Goal: Task Accomplishment & Management: Complete application form

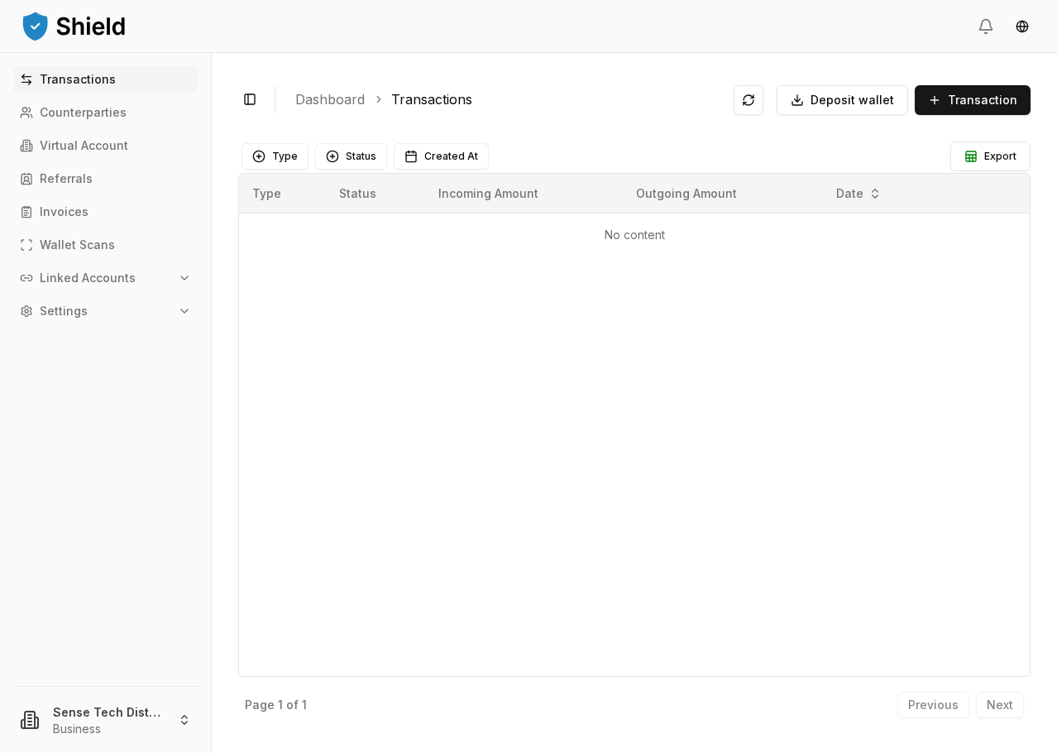
click at [107, 309] on button "Settings" at bounding box center [105, 311] width 185 height 26
click at [120, 274] on p "Linked Accounts" at bounding box center [88, 278] width 96 height 12
drag, startPoint x: 94, startPoint y: 337, endPoint x: 127, endPoint y: 329, distance: 33.9
click at [94, 338] on p "Bank Accounts" at bounding box center [84, 336] width 86 height 12
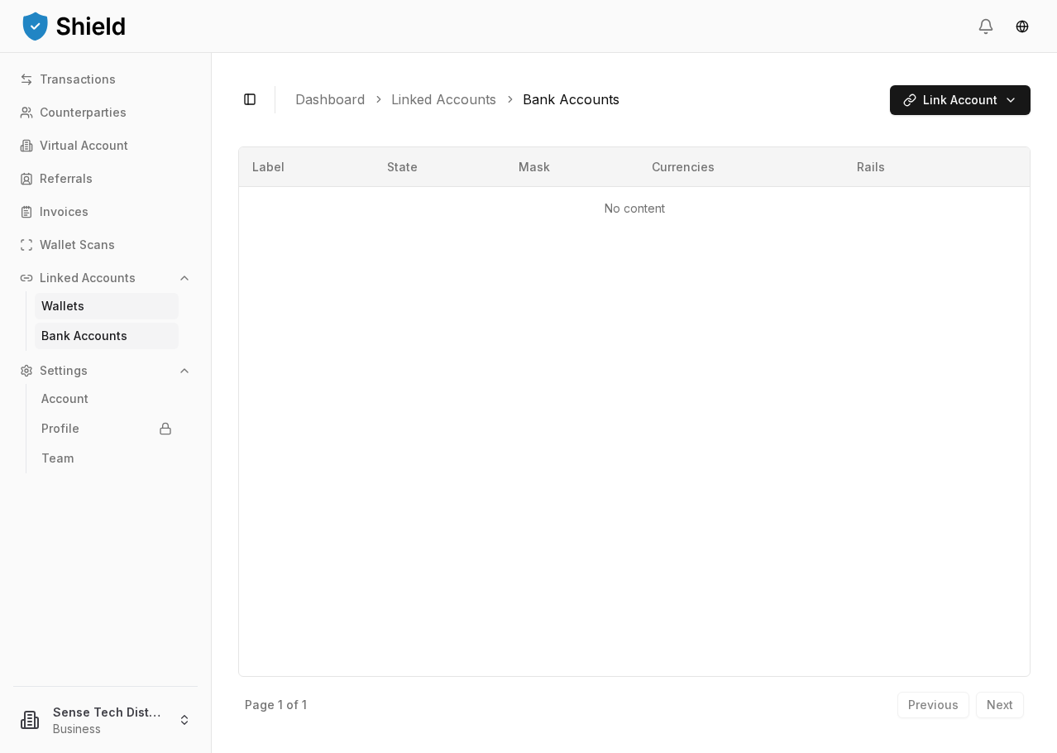
click at [115, 301] on link "Wallets" at bounding box center [107, 306] width 144 height 26
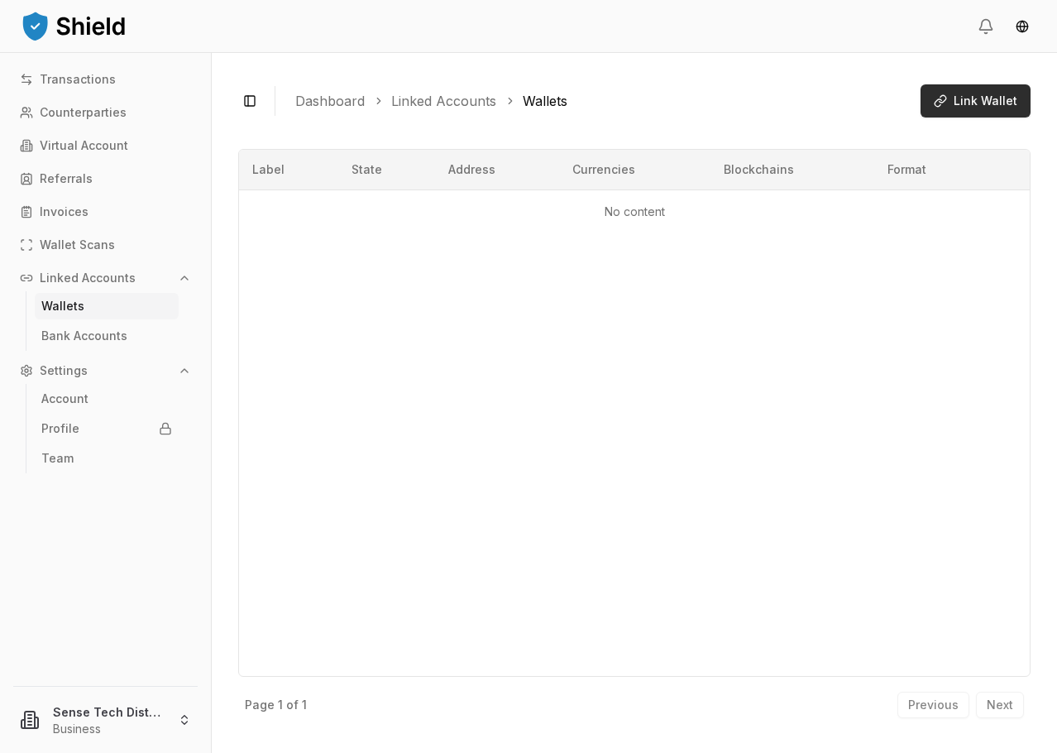
click at [968, 89] on button "Link Wallet" at bounding box center [976, 100] width 110 height 33
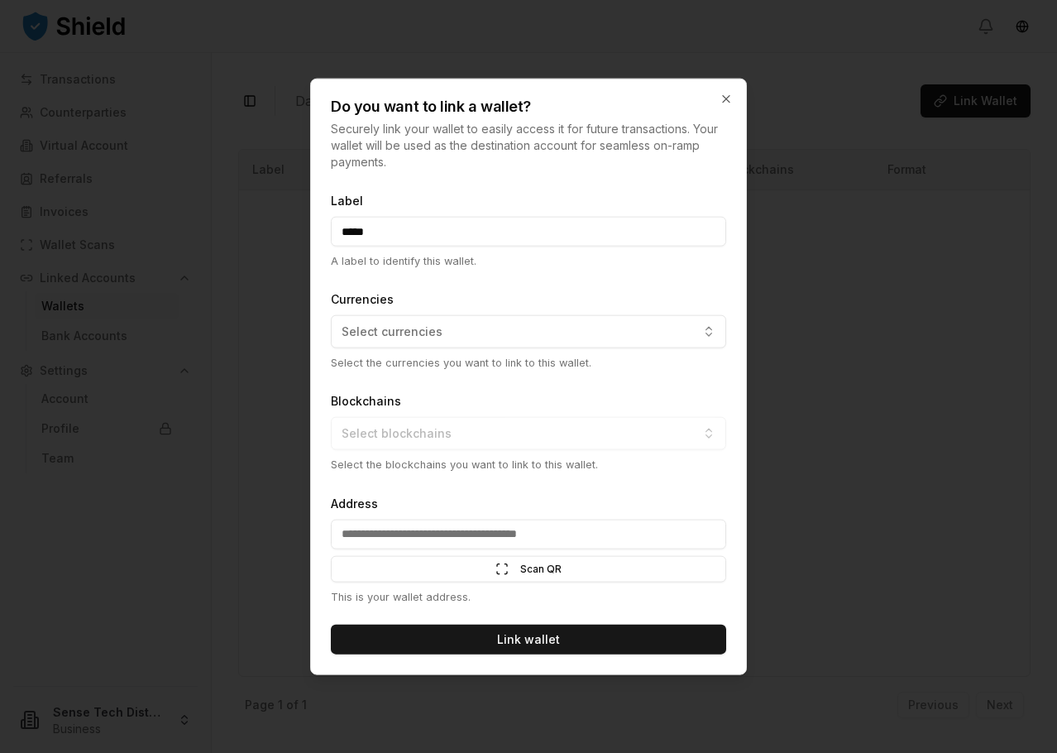
type input "*****"
click at [453, 326] on button "Select currencies" at bounding box center [529, 331] width 396 height 33
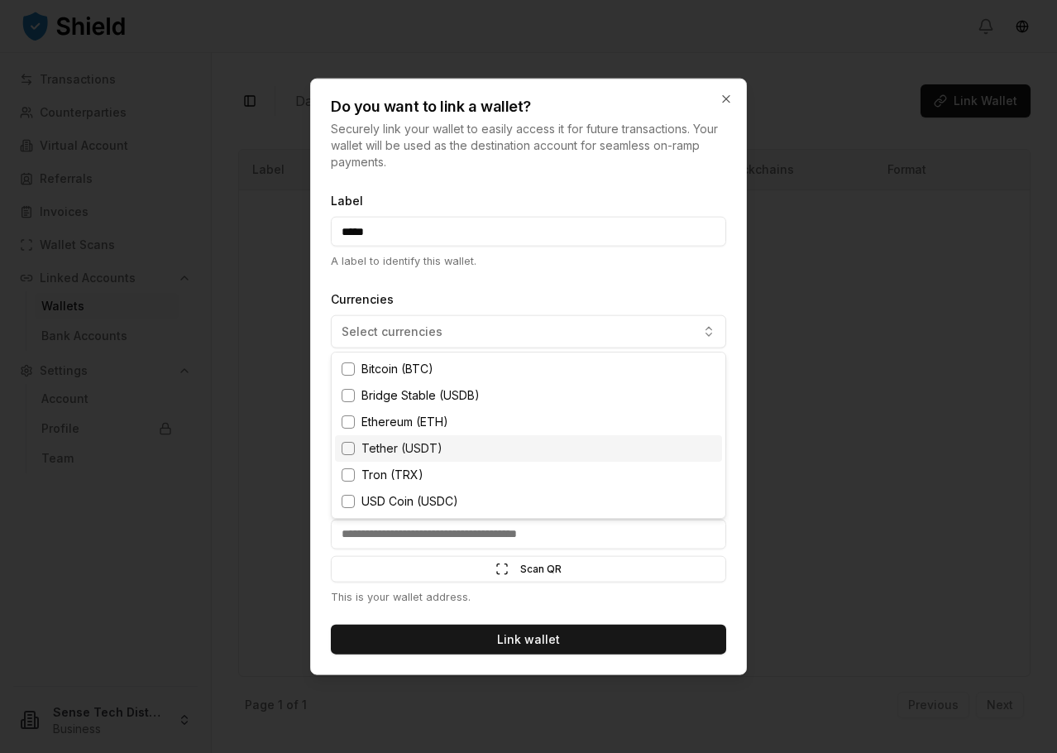
click at [453, 449] on div "Tether (USDT)" at bounding box center [528, 448] width 387 height 26
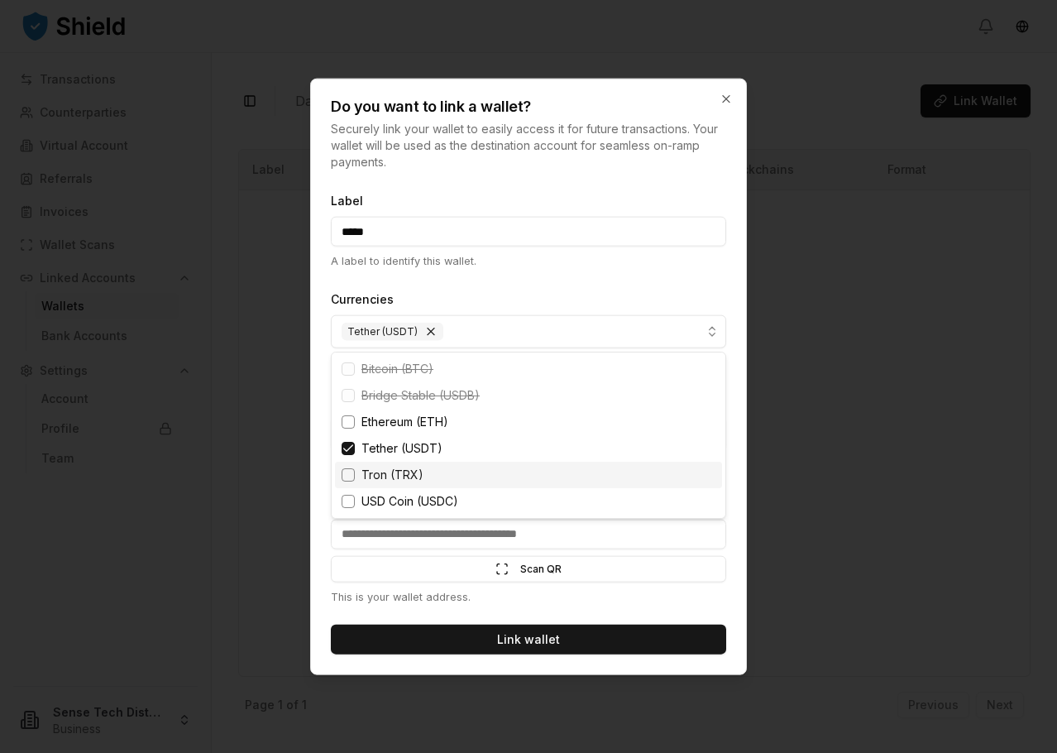
click at [376, 470] on span "Tron (TRX)" at bounding box center [393, 475] width 62 height 17
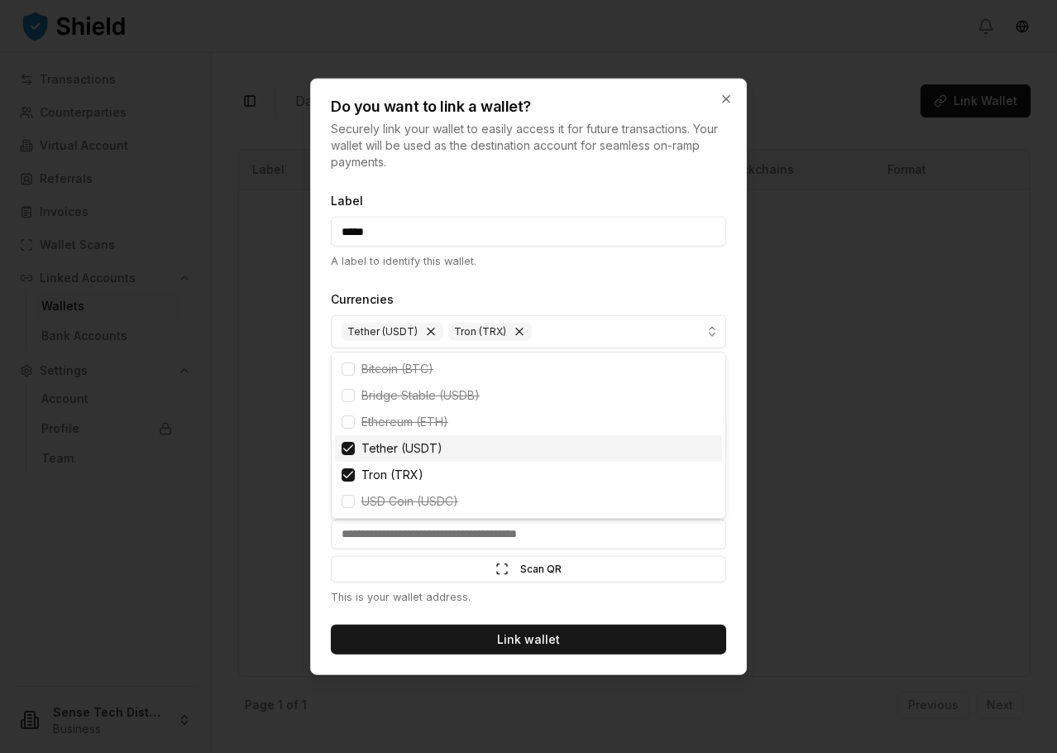
click at [550, 274] on div at bounding box center [528, 376] width 1057 height 753
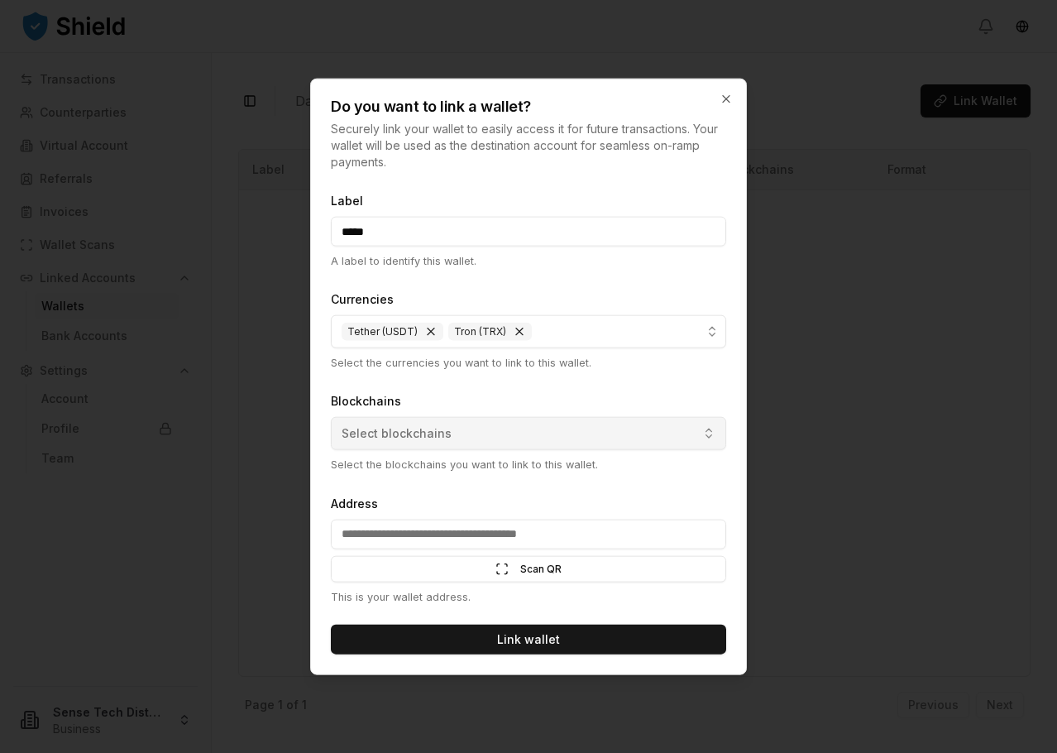
click at [465, 427] on button "Select blockchains" at bounding box center [529, 433] width 396 height 33
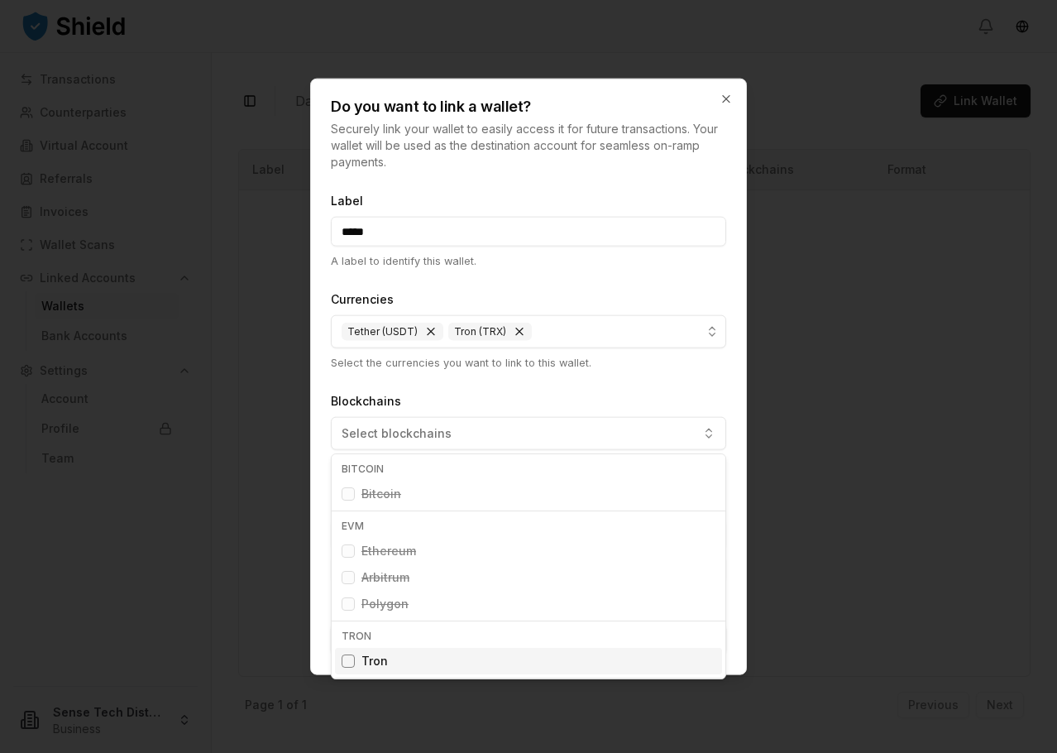
click at [351, 664] on div "Suggestions" at bounding box center [348, 661] width 13 height 13
click at [500, 399] on div at bounding box center [528, 376] width 1057 height 753
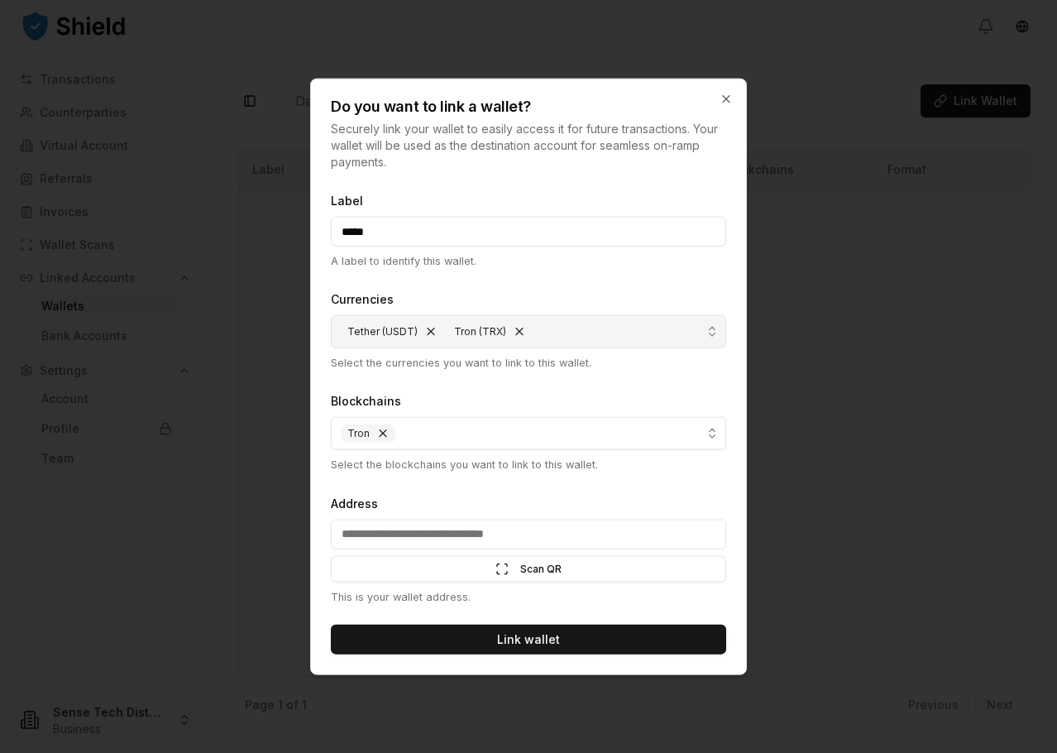
click at [517, 333] on button "Remove Tron (TRX)" at bounding box center [519, 331] width 13 height 13
click at [475, 441] on button "Tron" at bounding box center [529, 433] width 396 height 33
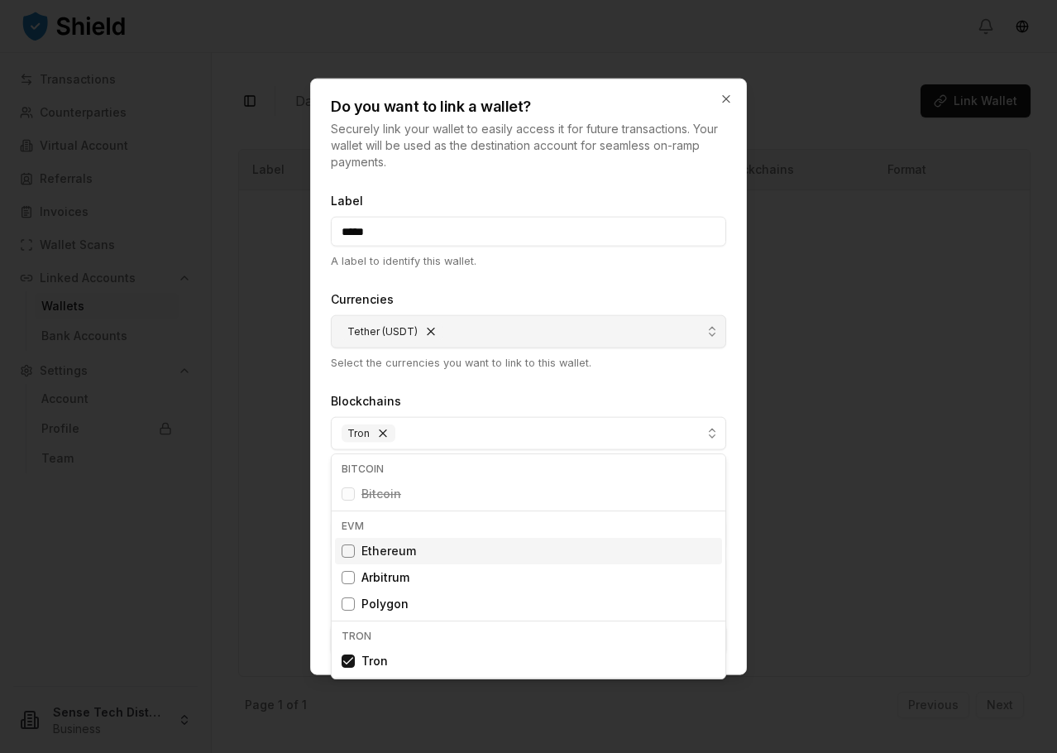
click at [596, 387] on div at bounding box center [528, 376] width 1057 height 753
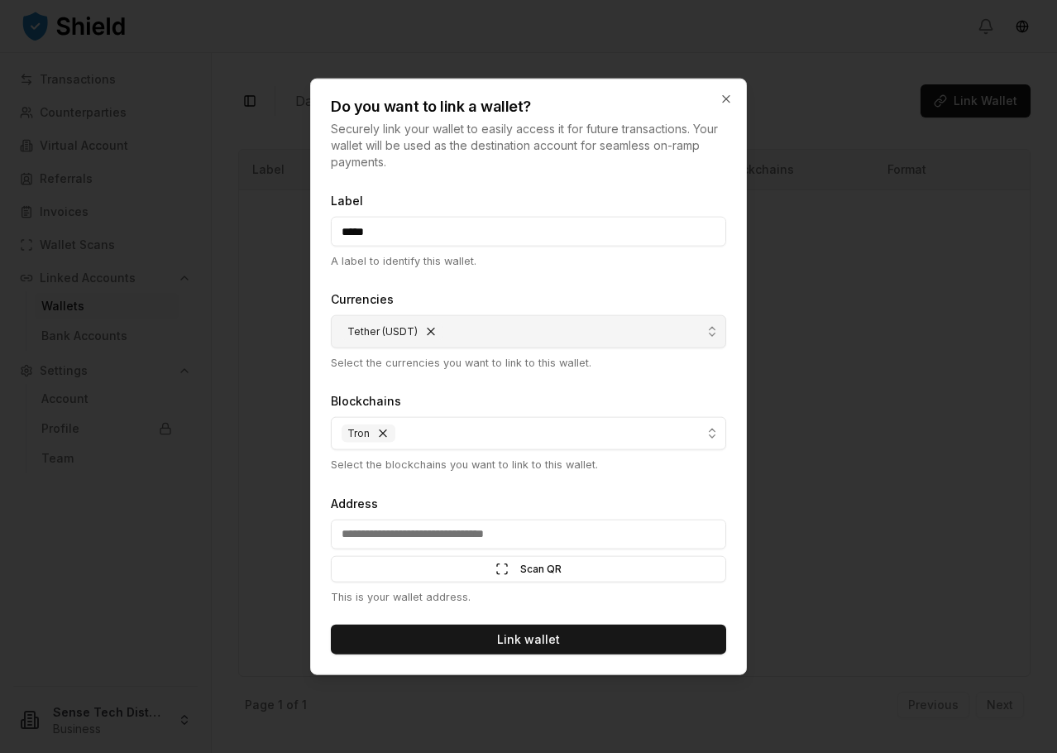
click at [515, 539] on input "Address" at bounding box center [529, 534] width 396 height 30
click at [515, 538] on input "Address" at bounding box center [529, 534] width 396 height 30
click at [601, 492] on div "Address Scan QR Scan This is your wallet address." at bounding box center [529, 548] width 396 height 112
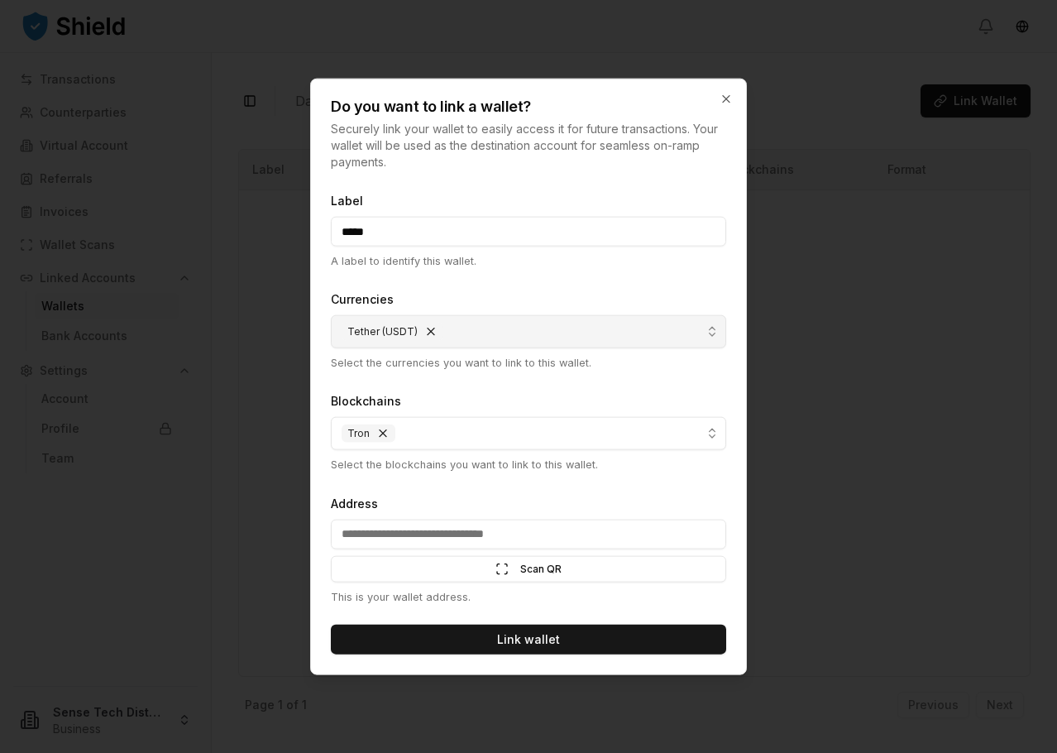
click at [440, 540] on input "Address" at bounding box center [529, 534] width 396 height 30
click at [550, 475] on form "Label ***** A label to identify this wallet. Currencies Tether (USDT) Select th…" at bounding box center [529, 422] width 396 height 464
click at [460, 532] on input "Address" at bounding box center [529, 534] width 396 height 30
paste input "**********"
type input "**********"
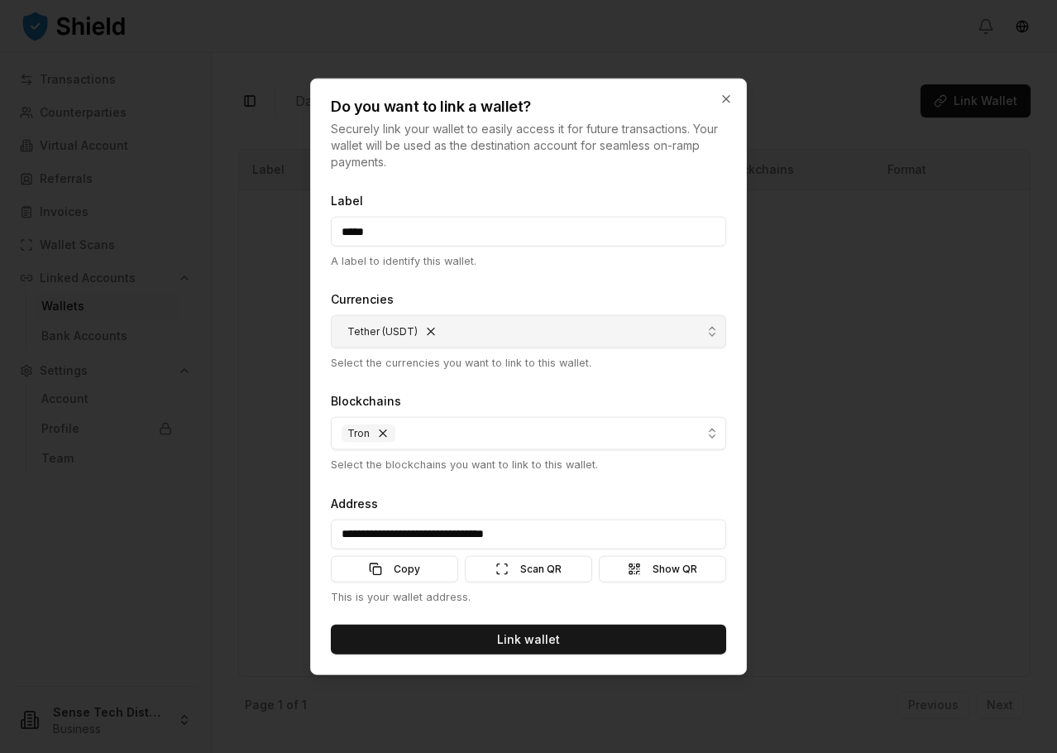
click at [583, 481] on form "**********" at bounding box center [529, 422] width 396 height 464
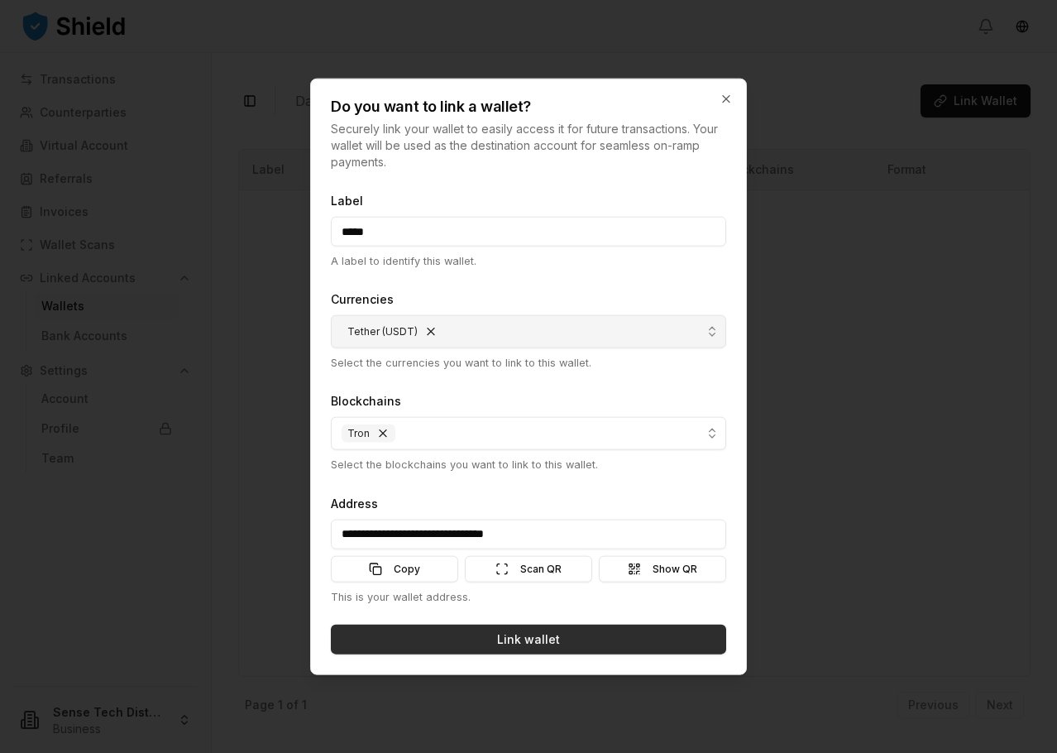
click at [529, 635] on button "Link wallet" at bounding box center [529, 639] width 396 height 30
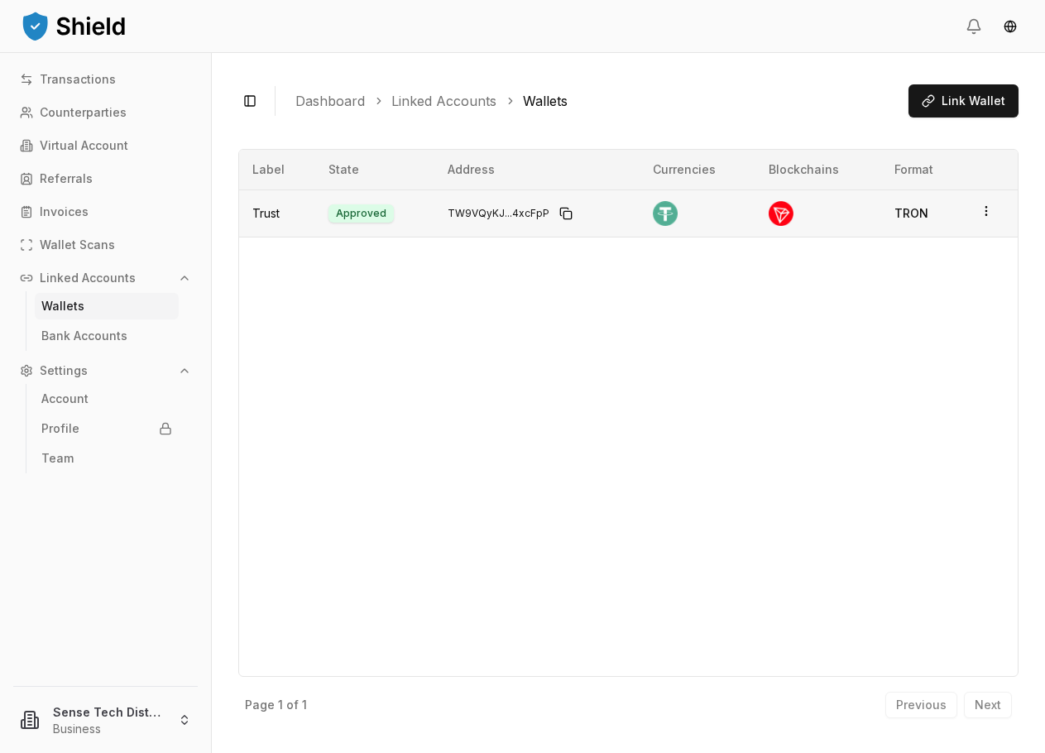
click at [993, 211] on html "Transactions Counterparties Virtual Account Referrals Invoices Wallet Scans Lin…" at bounding box center [522, 531] width 1045 height 1062
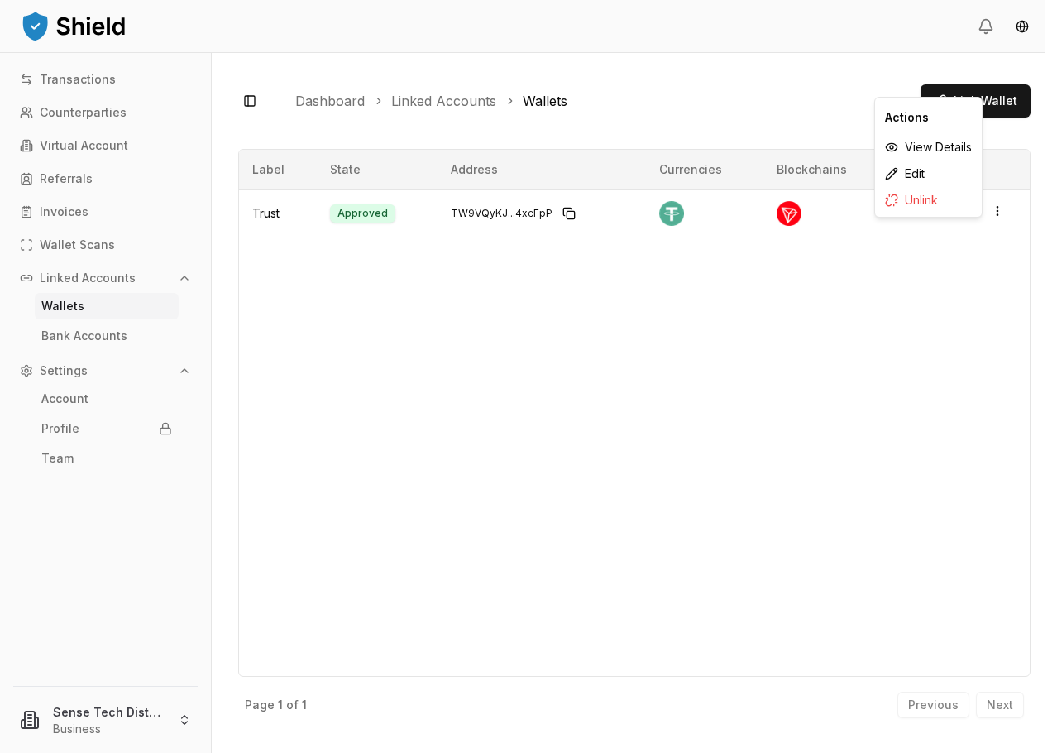
click at [895, 292] on div "Label State Address Currencies Blockchains Format Trust Approved TW9VQyKJ...4xc…" at bounding box center [634, 413] width 793 height 528
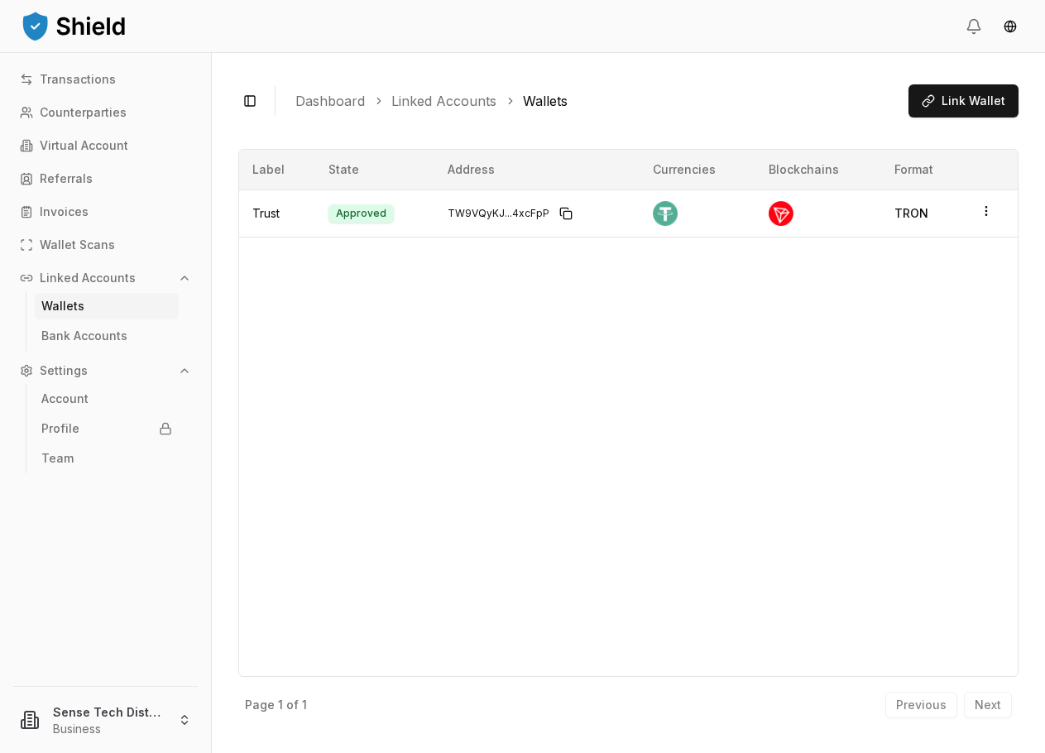
click at [102, 306] on link "Wallets" at bounding box center [107, 306] width 144 height 26
click at [84, 89] on link "Transactions" at bounding box center [105, 79] width 185 height 26
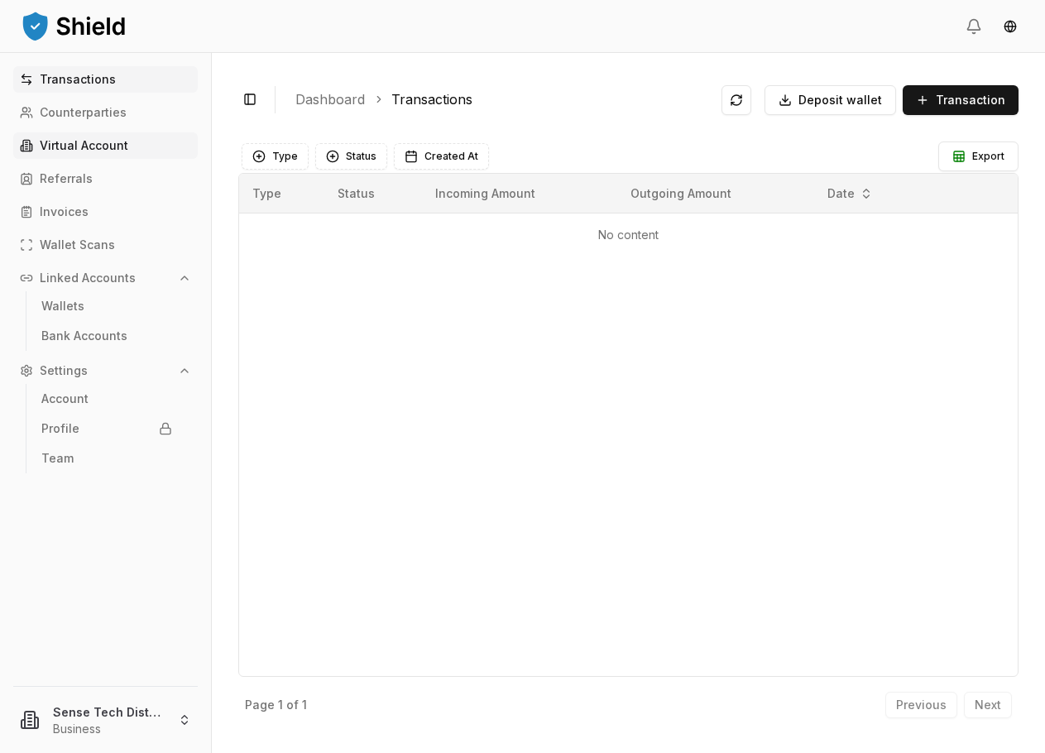
click at [95, 151] on p "Virtual Account" at bounding box center [84, 146] width 89 height 12
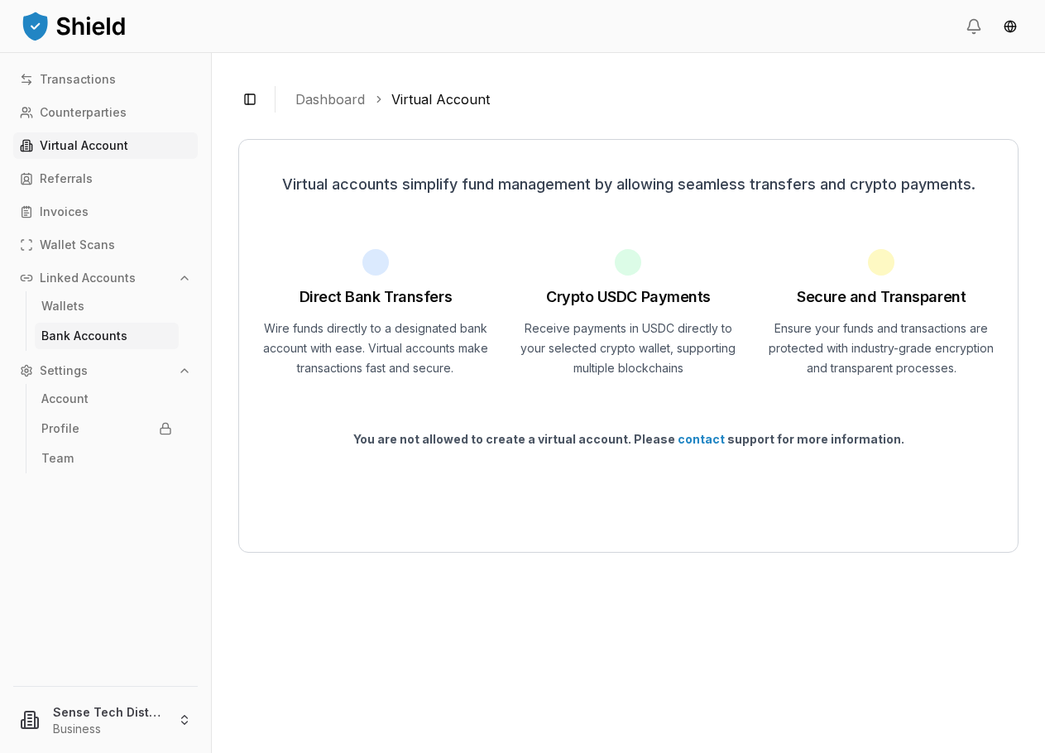
click at [50, 330] on p "Bank Accounts" at bounding box center [84, 336] width 86 height 12
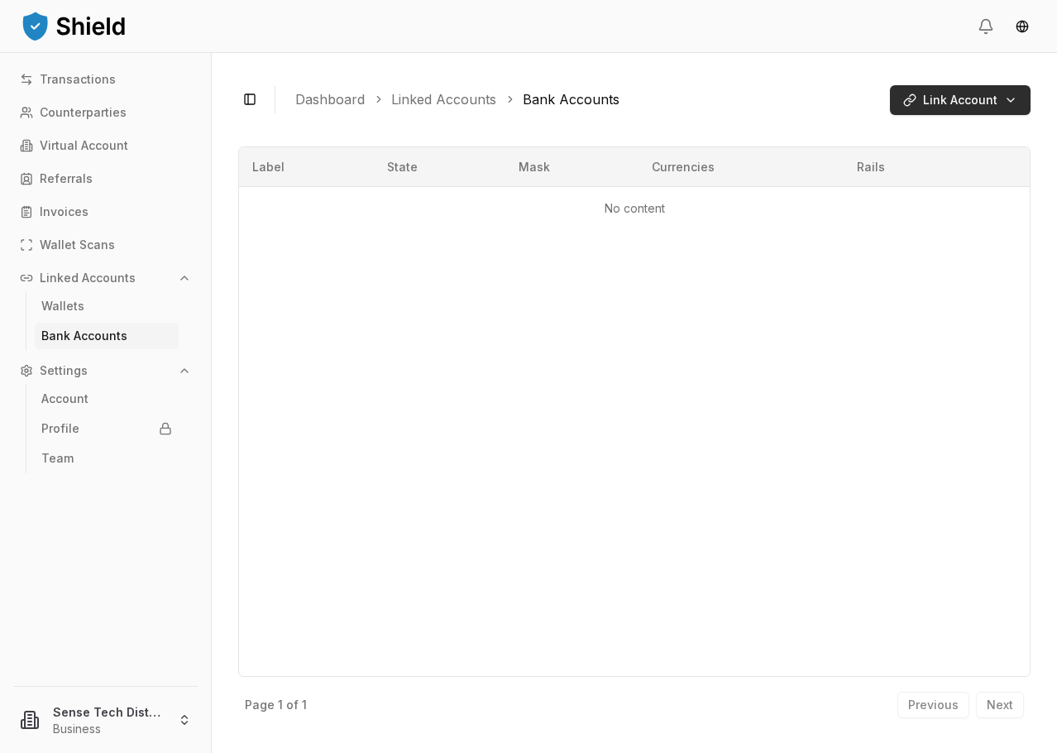
click at [915, 113] on html "Transactions Counterparties Virtual Account Referrals Invoices Wallet Scans Lin…" at bounding box center [528, 531] width 1057 height 1062
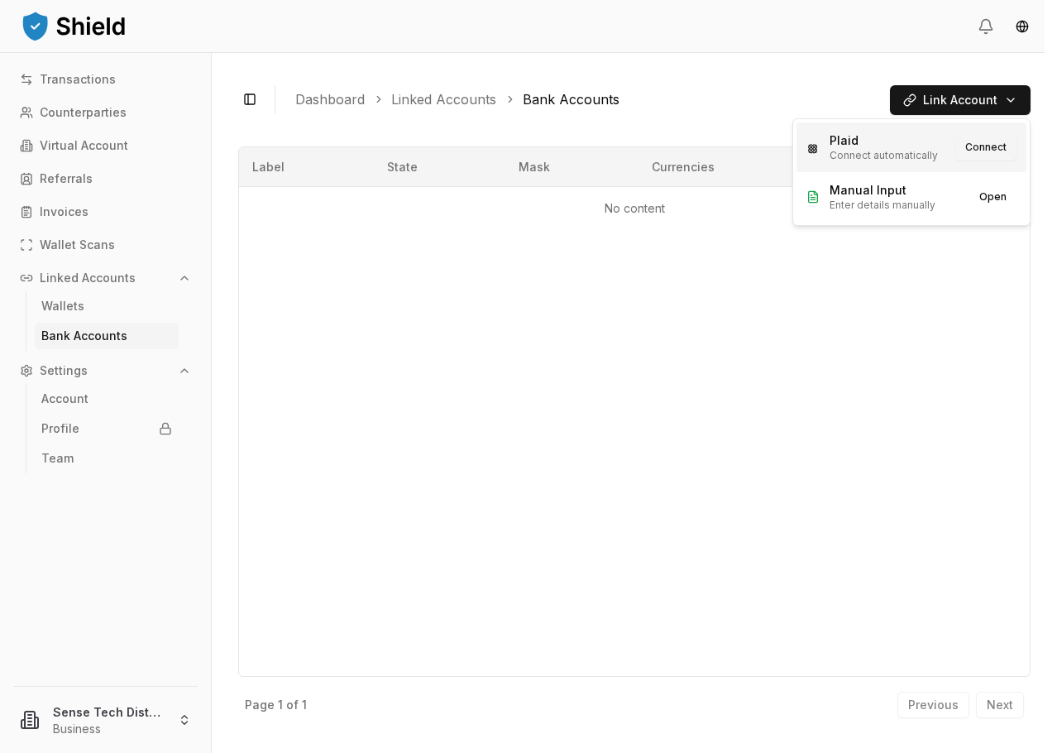
click at [979, 151] on button "Connect" at bounding box center [986, 147] width 61 height 26
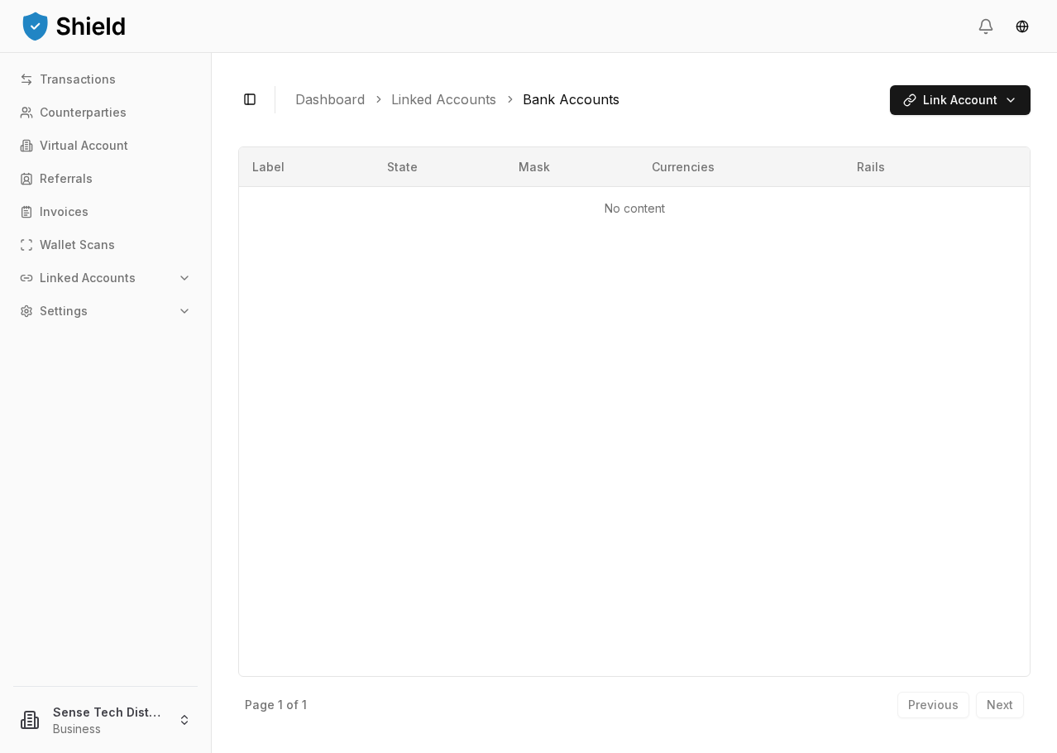
click at [98, 280] on p "Linked Accounts" at bounding box center [88, 278] width 96 height 12
click at [94, 309] on link "Wallets" at bounding box center [107, 306] width 144 height 26
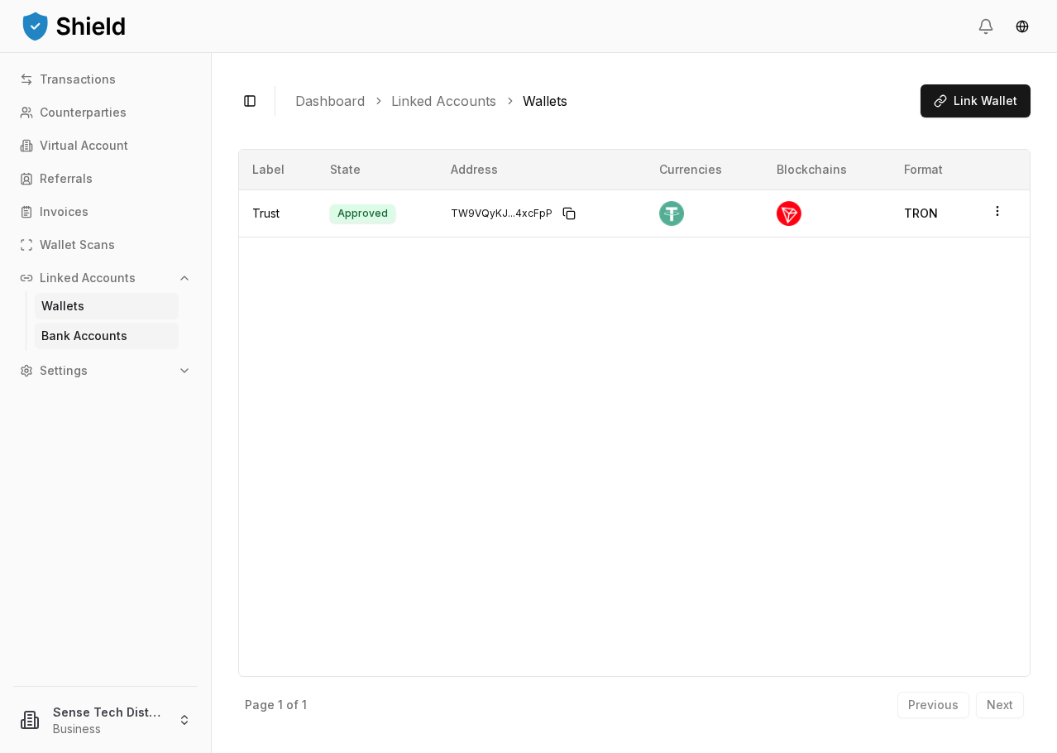
click at [94, 330] on p "Bank Accounts" at bounding box center [84, 336] width 86 height 12
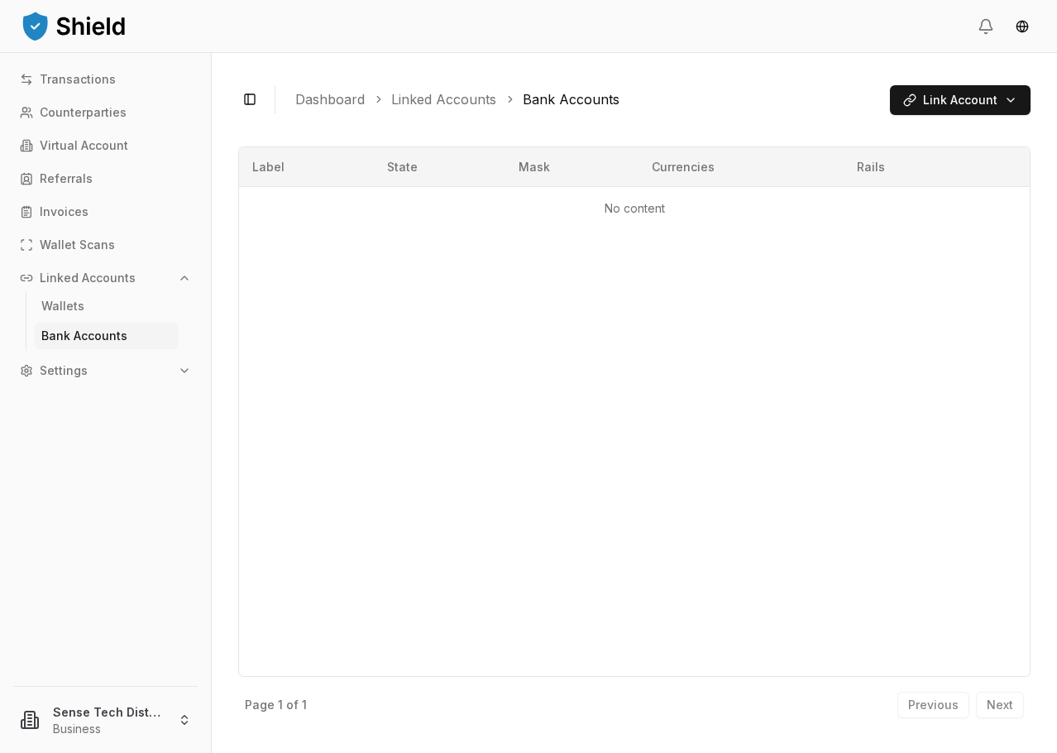
click at [98, 332] on p "Bank Accounts" at bounding box center [84, 336] width 86 height 12
click at [92, 367] on button "Settings" at bounding box center [105, 370] width 185 height 26
click at [93, 400] on link "Account" at bounding box center [107, 399] width 144 height 26
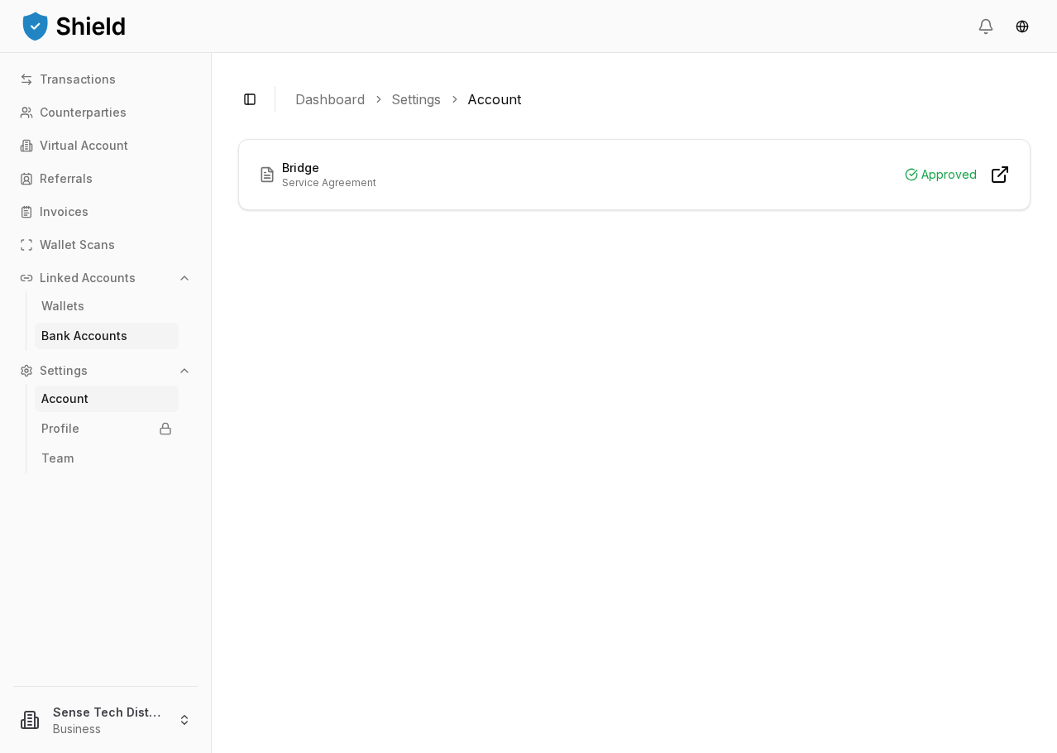
click at [65, 341] on p "Bank Accounts" at bounding box center [84, 336] width 86 height 12
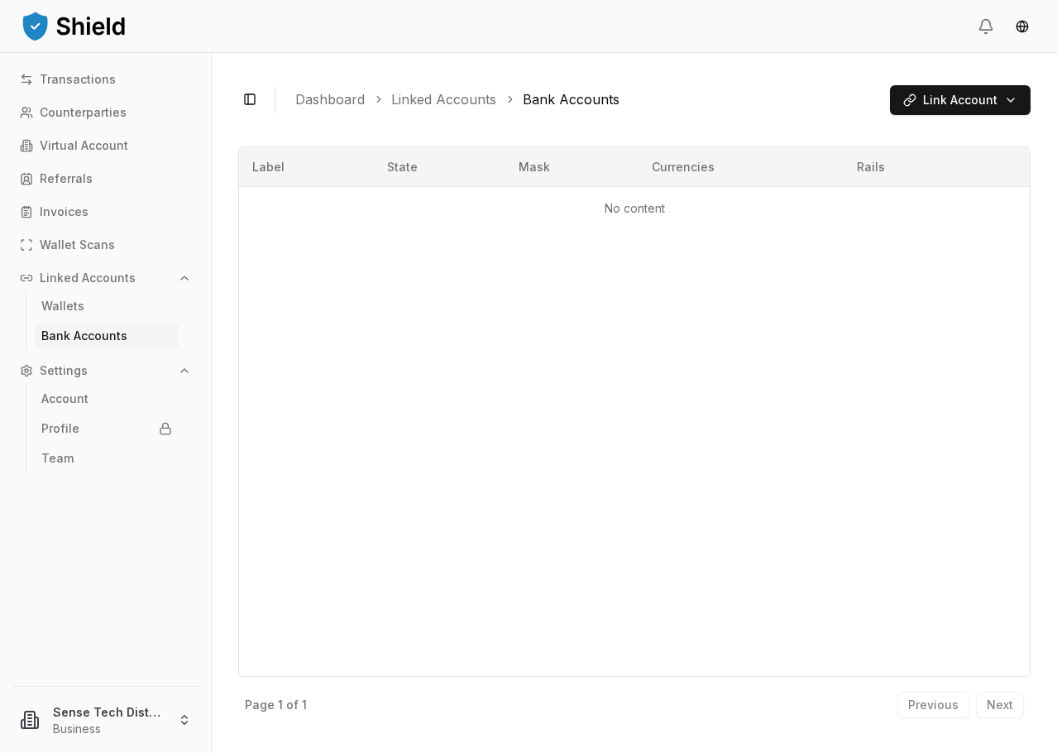
click at [942, 78] on div "Toggle Sidebar Dashboard Linked Accounts Bank Accounts Link Account No content …" at bounding box center [635, 403] width 846 height 700
click at [937, 92] on html "Transactions Counterparties Virtual Account Referrals Invoices Wallet Scans Lin…" at bounding box center [528, 531] width 1057 height 1062
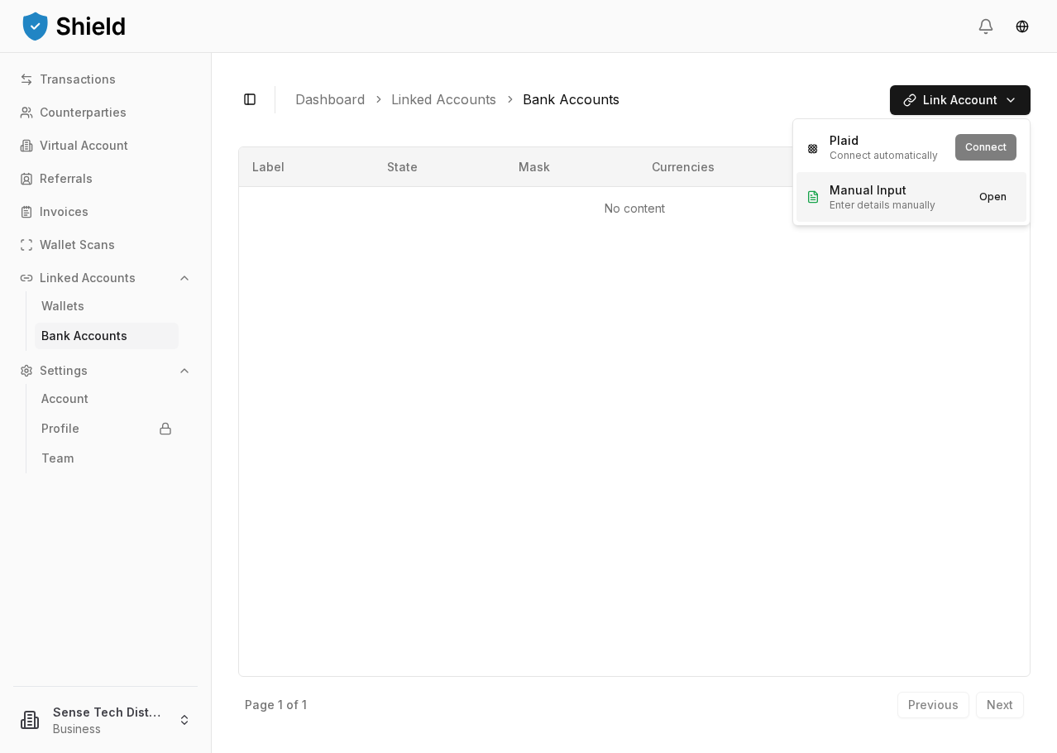
click at [867, 199] on span "Enter details manually" at bounding box center [883, 205] width 106 height 13
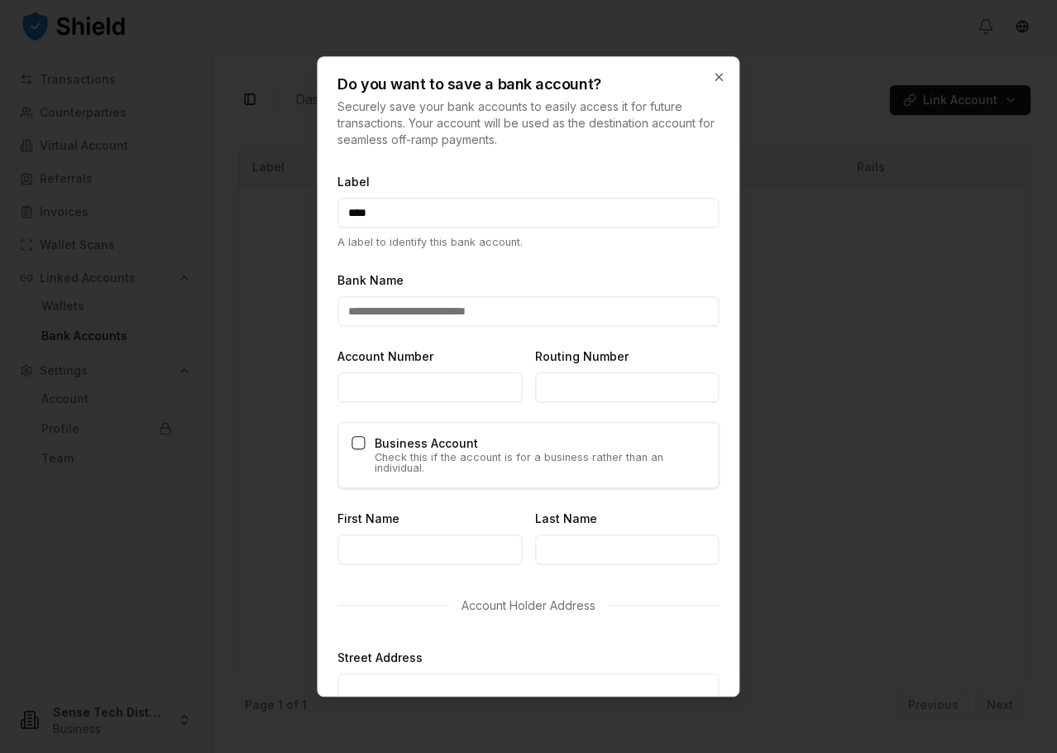
type input "****"
type input "**********"
paste input "**********"
type input "**********"
click at [655, 344] on form "**********" at bounding box center [528, 693] width 381 height 1044
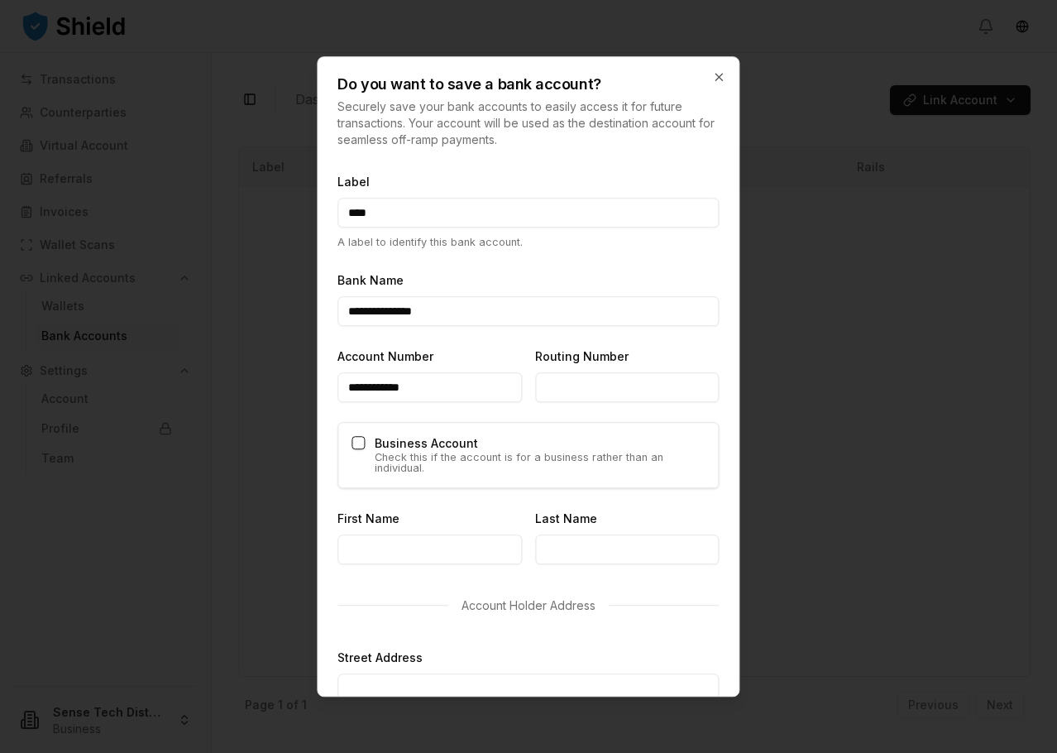
click at [625, 384] on input "Routing Number" at bounding box center [627, 387] width 185 height 30
paste input "*********"
type input "*********"
click at [357, 443] on button "Business Account" at bounding box center [358, 442] width 13 height 13
click at [369, 542] on input "Business Name" at bounding box center [528, 550] width 381 height 30
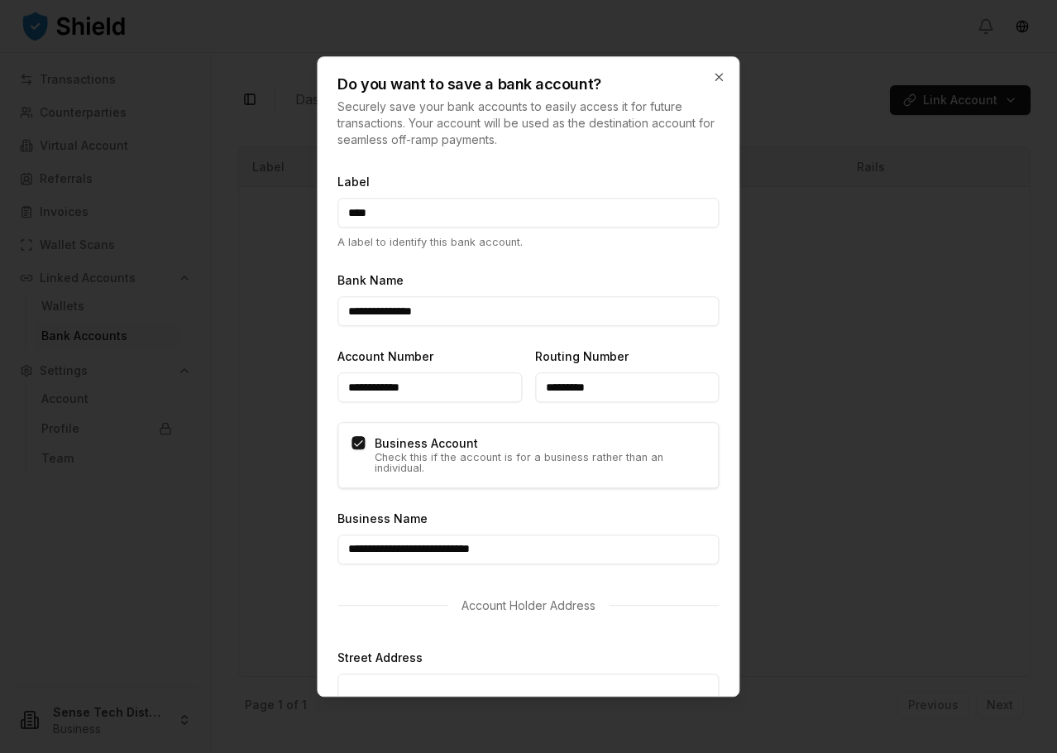
type input "**********"
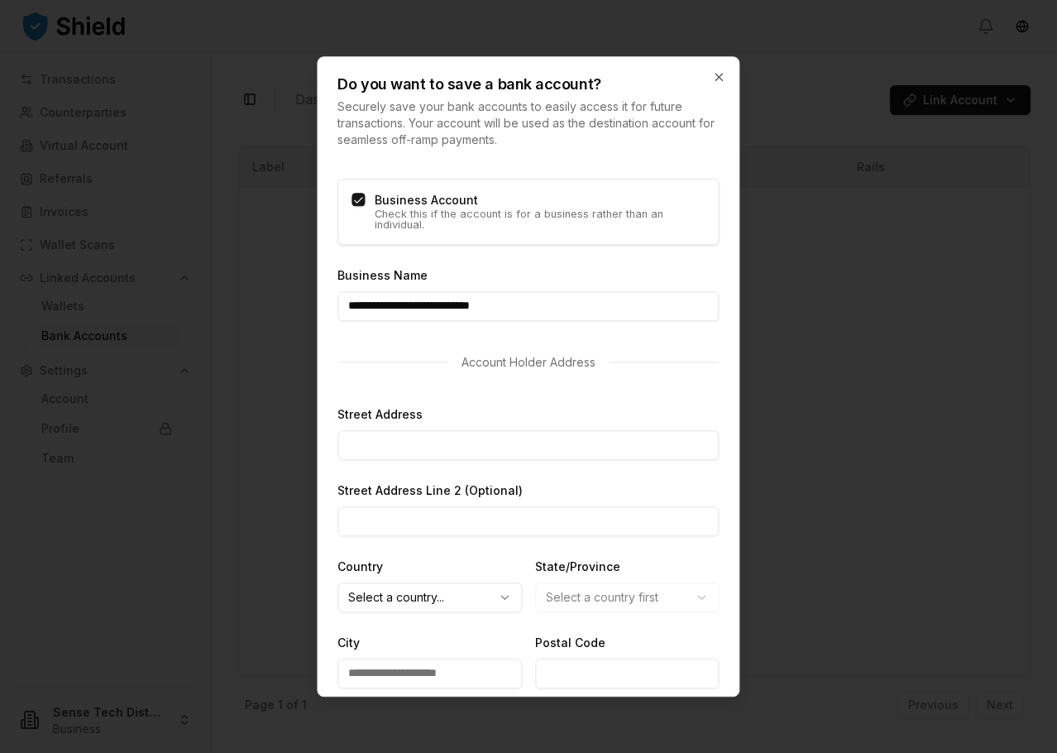
scroll to position [248, 0]
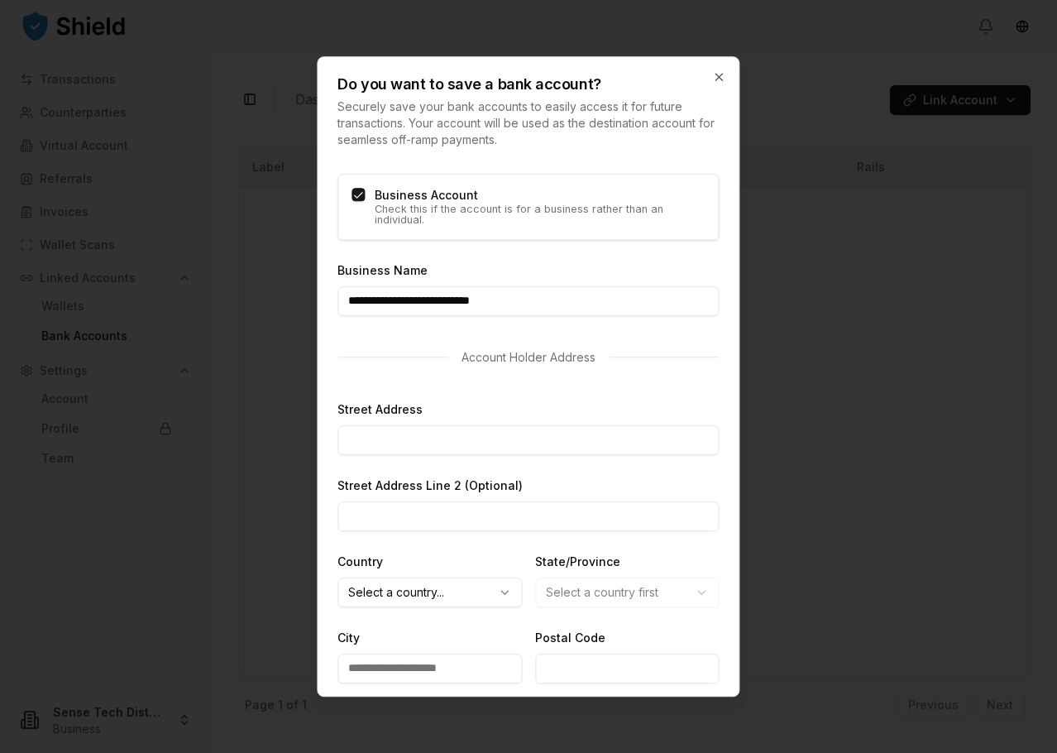
click at [421, 444] on input "Street Address" at bounding box center [528, 440] width 381 height 30
type input "**********"
click at [670, 458] on form "**********" at bounding box center [528, 445] width 381 height 1044
click at [535, 514] on input "Street Address Line 2 (Optional)" at bounding box center [528, 516] width 381 height 30
type input "******"
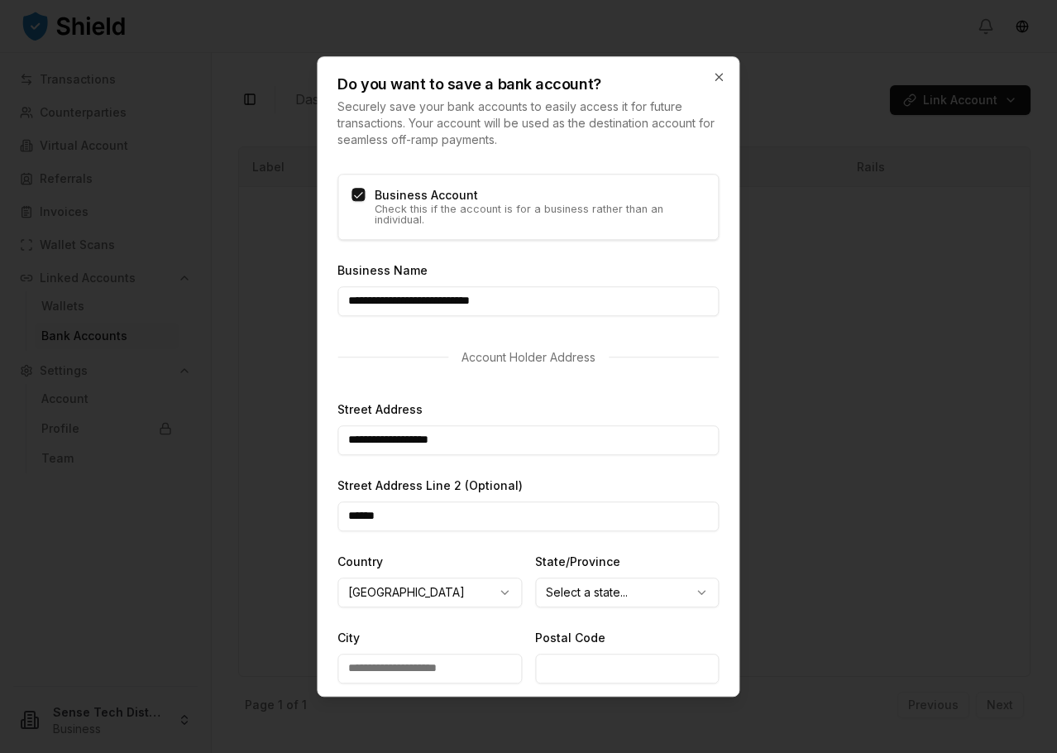
click at [470, 603] on body "**********" at bounding box center [528, 531] width 1057 height 1062
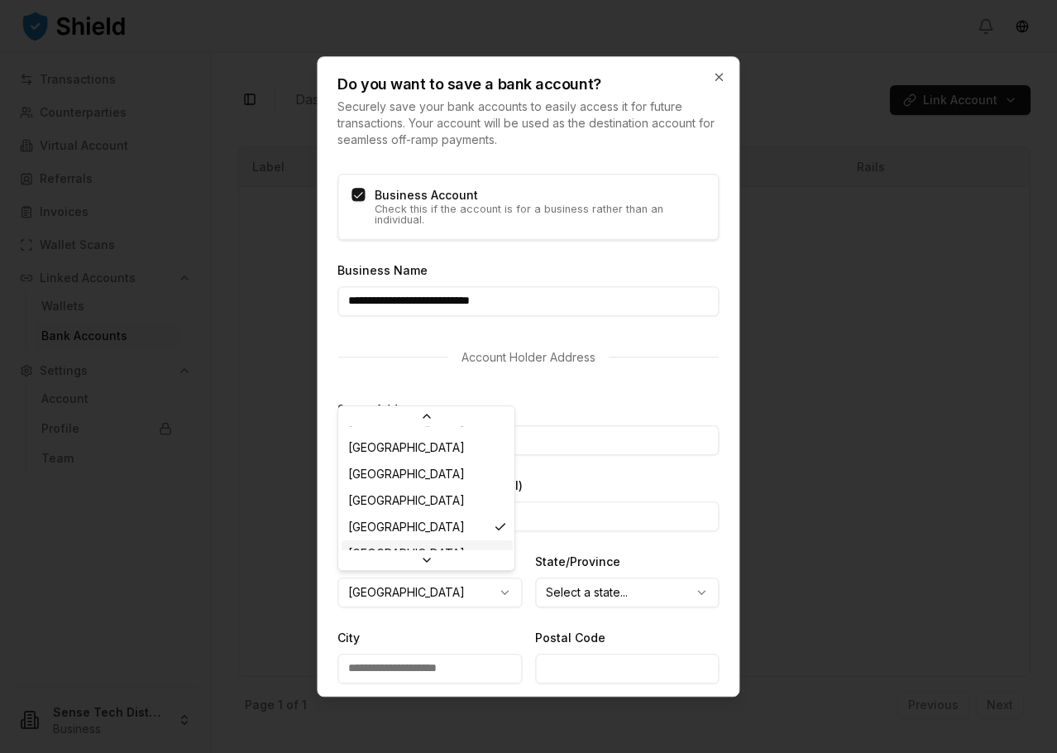
scroll to position [4947, 0]
select select "**"
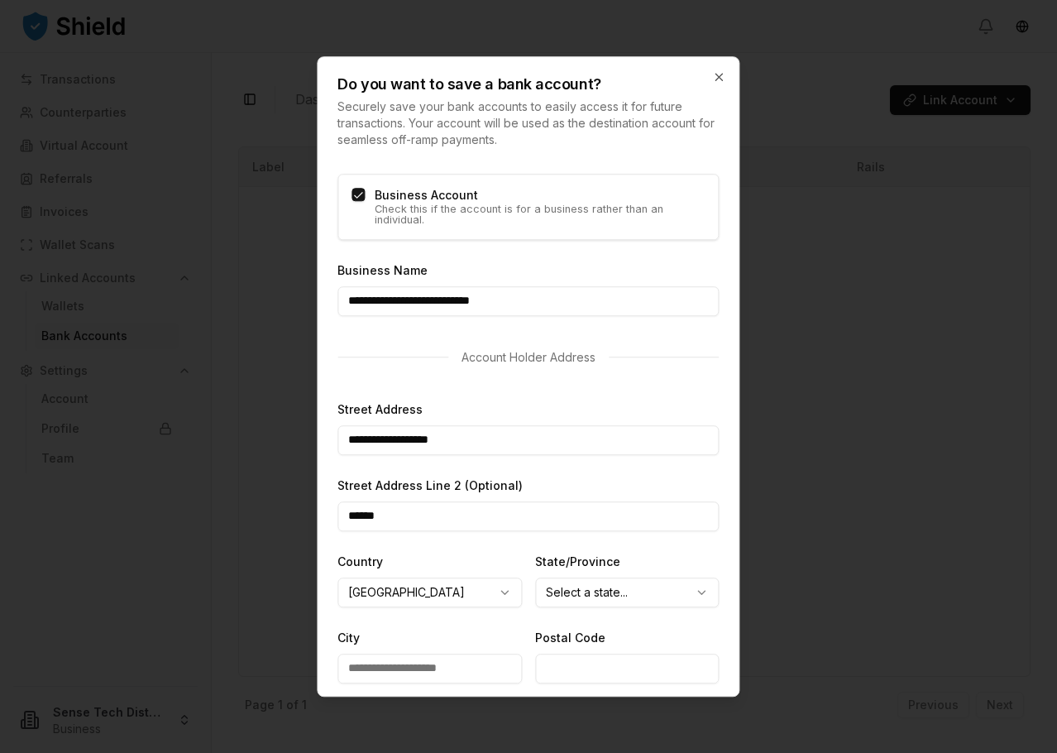
click at [548, 590] on body "**********" at bounding box center [528, 531] width 1057 height 1062
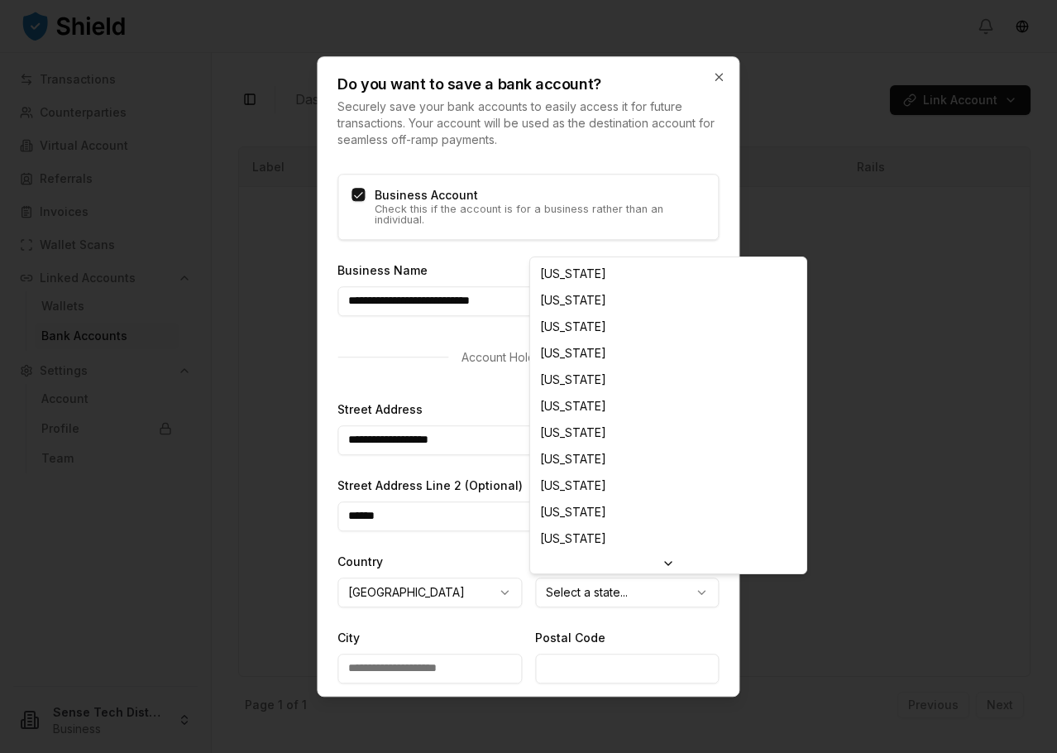
select select "**"
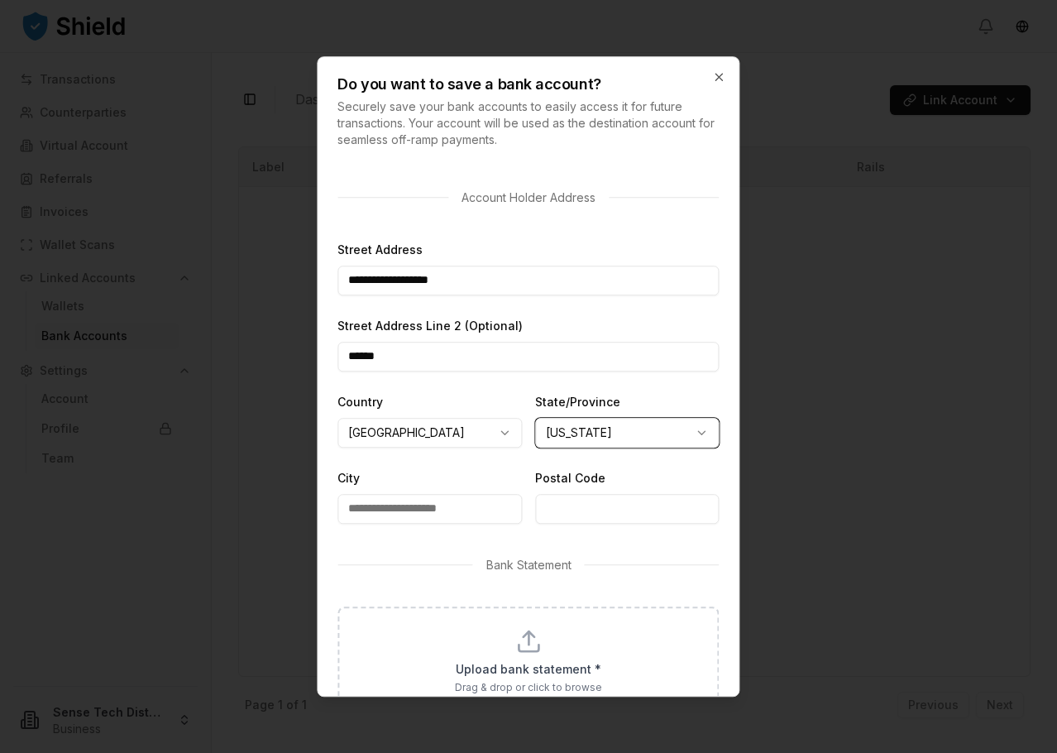
scroll to position [414, 0]
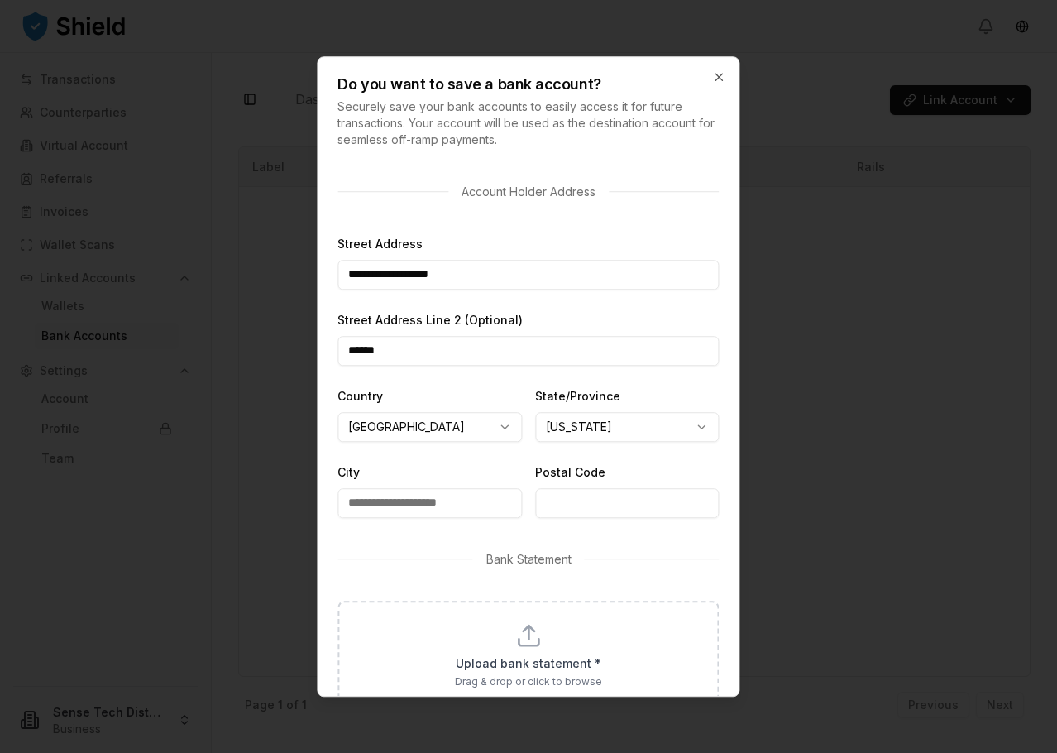
click at [400, 514] on input "City" at bounding box center [430, 503] width 185 height 30
type input "**********"
type input "*****"
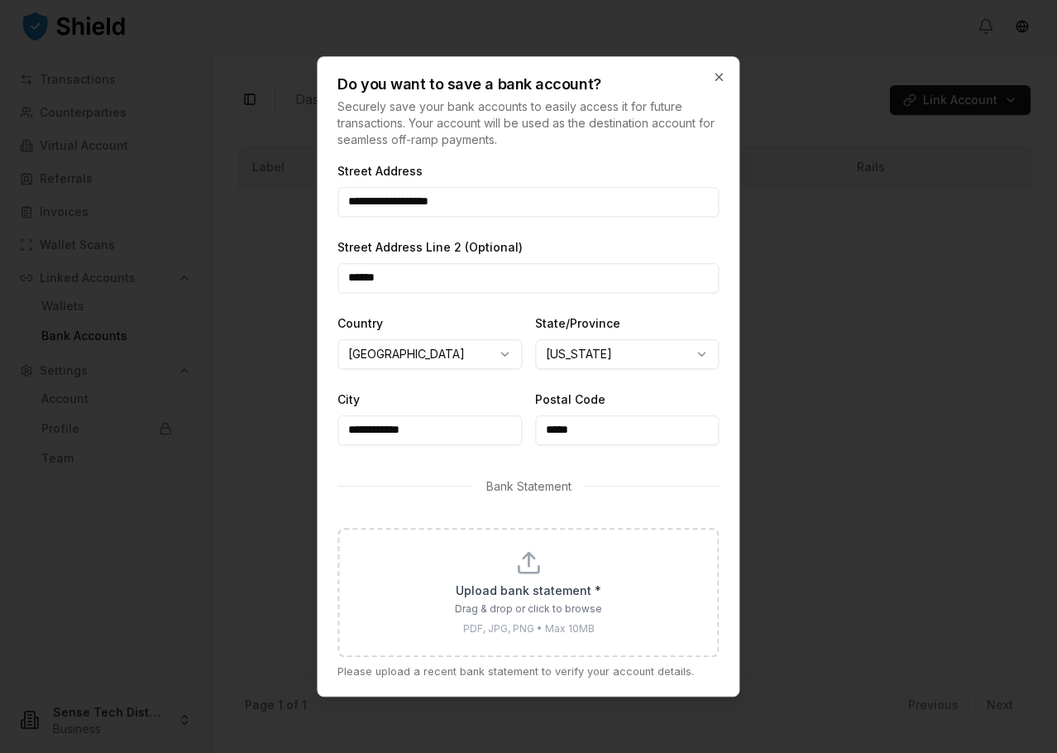
scroll to position [540, 0]
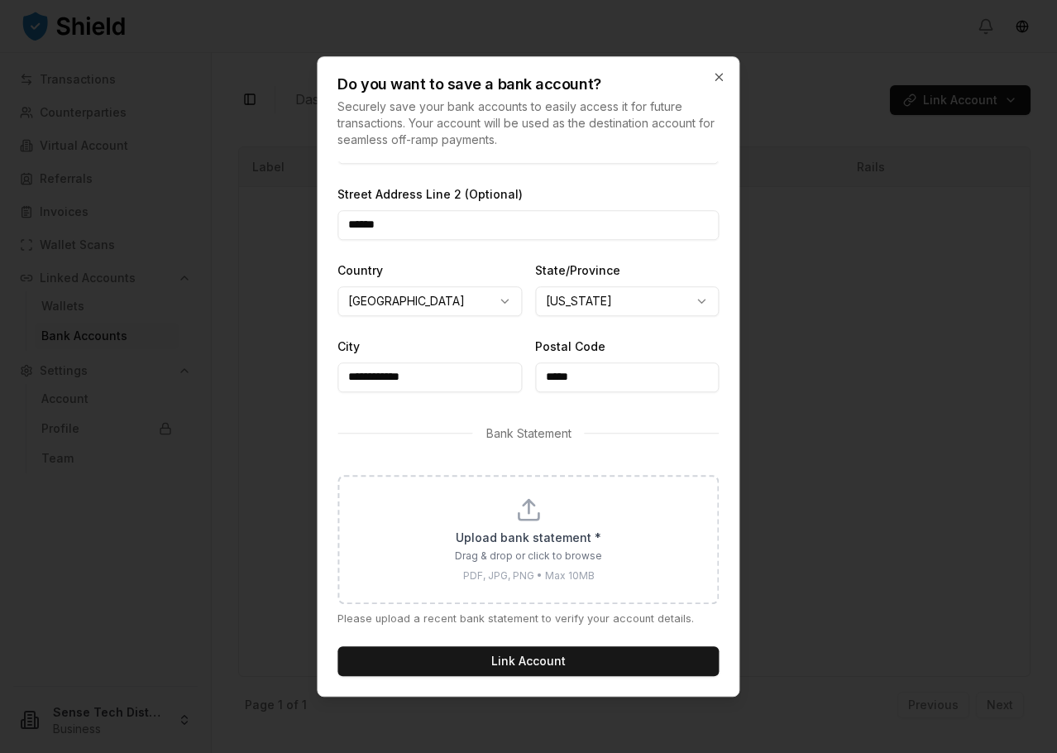
click at [590, 426] on div "Bank Statement" at bounding box center [528, 433] width 381 height 43
click at [476, 527] on div "Upload bank statement * Drag & drop or click to browse PDF, JPG, PNG • Max 10MB" at bounding box center [528, 539] width 338 height 86
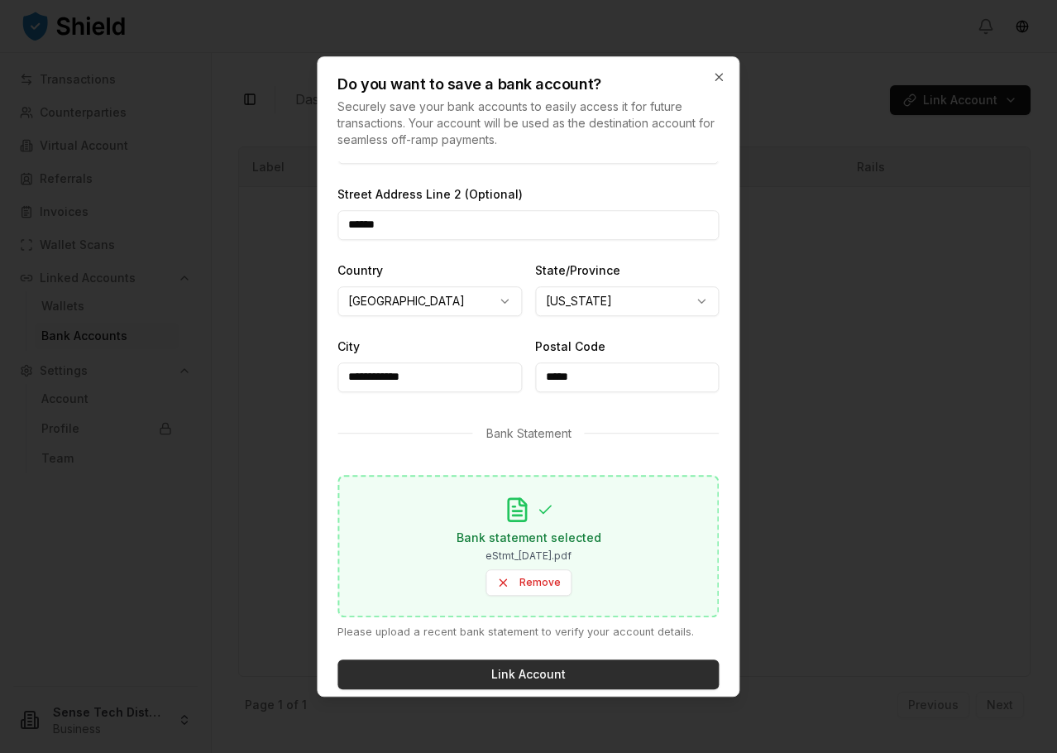
click at [553, 677] on button "Link Account" at bounding box center [528, 674] width 381 height 30
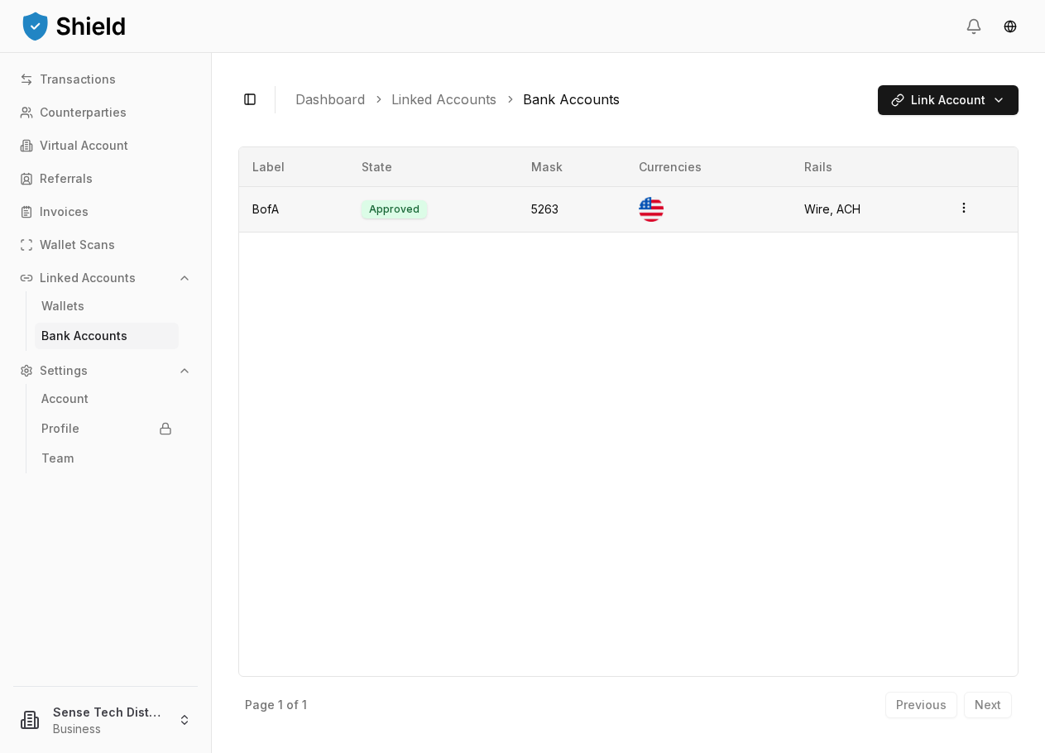
click at [858, 208] on div "Wire, ACH" at bounding box center [867, 209] width 127 height 17
click at [974, 201] on html "Transactions Counterparties Virtual Account Referrals Invoices Wallet Scans Lin…" at bounding box center [522, 531] width 1045 height 1062
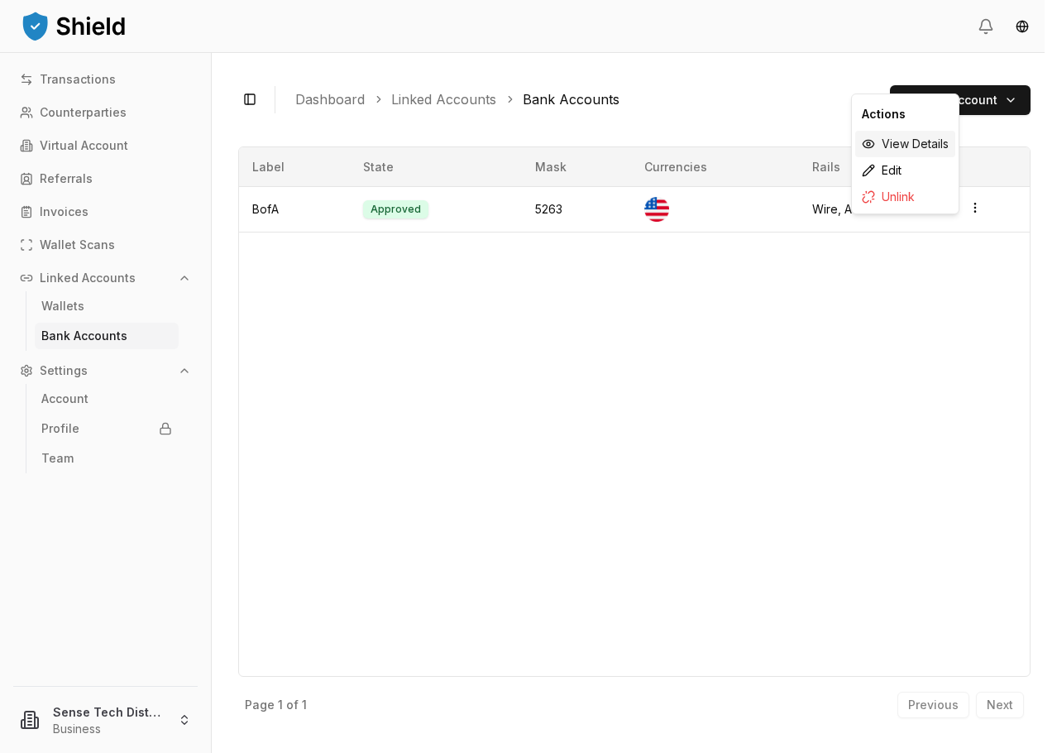
click at [928, 141] on div "View Details" at bounding box center [906, 144] width 100 height 26
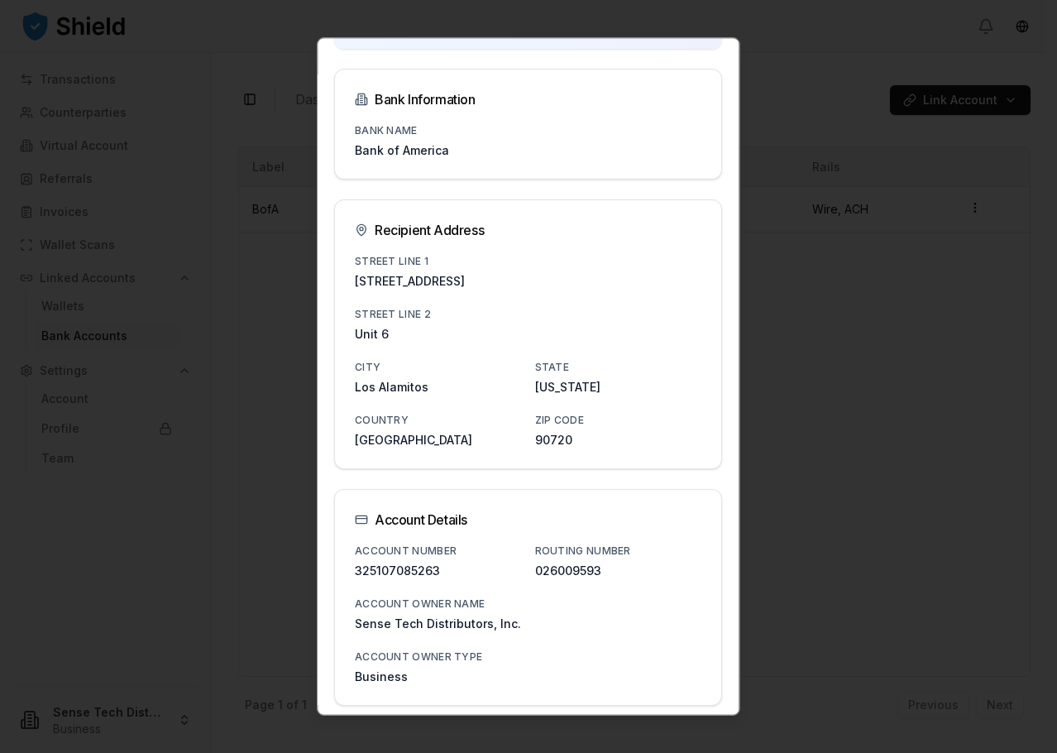
scroll to position [180, 0]
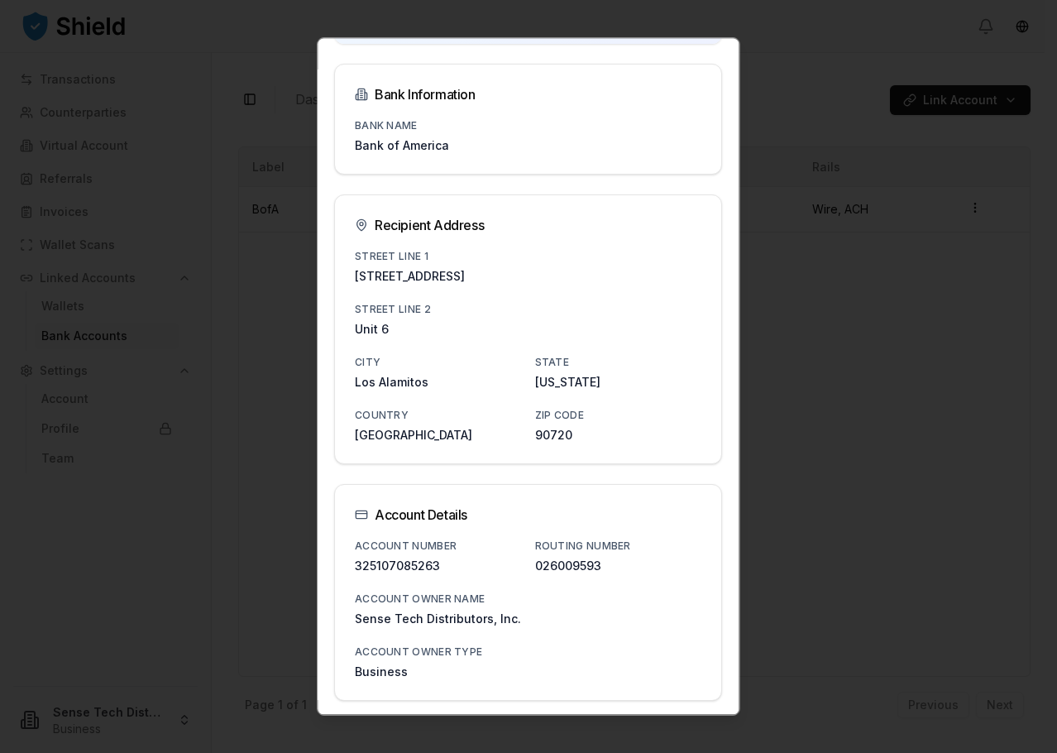
click at [921, 341] on div at bounding box center [528, 376] width 1057 height 753
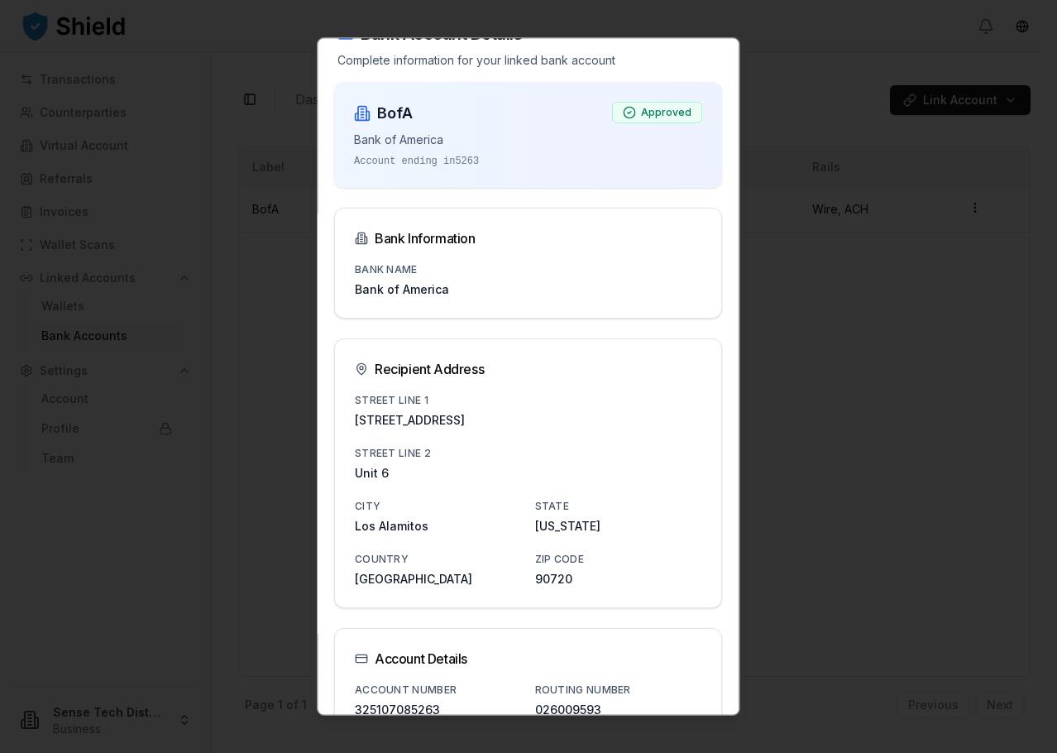
scroll to position [0, 0]
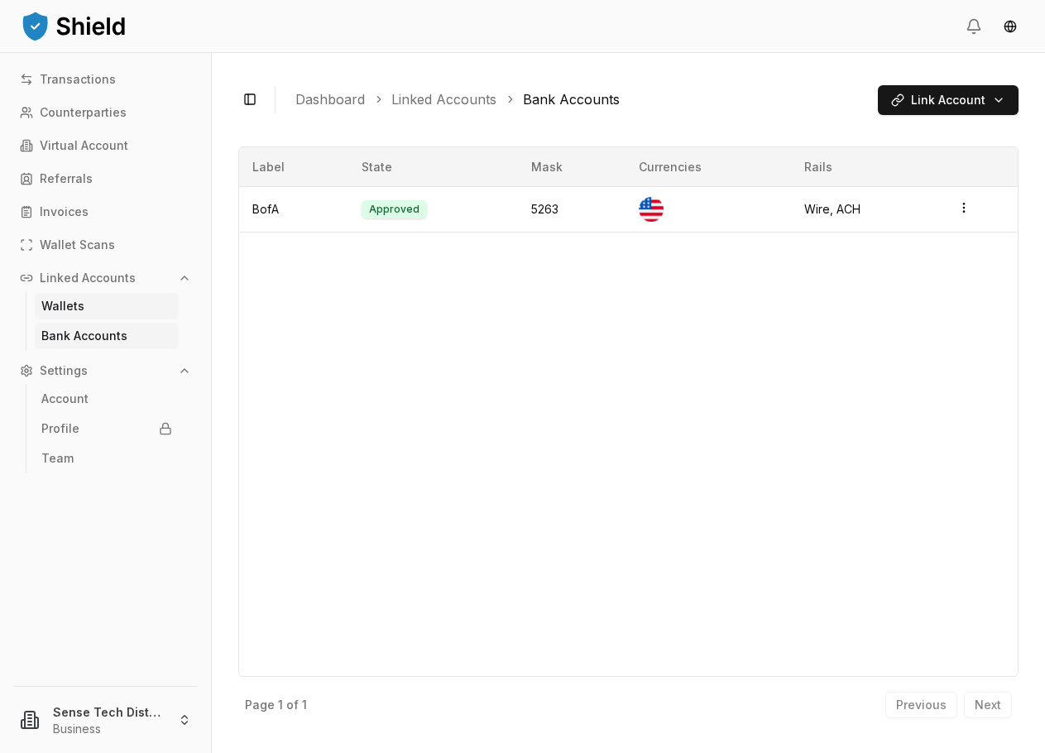
click at [81, 308] on p "Wallets" at bounding box center [62, 306] width 43 height 12
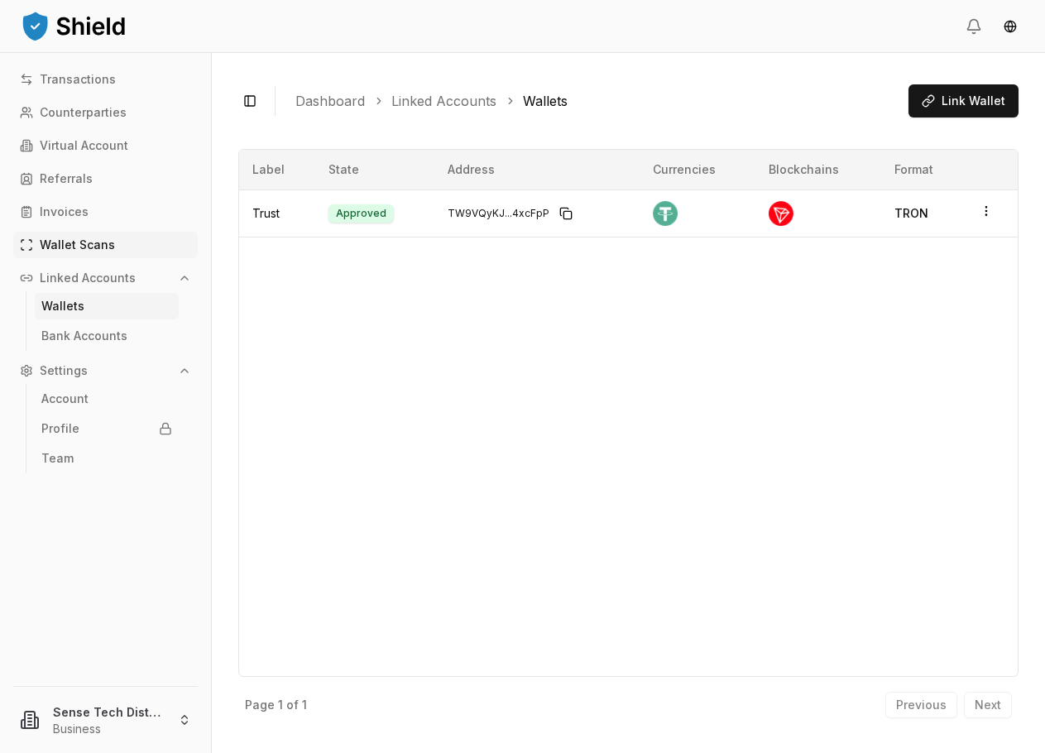
click at [98, 249] on p "Wallet Scans" at bounding box center [77, 245] width 75 height 12
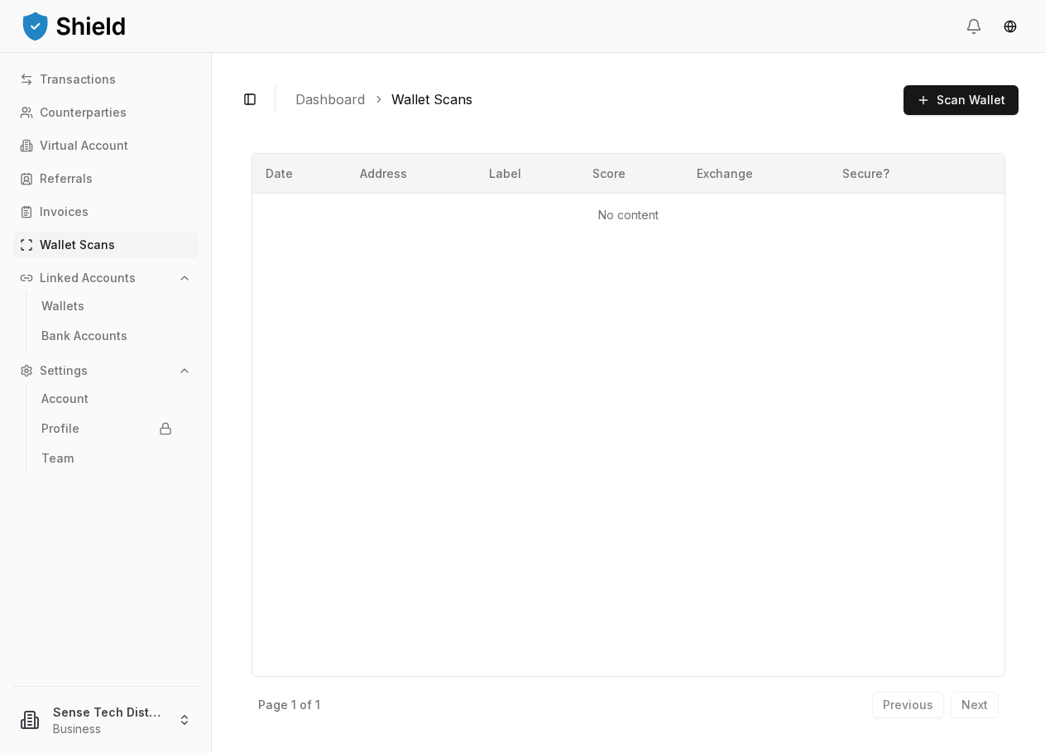
click at [329, 103] on link "Dashboard" at bounding box center [330, 99] width 70 height 20
click at [35, 214] on link "Invoices" at bounding box center [105, 212] width 185 height 26
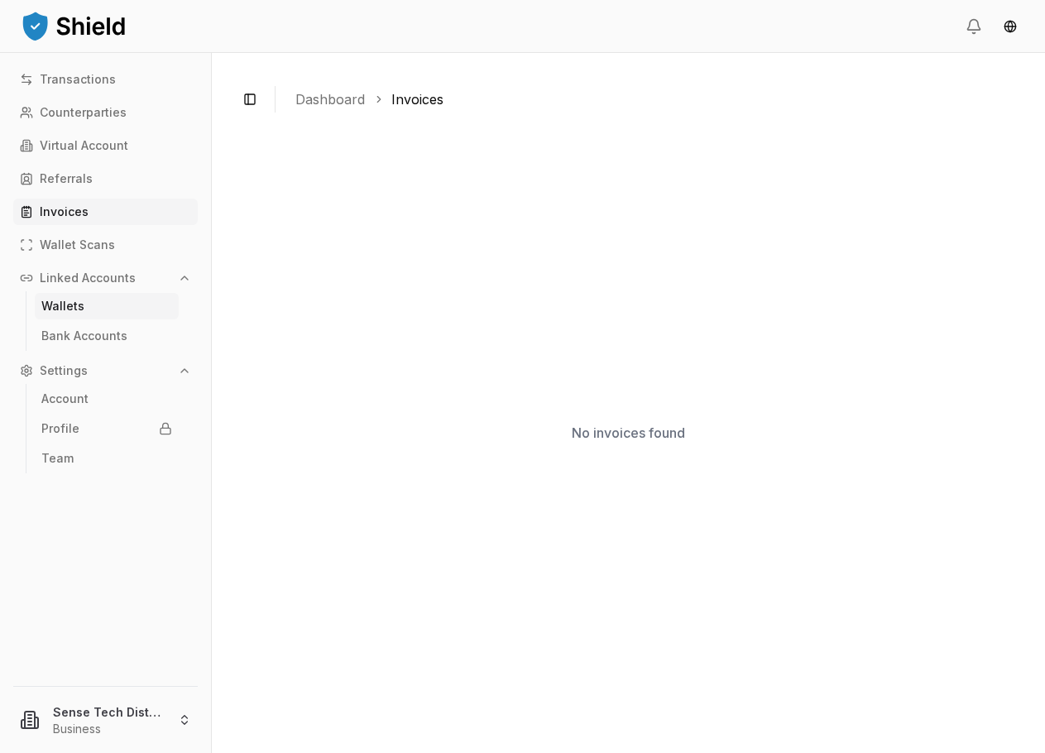
click at [61, 301] on p "Wallets" at bounding box center [62, 306] width 43 height 12
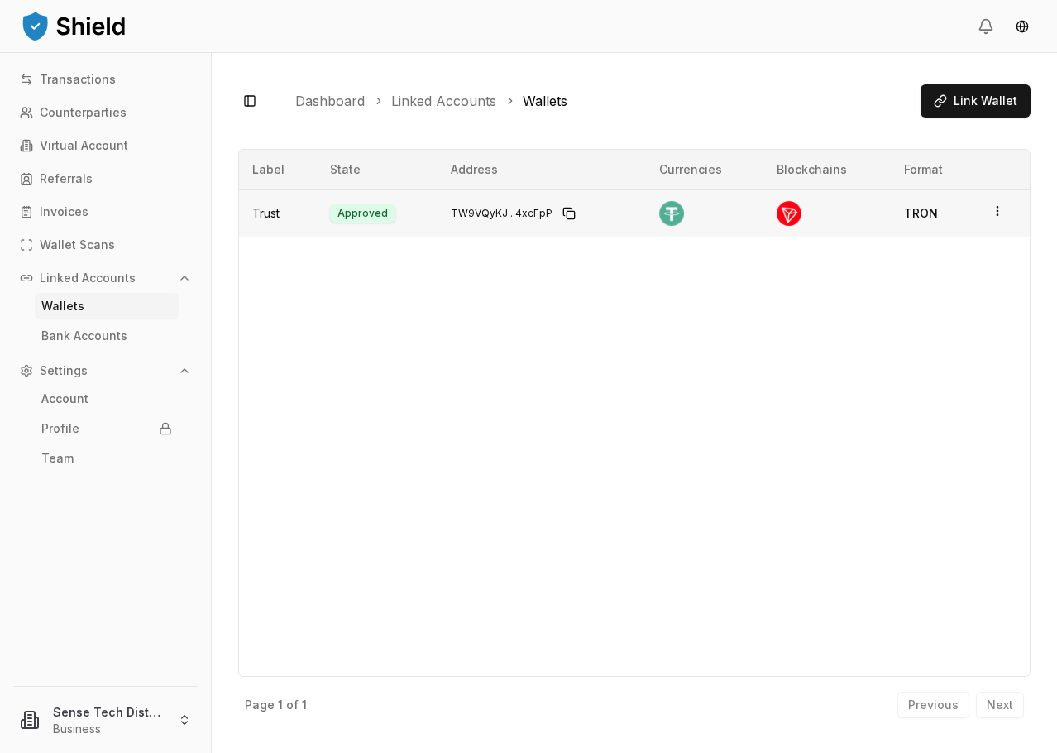
click at [990, 211] on html "Transactions Counterparties Virtual Account Referrals Invoices Wallet Scans Lin…" at bounding box center [528, 531] width 1057 height 1062
click at [937, 151] on div "View Details" at bounding box center [929, 147] width 100 height 26
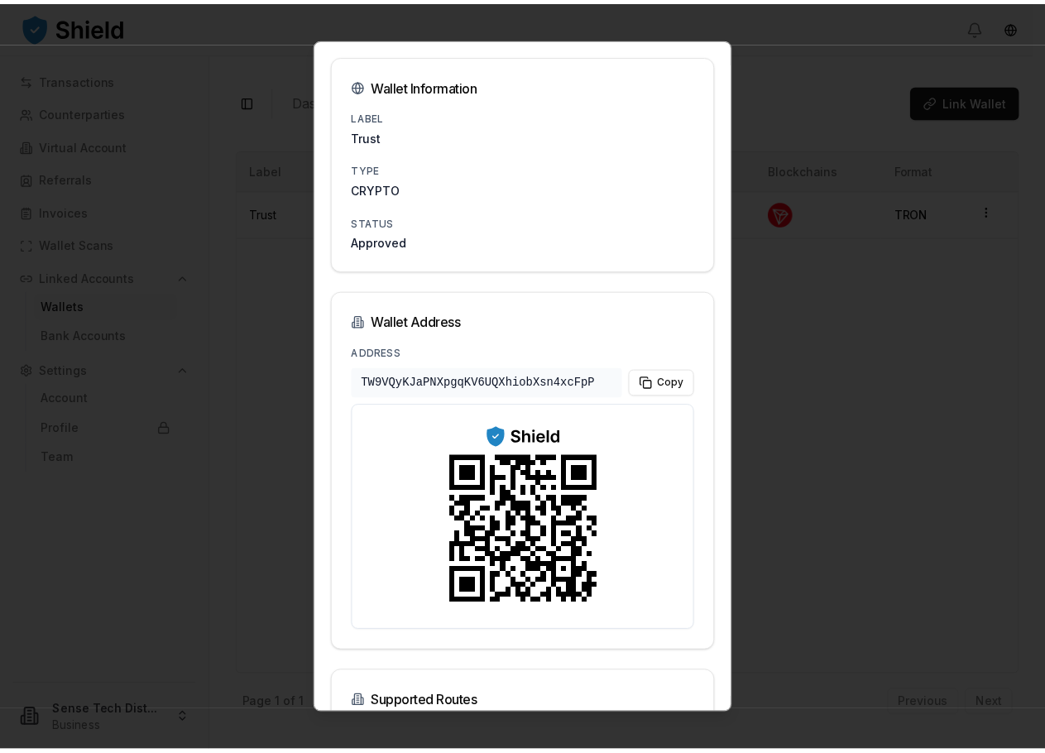
scroll to position [278, 0]
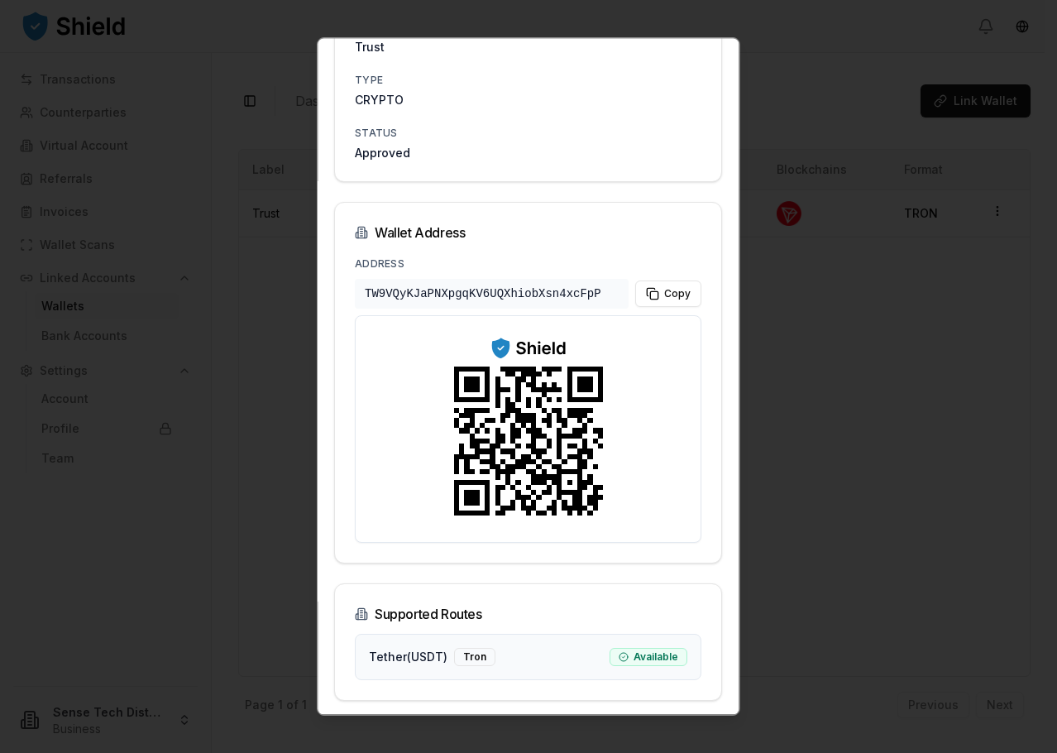
click at [905, 378] on div at bounding box center [528, 376] width 1057 height 753
click at [842, 135] on div at bounding box center [528, 376] width 1057 height 753
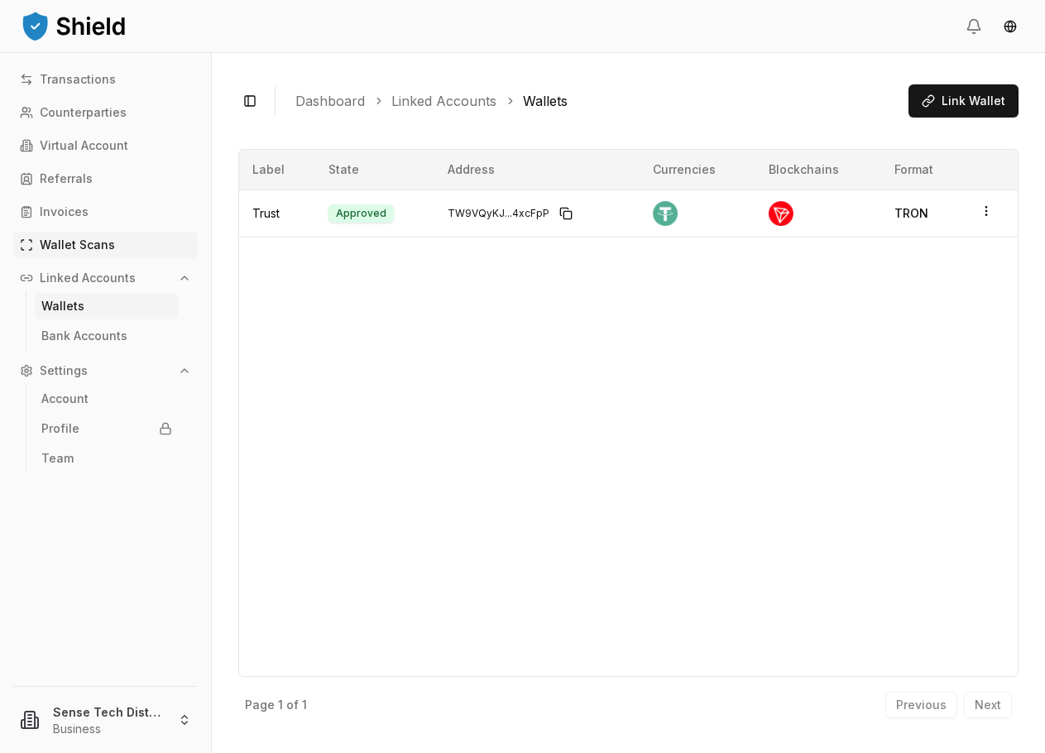
click at [61, 244] on p "Wallet Scans" at bounding box center [77, 245] width 75 height 12
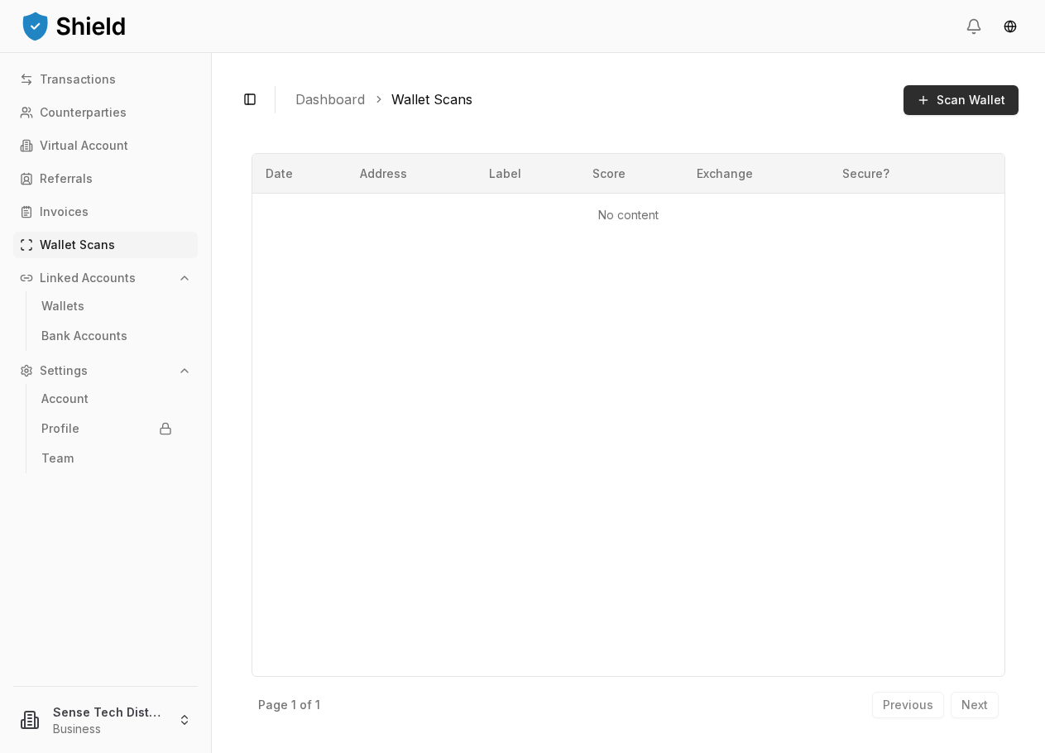
click at [983, 108] on span "Scan Wallet" at bounding box center [971, 100] width 69 height 17
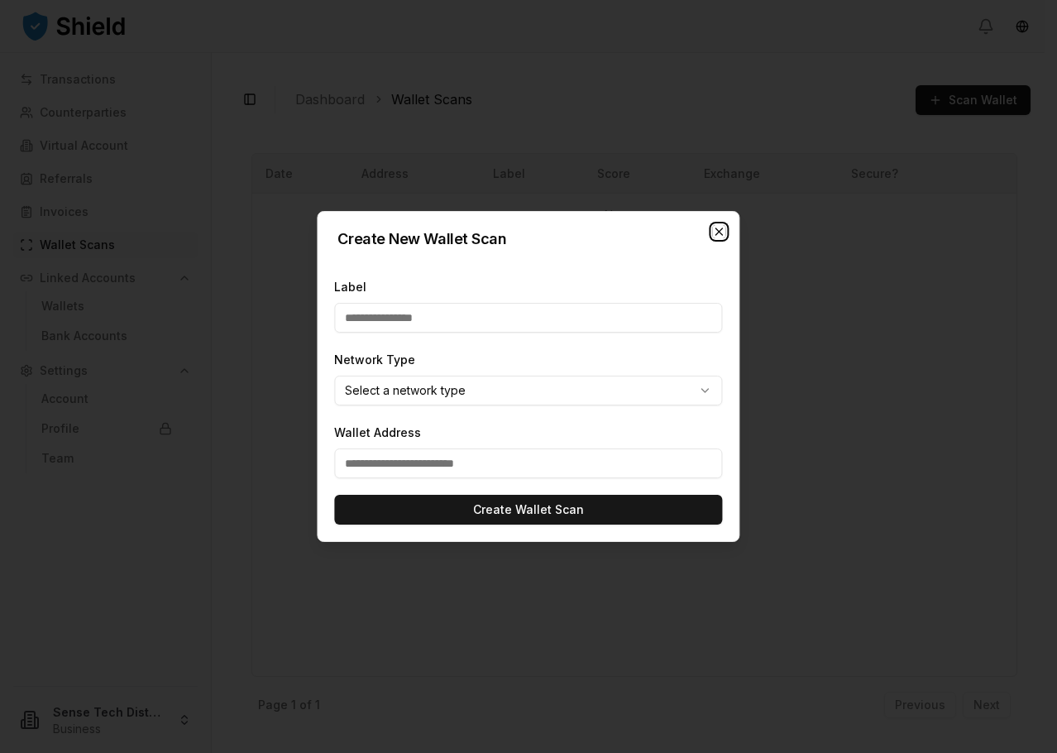
click at [724, 235] on icon "button" at bounding box center [719, 231] width 13 height 13
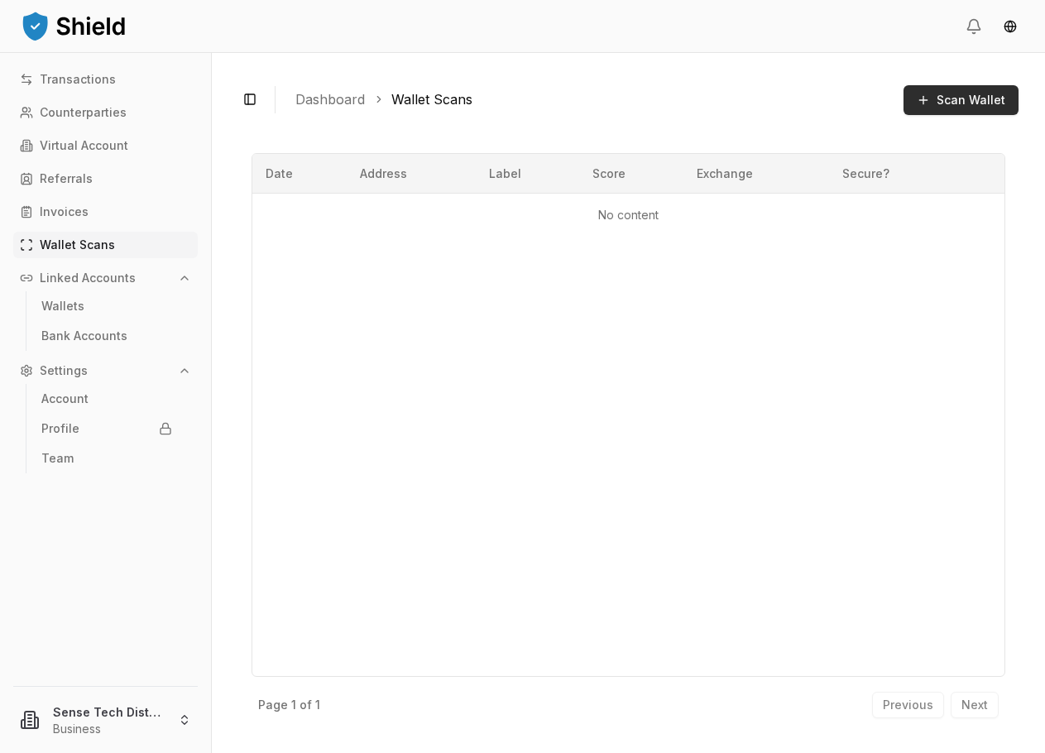
click at [969, 104] on span "Scan Wallet" at bounding box center [971, 100] width 69 height 17
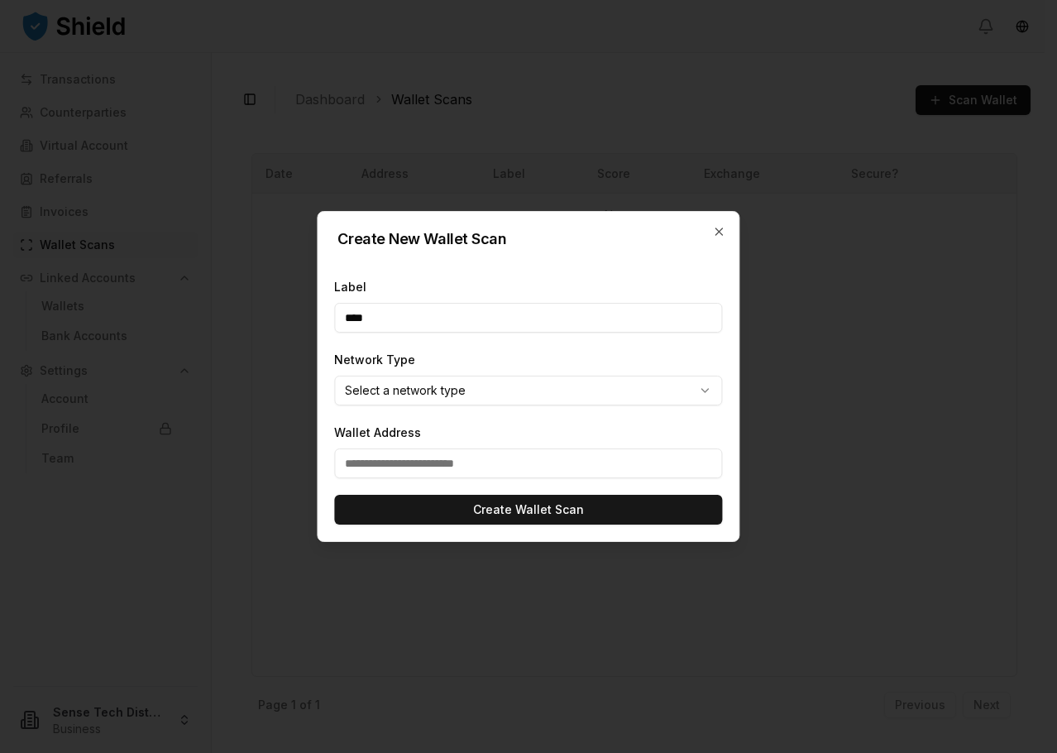
type input "****"
click at [486, 386] on body "Transactions Counterparties Virtual Account Referrals Invoices Wallet Scans Lin…" at bounding box center [522, 531] width 1045 height 1062
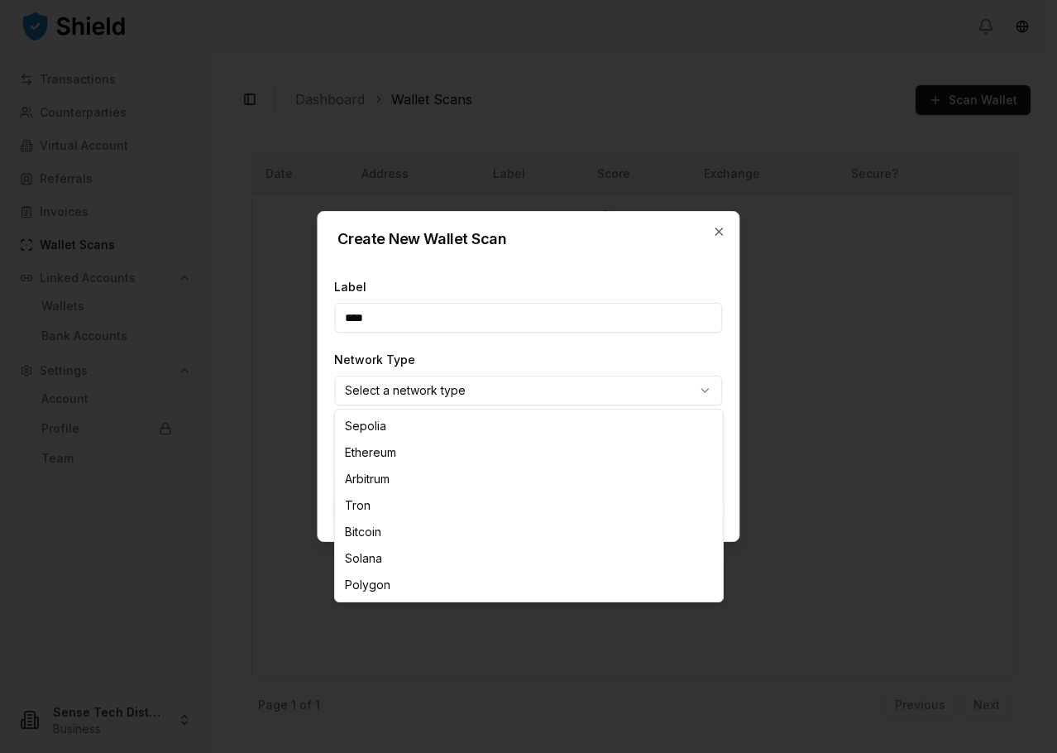
select select "****"
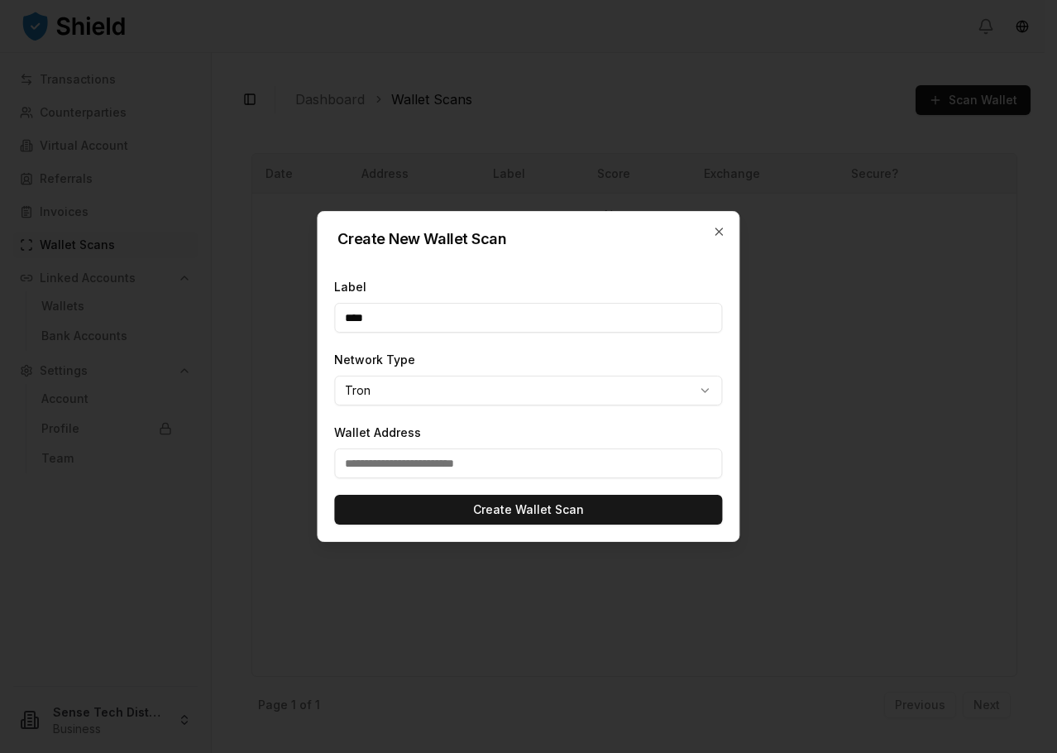
click at [386, 463] on input "Wallet Address" at bounding box center [528, 463] width 388 height 30
click at [476, 454] on input "Wallet Address" at bounding box center [528, 463] width 388 height 30
paste input "**********"
type input "**********"
click at [629, 485] on form "**********" at bounding box center [528, 400] width 421 height 281
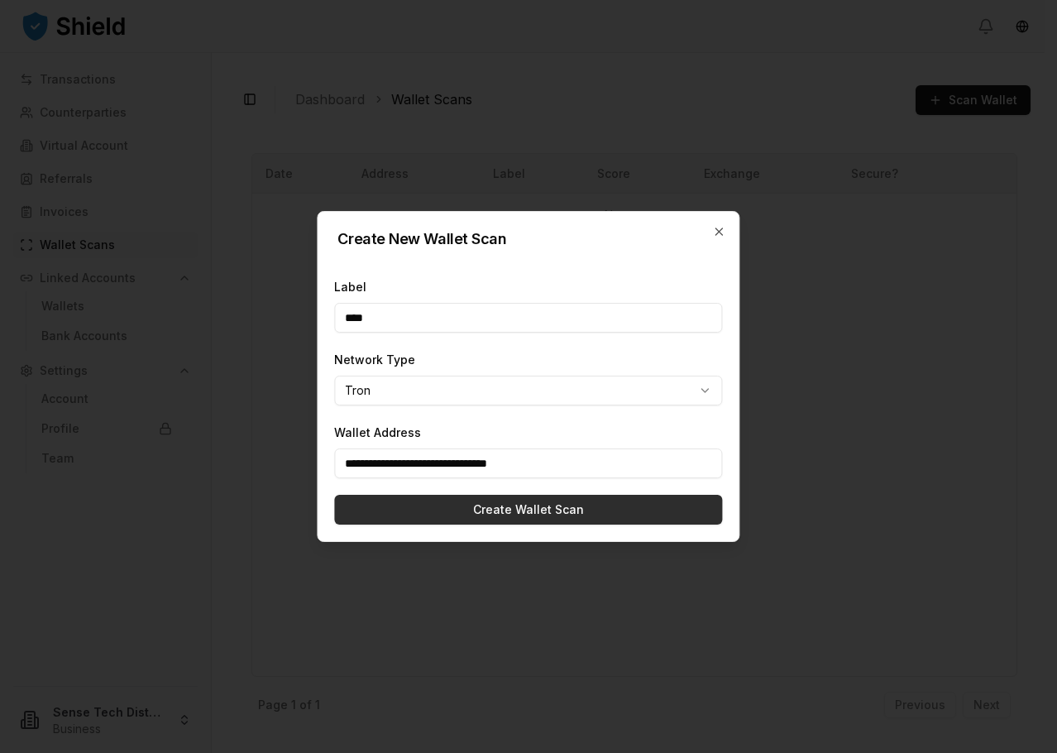
click at [596, 506] on button "Create Wallet Scan" at bounding box center [528, 510] width 388 height 30
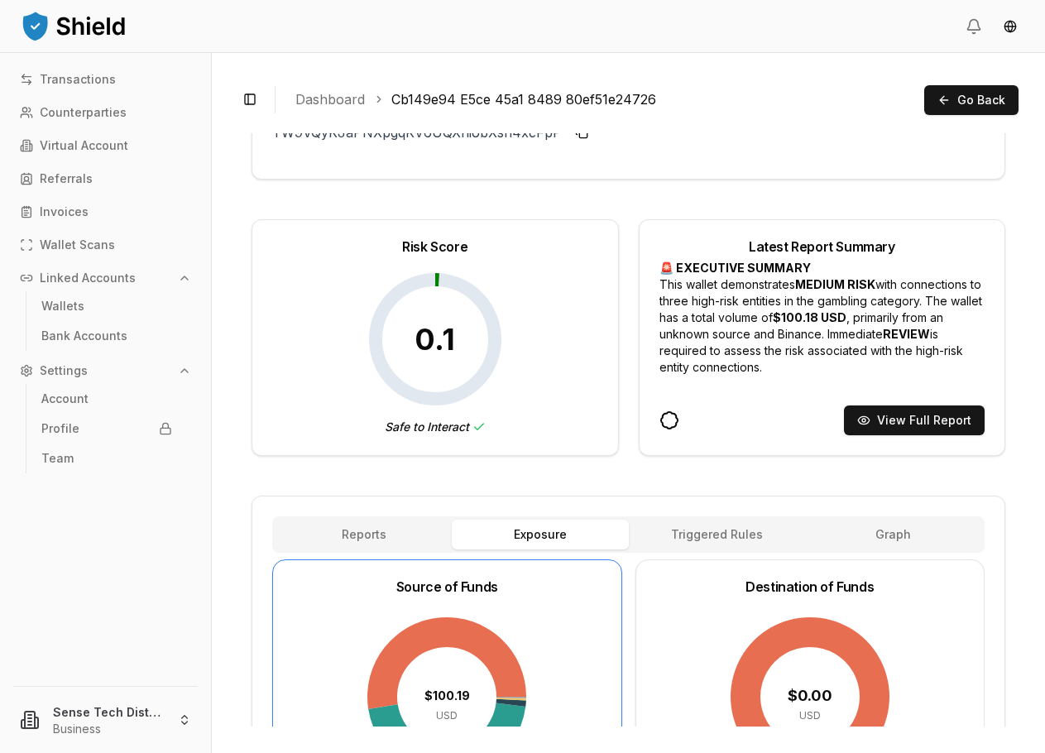
scroll to position [331, 0]
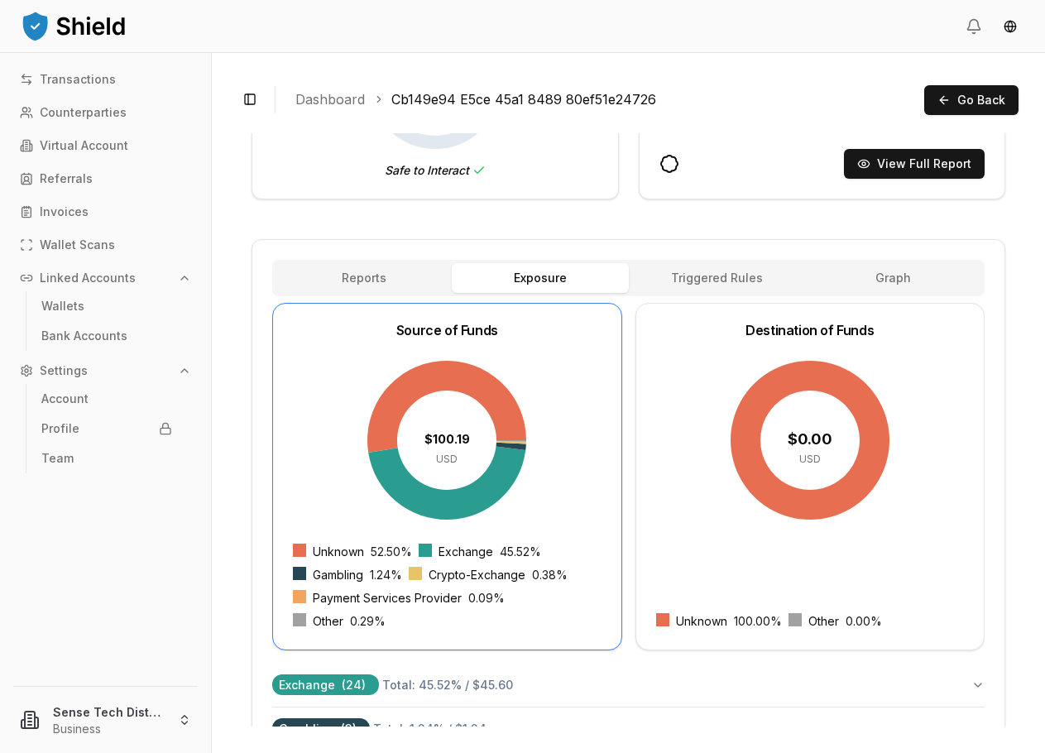
click at [432, 277] on div "Address TW9VQyKJaPNXpgqKV6UQXhiobXsn4xcFpP TW9VQyKJ...4xcFpP Risk Score 0.1 Saf…" at bounding box center [629, 487] width 754 height 1357
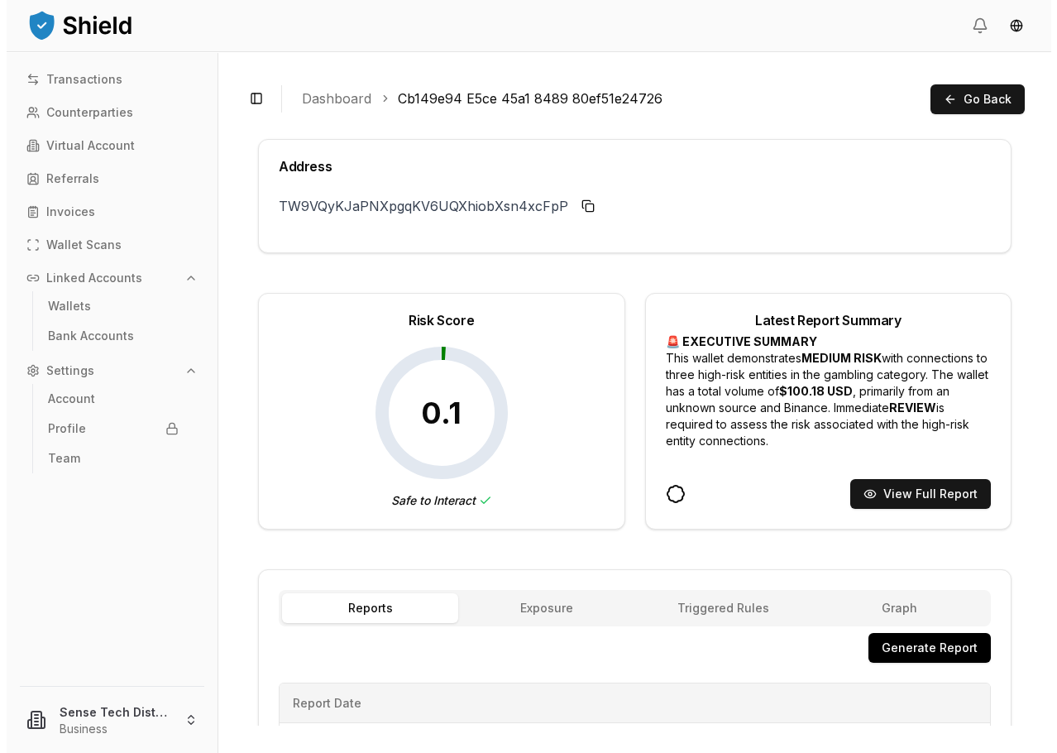
scroll to position [0, 0]
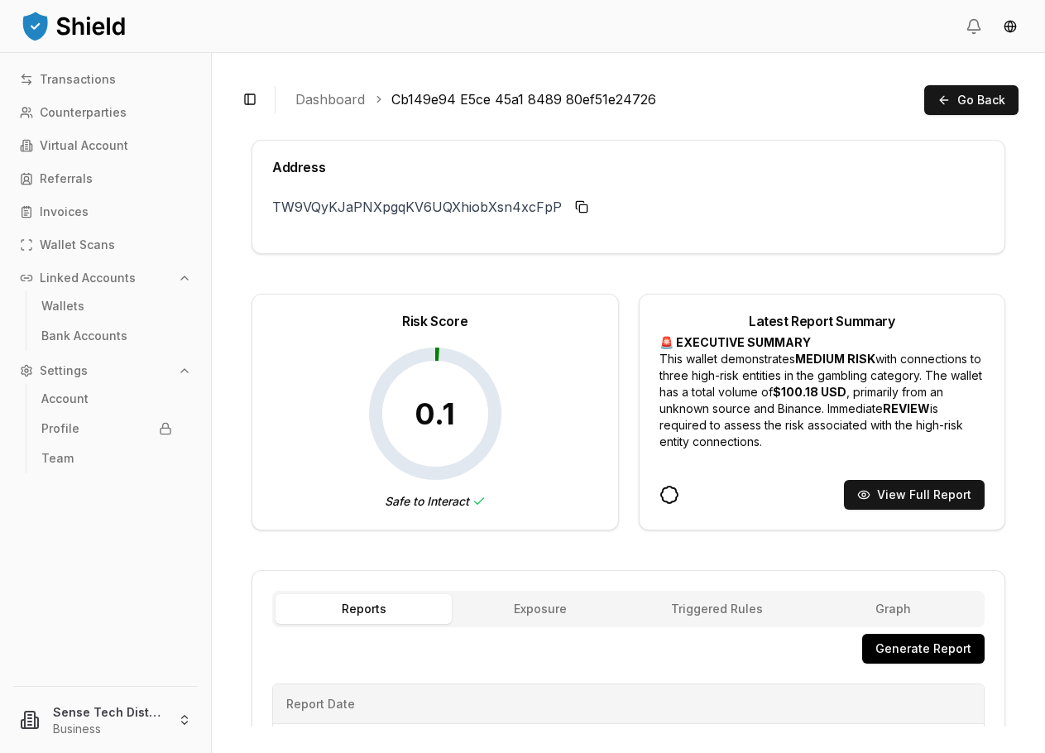
click at [338, 104] on link "Dashboard" at bounding box center [330, 99] width 70 height 20
click at [911, 488] on button "View Full Report" at bounding box center [914, 495] width 141 height 30
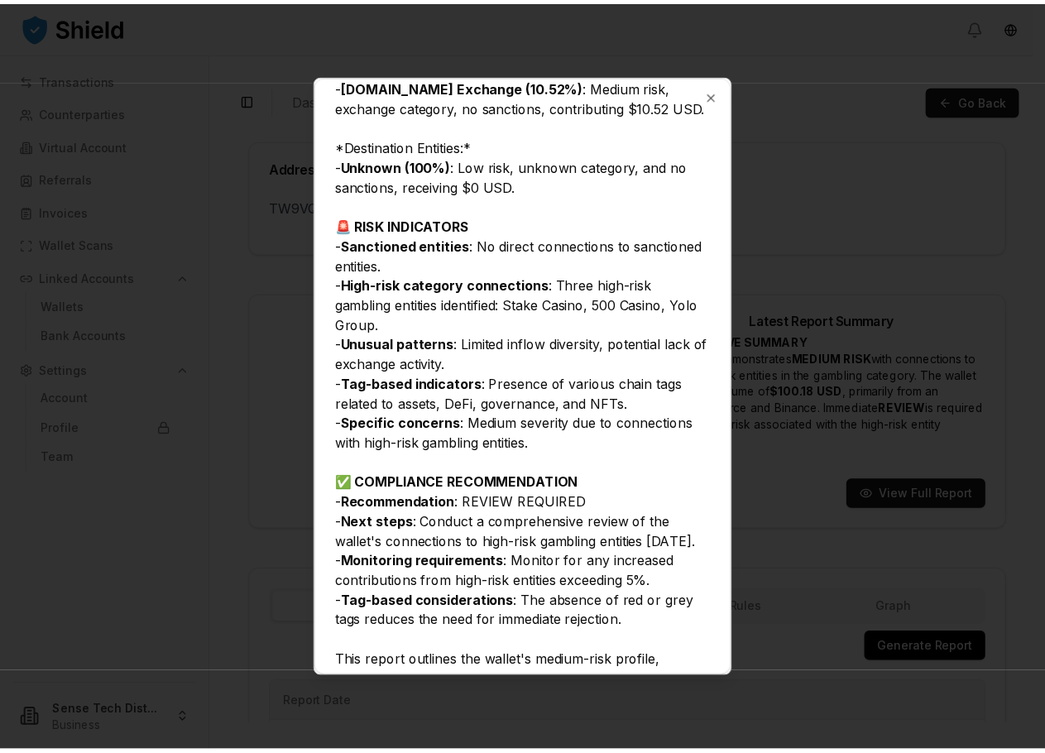
scroll to position [962, 0]
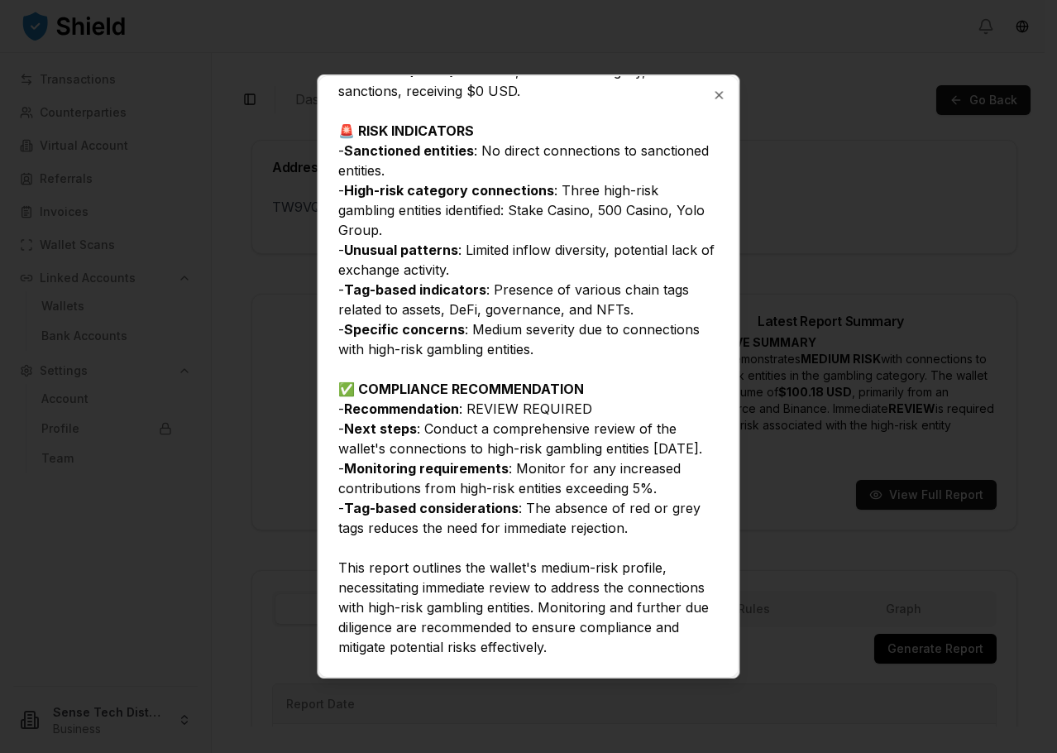
click at [718, 91] on icon "button" at bounding box center [719, 95] width 13 height 13
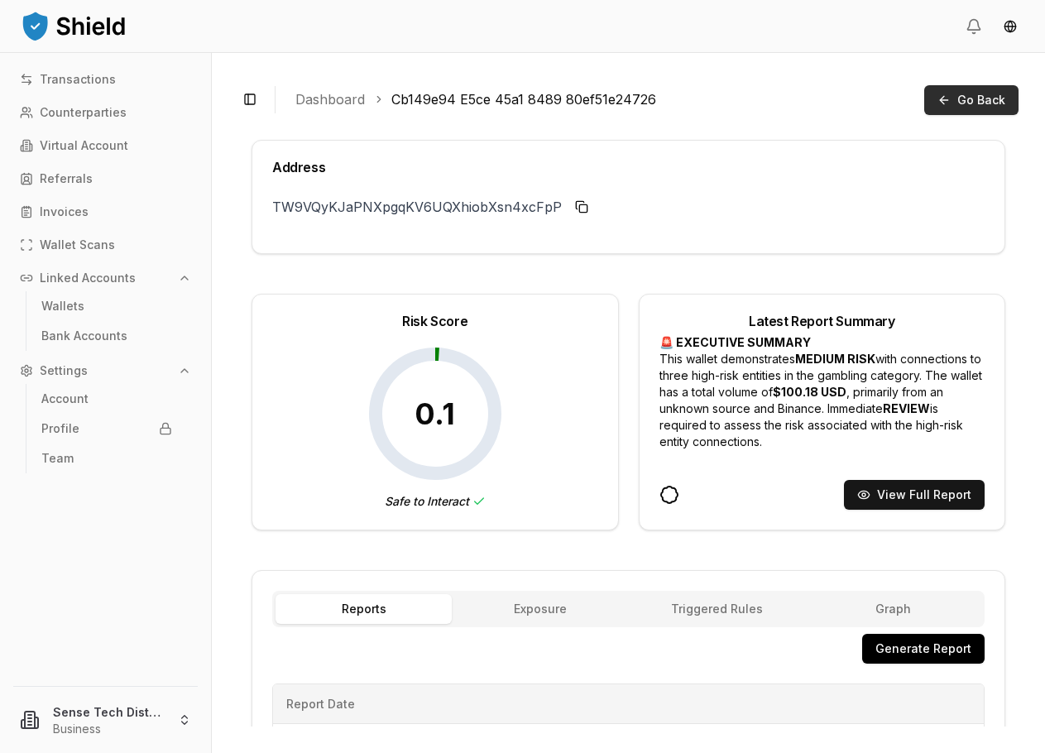
drag, startPoint x: 926, startPoint y: 113, endPoint x: 967, endPoint y: 105, distance: 42.2
click at [930, 113] on div "Toggle Sidebar Dashboard Cb149e94 E5ce 45a1 8489 80ef51e24726 Go Back" at bounding box center [628, 99] width 780 height 41
click at [968, 104] on button "Go Back" at bounding box center [971, 100] width 94 height 30
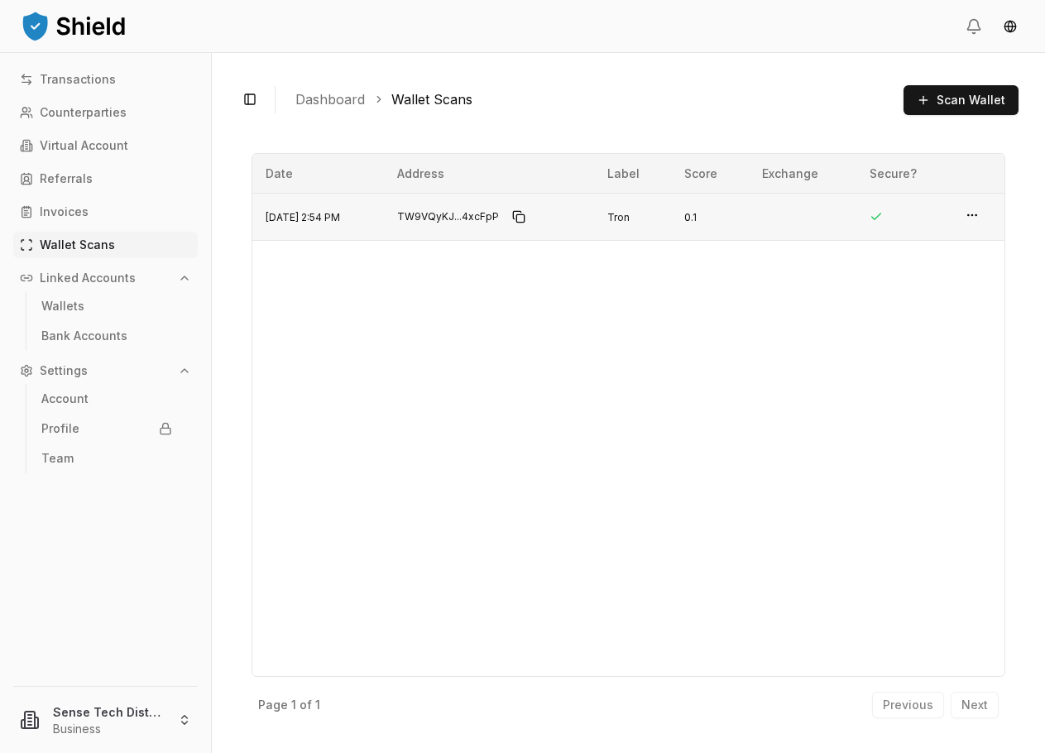
click at [384, 223] on td "[DATE] 2:54 PM" at bounding box center [318, 217] width 132 height 47
click at [982, 213] on html "Transactions Counterparties Virtual Account Referrals Invoices Wallet Scans Lin…" at bounding box center [522, 531] width 1045 height 1062
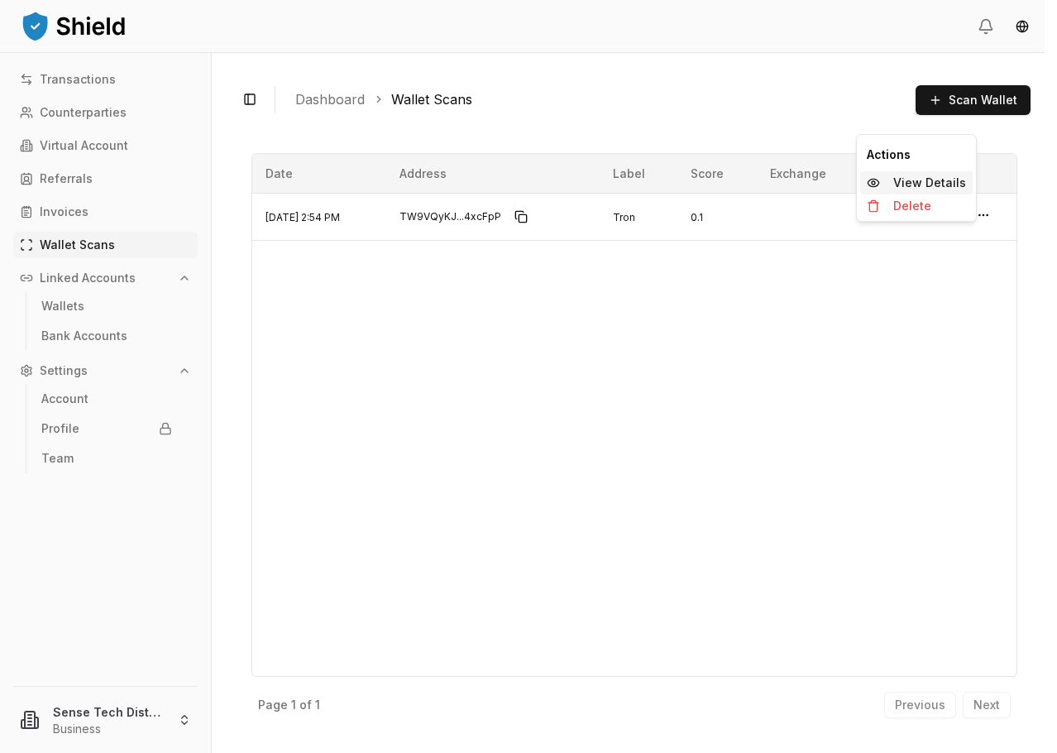
click at [936, 187] on p "View Details" at bounding box center [930, 183] width 73 height 12
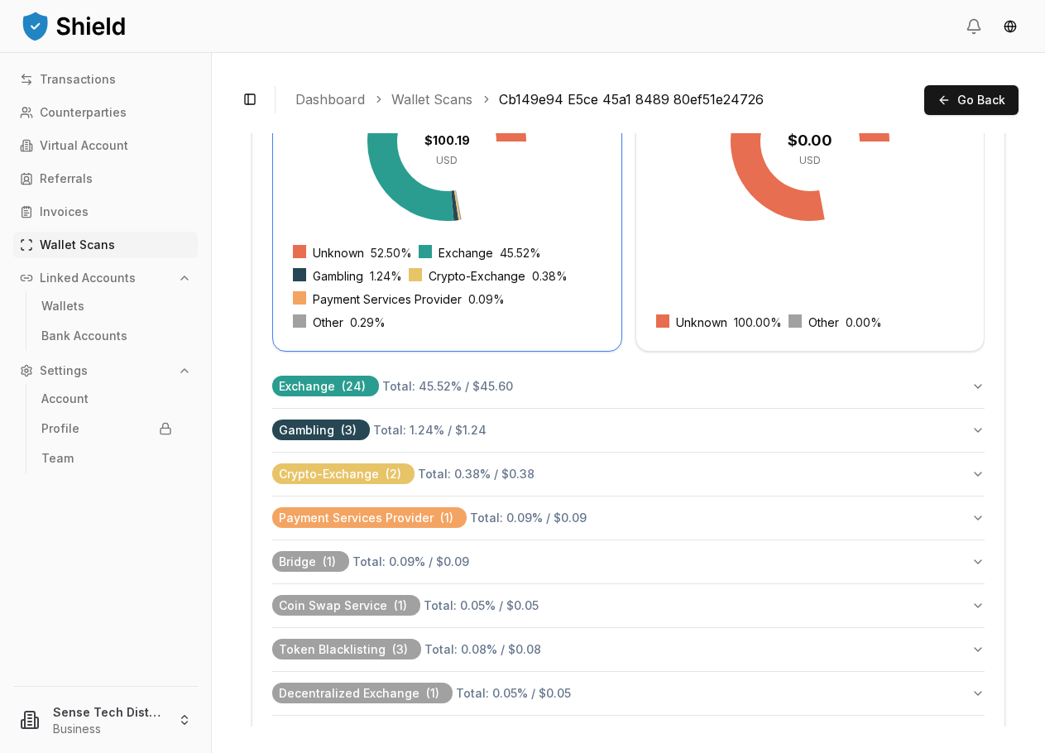
scroll to position [662, 0]
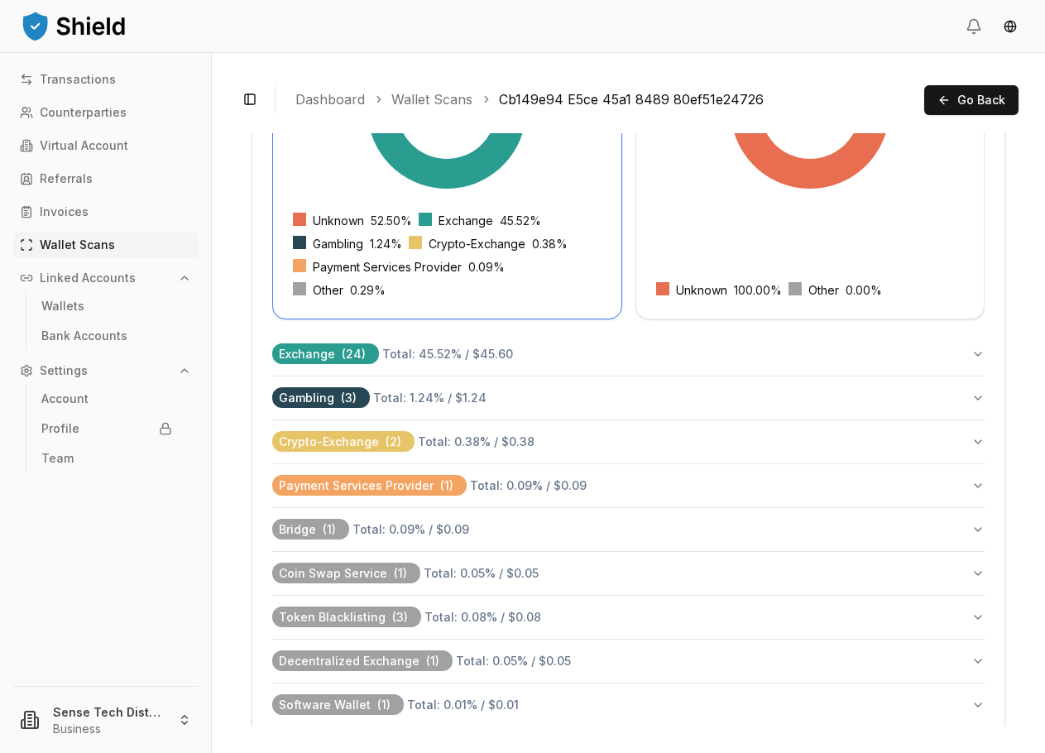
click at [564, 355] on button "Exchange ( 24 ) Total: 45.52 % / $45.60" at bounding box center [628, 354] width 712 height 43
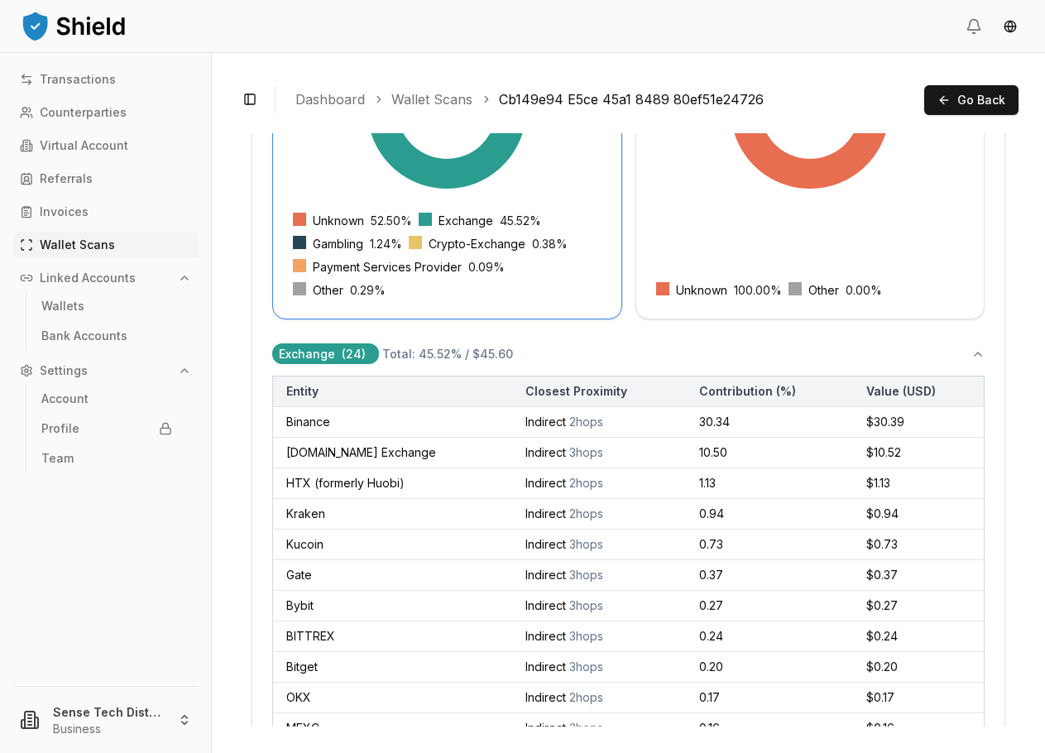
click at [559, 351] on button "Exchange ( 24 ) Total: 45.52 % / $45.60" at bounding box center [628, 354] width 712 height 43
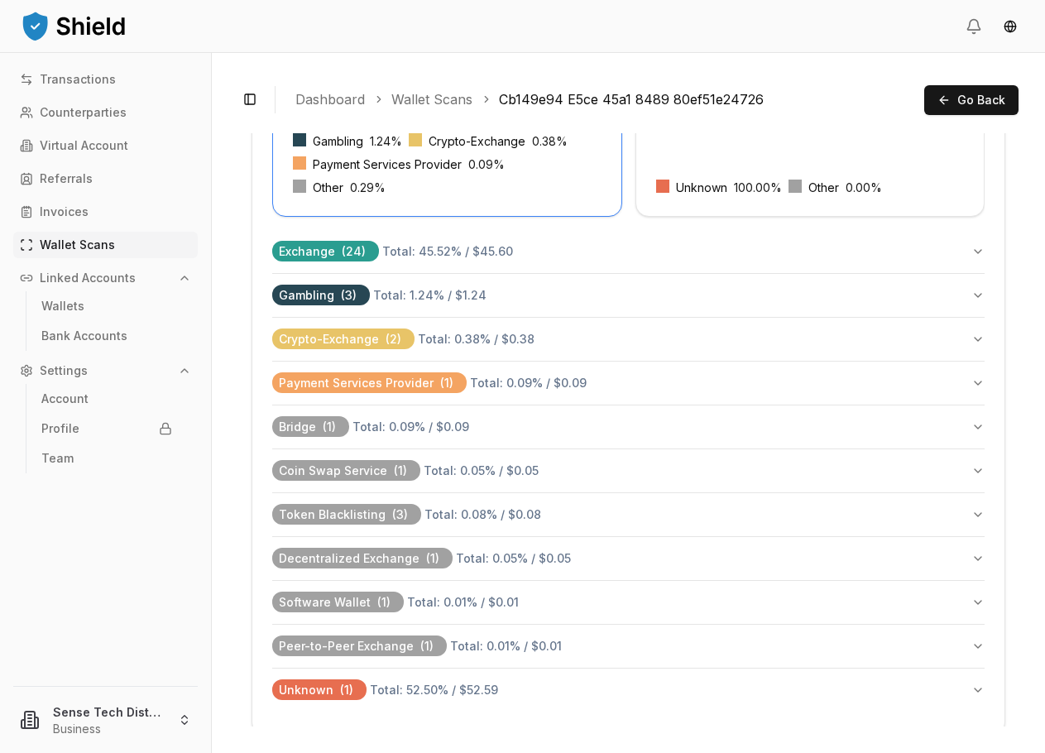
scroll to position [770, 0]
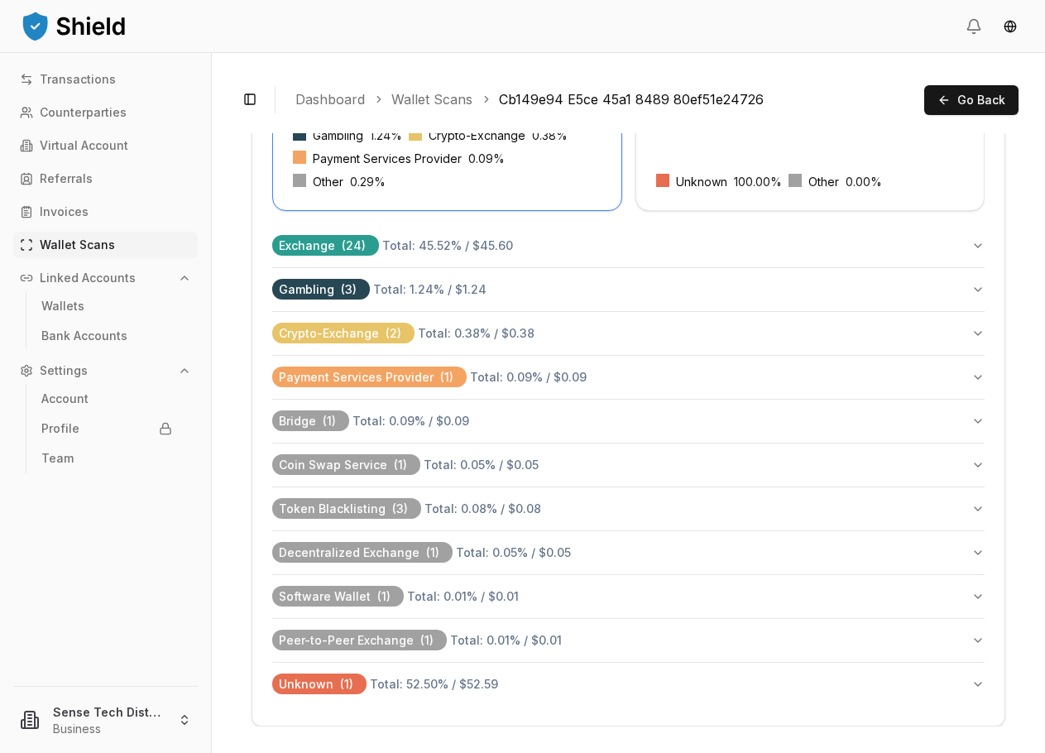
click at [516, 675] on button "Unknown ( 1 ) Total: 52.50 % / $52.59" at bounding box center [628, 684] width 712 height 43
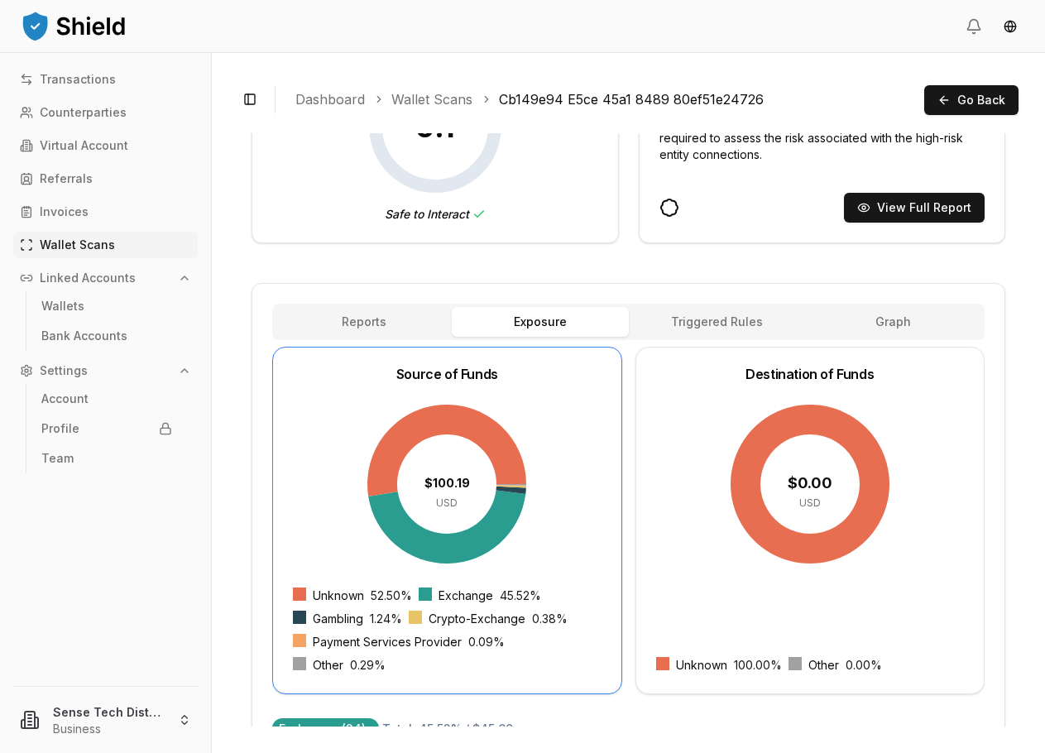
scroll to position [266, 0]
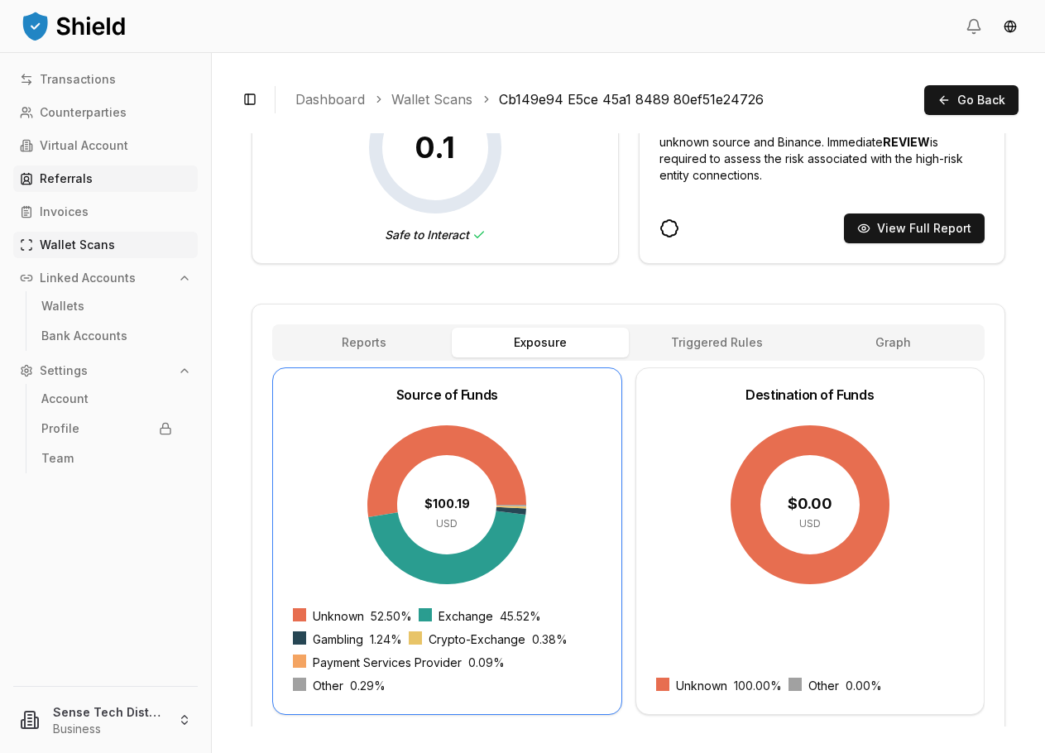
click at [69, 180] on p "Referrals" at bounding box center [66, 179] width 53 height 12
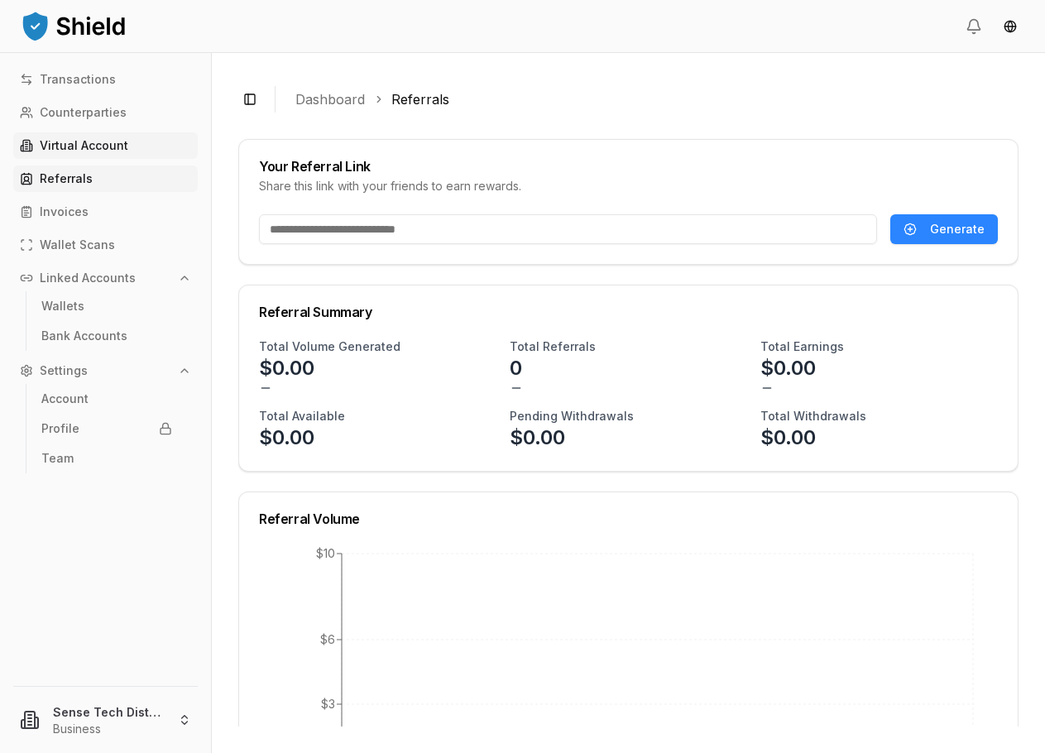
click at [107, 151] on p "Virtual Account" at bounding box center [84, 146] width 89 height 12
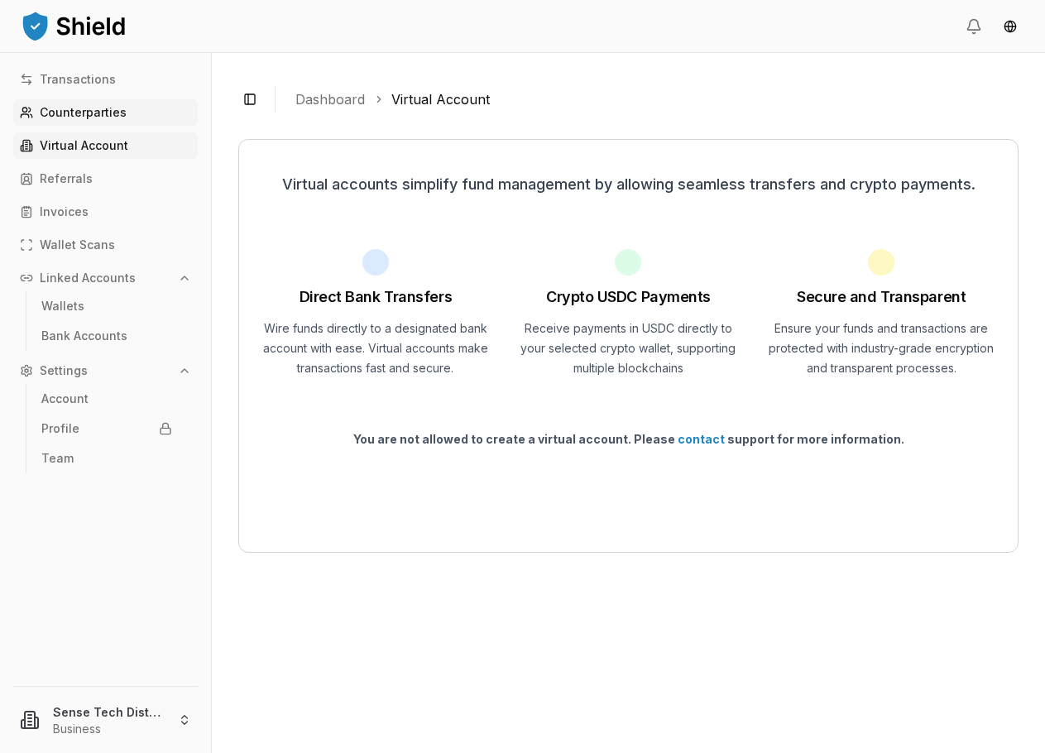
click at [108, 113] on p "Counterparties" at bounding box center [83, 113] width 87 height 12
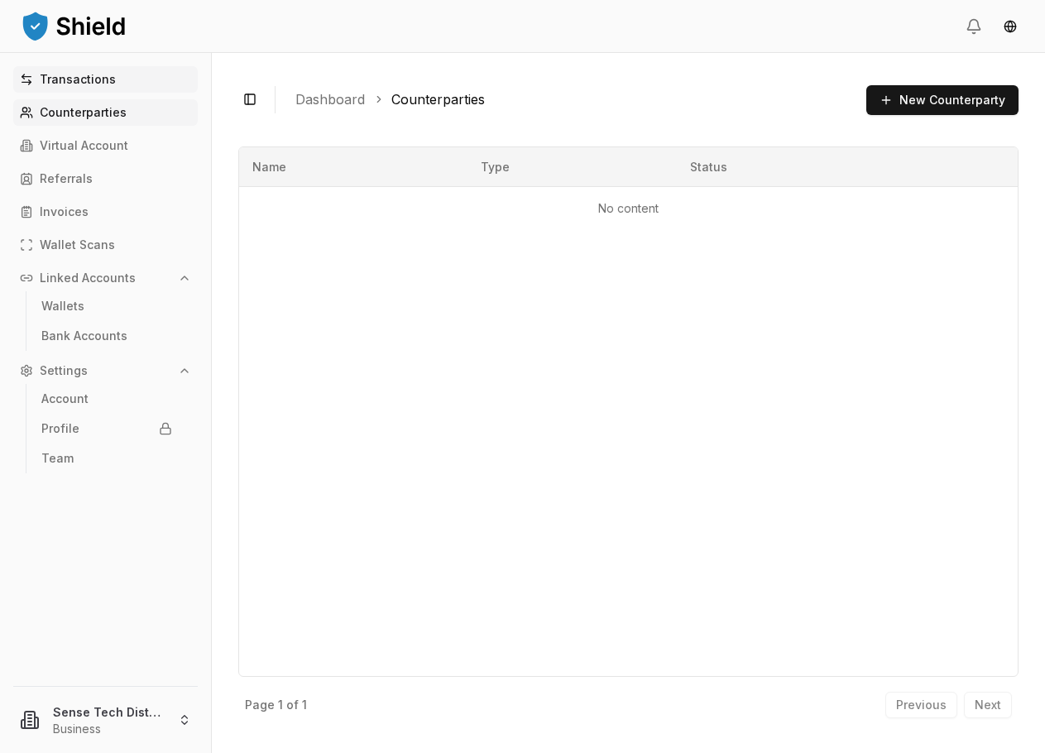
click at [94, 89] on link "Transactions" at bounding box center [105, 79] width 185 height 26
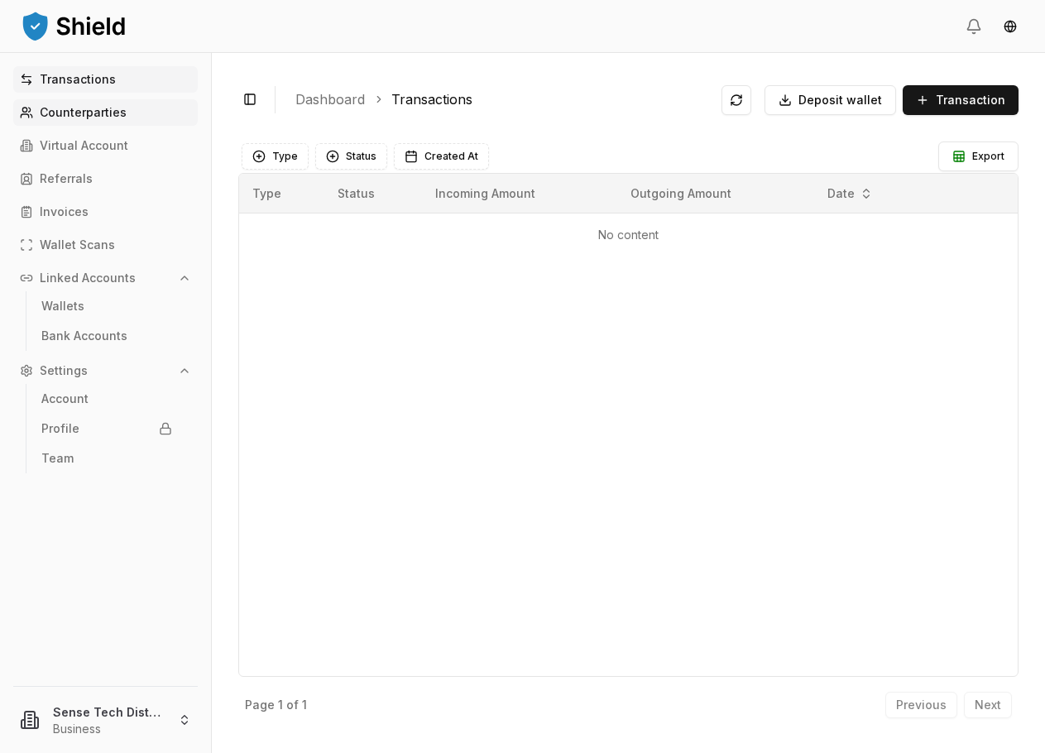
click at [75, 113] on p "Counterparties" at bounding box center [83, 113] width 87 height 12
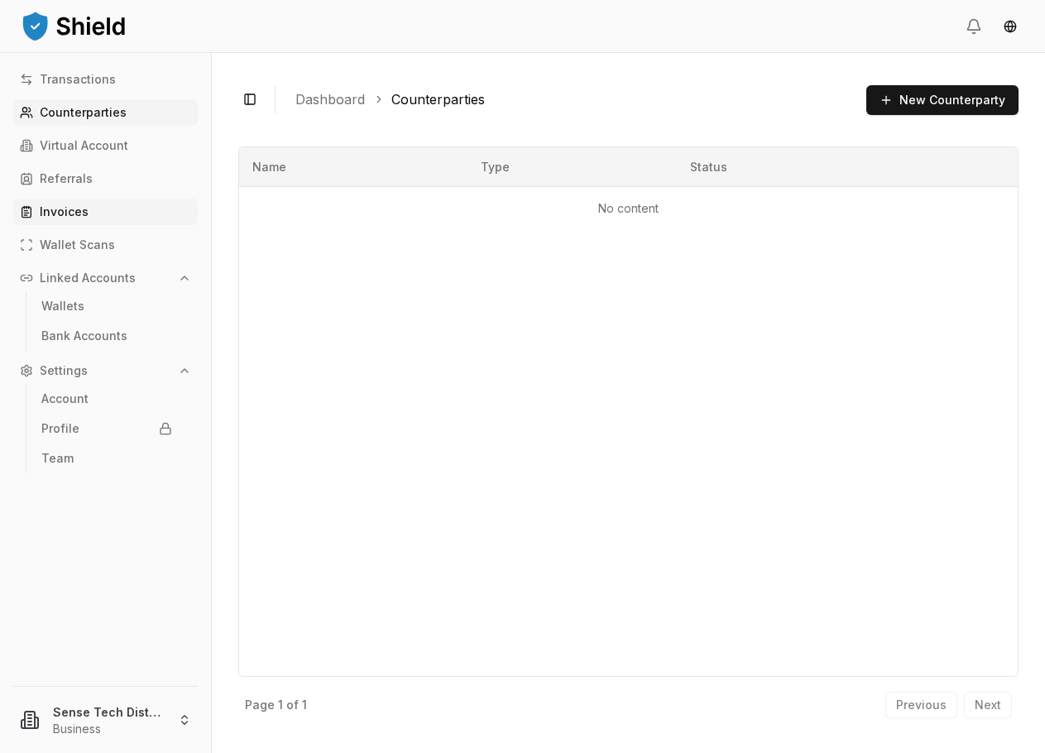
click at [78, 206] on p "Invoices" at bounding box center [64, 212] width 49 height 12
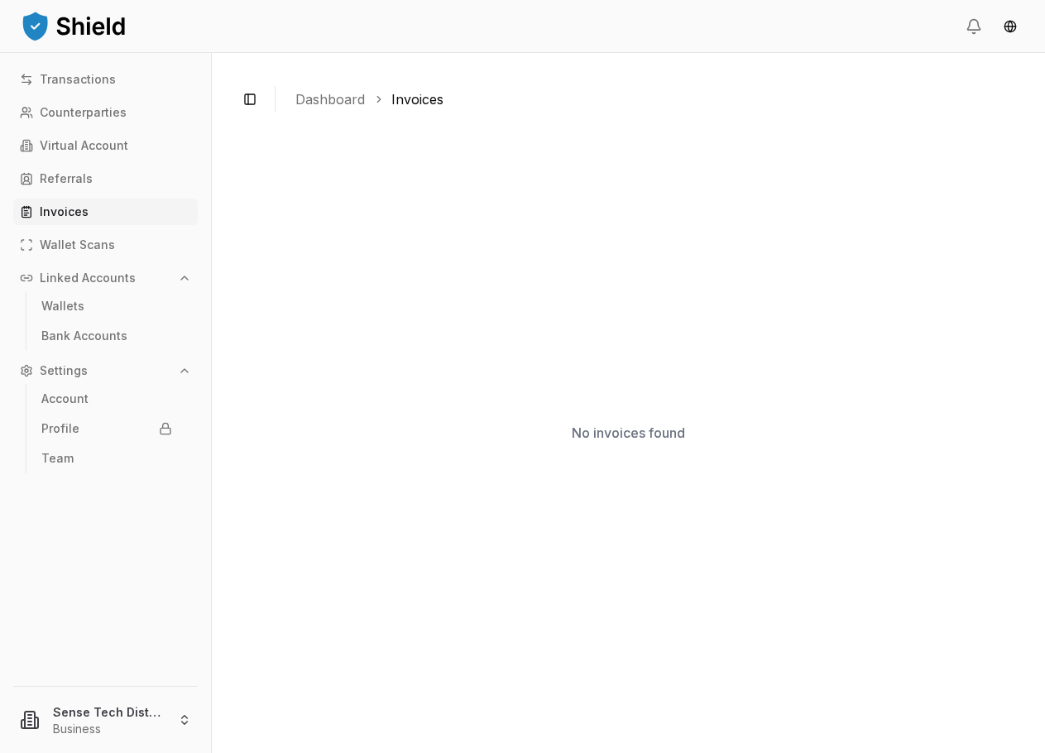
click at [329, 98] on link "Dashboard" at bounding box center [330, 99] width 70 height 20
click at [79, 313] on link "Wallets" at bounding box center [107, 306] width 144 height 26
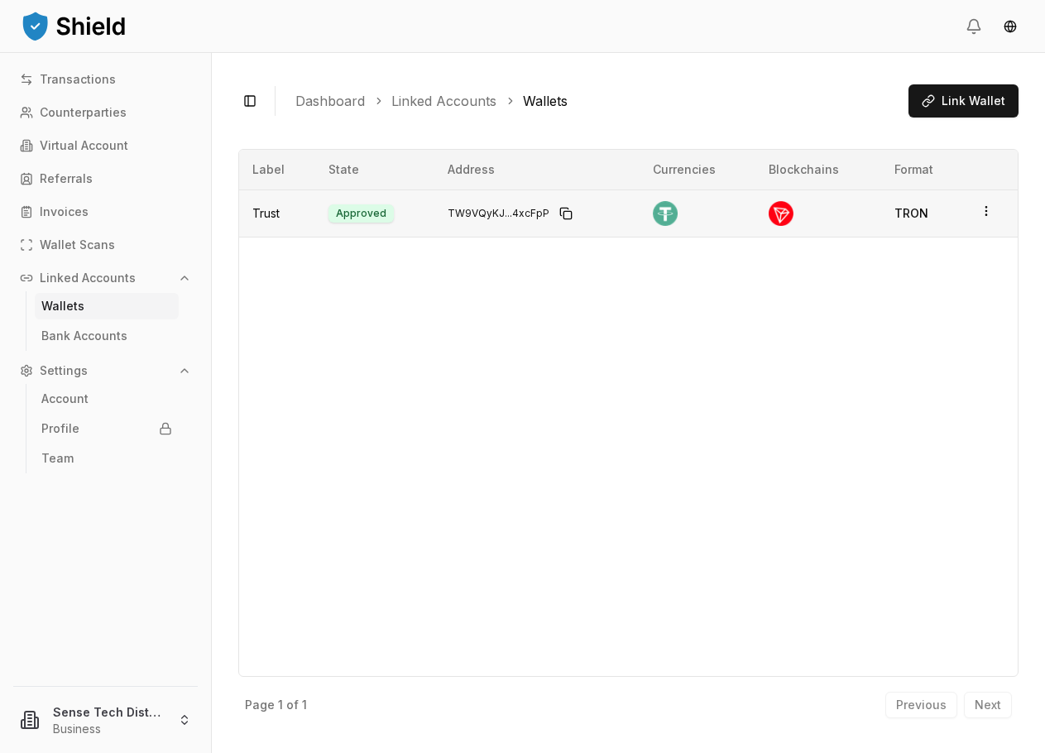
click at [993, 210] on html "Transactions Counterparties Virtual Account Referrals Invoices Wallet Scans Lin…" at bounding box center [522, 531] width 1045 height 1062
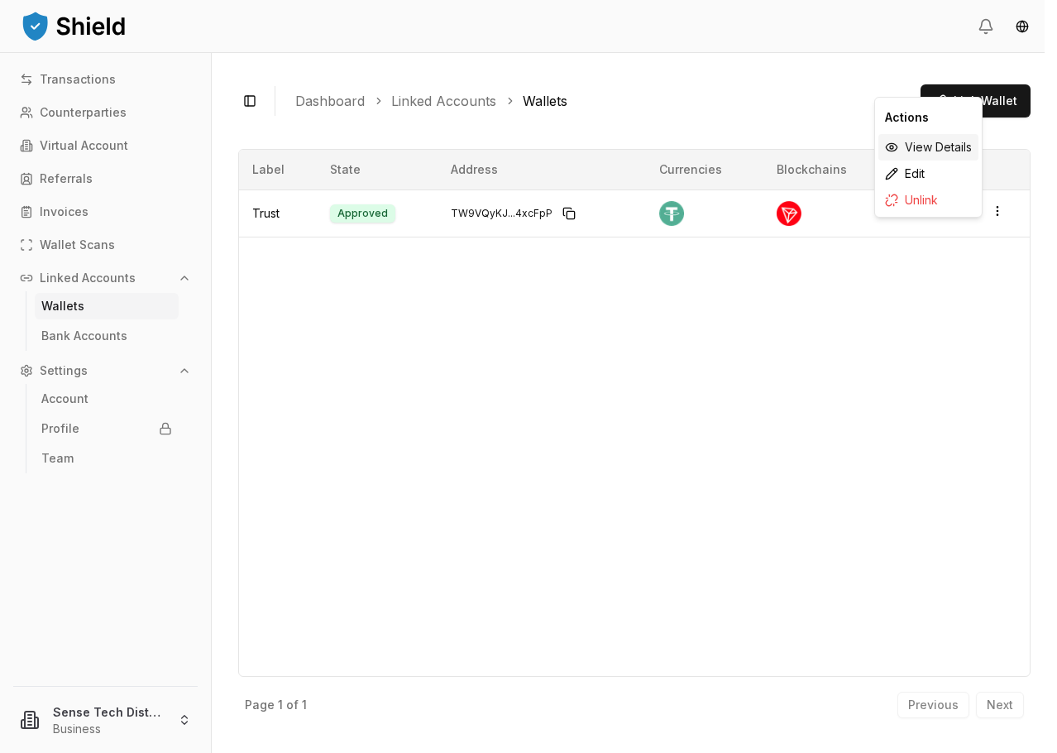
click at [928, 154] on div "View Details" at bounding box center [929, 147] width 100 height 26
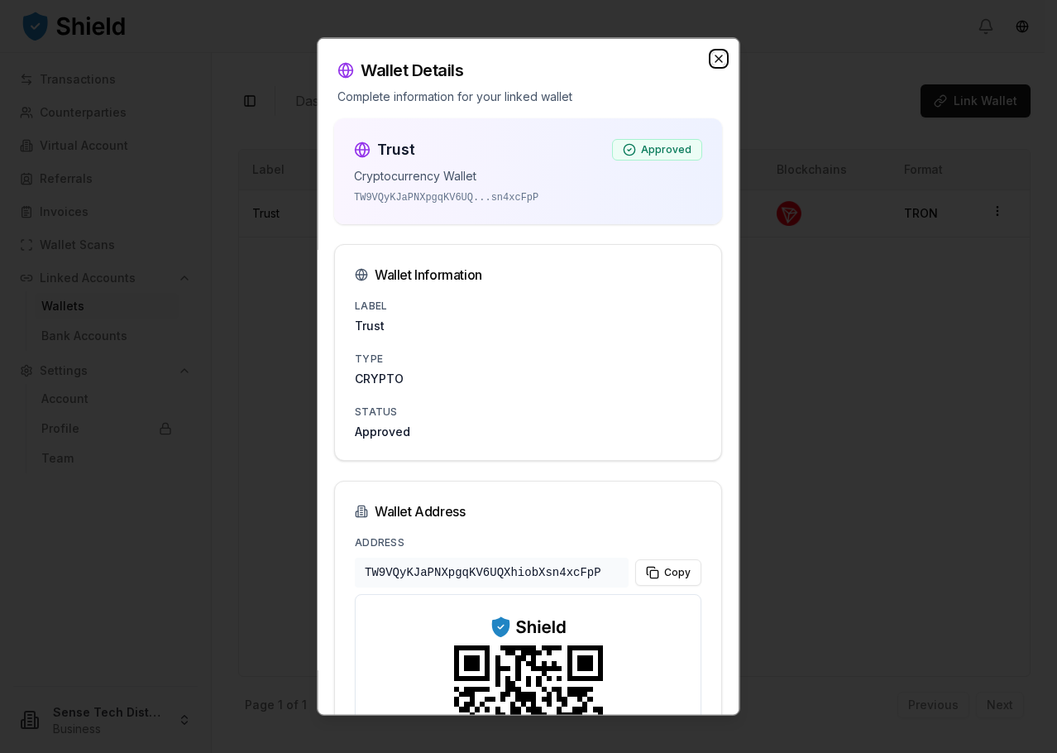
click at [717, 60] on icon "button" at bounding box center [720, 58] width 7 height 7
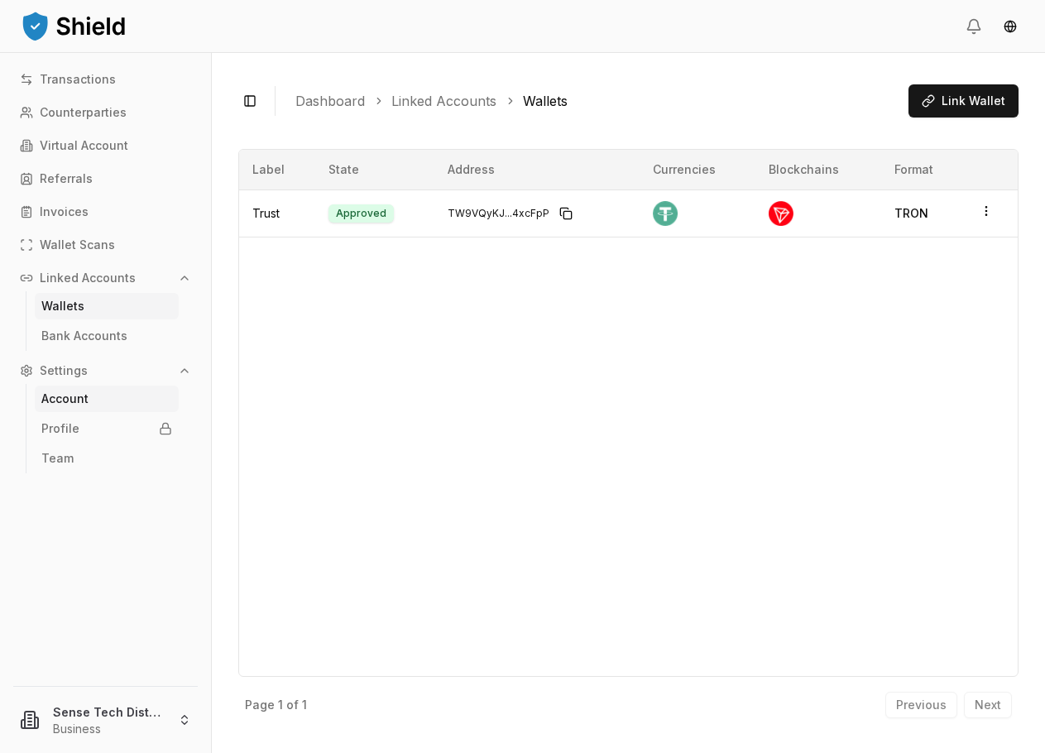
click at [83, 399] on p "Account" at bounding box center [64, 399] width 47 height 12
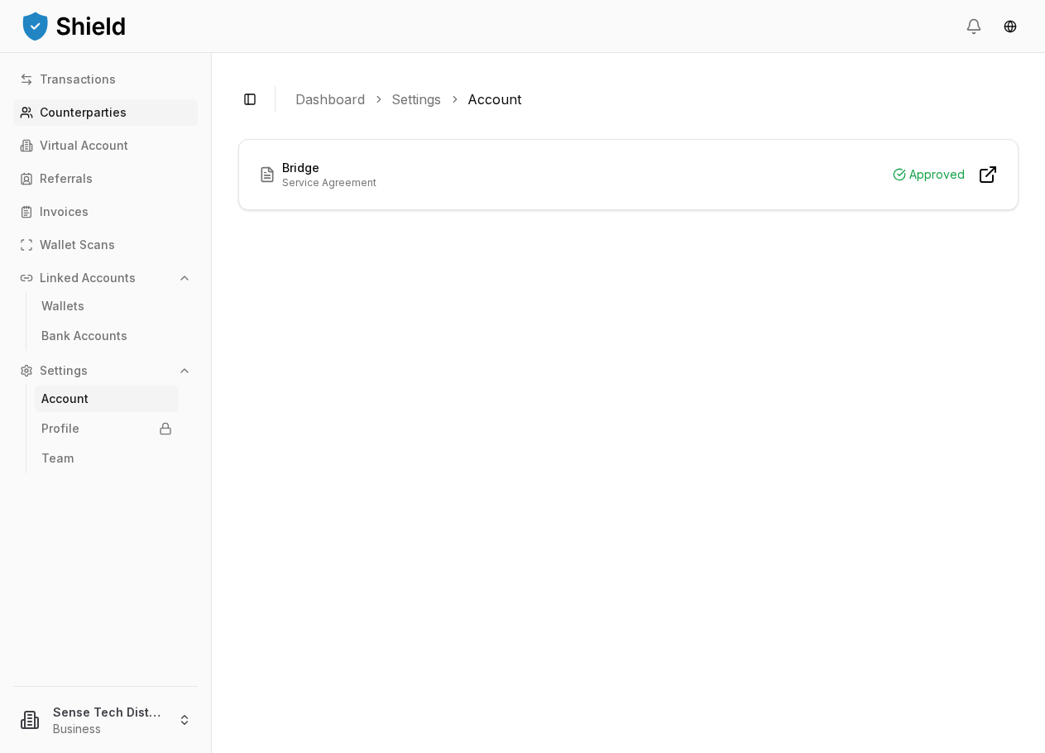
click at [96, 116] on p "Counterparties" at bounding box center [83, 113] width 87 height 12
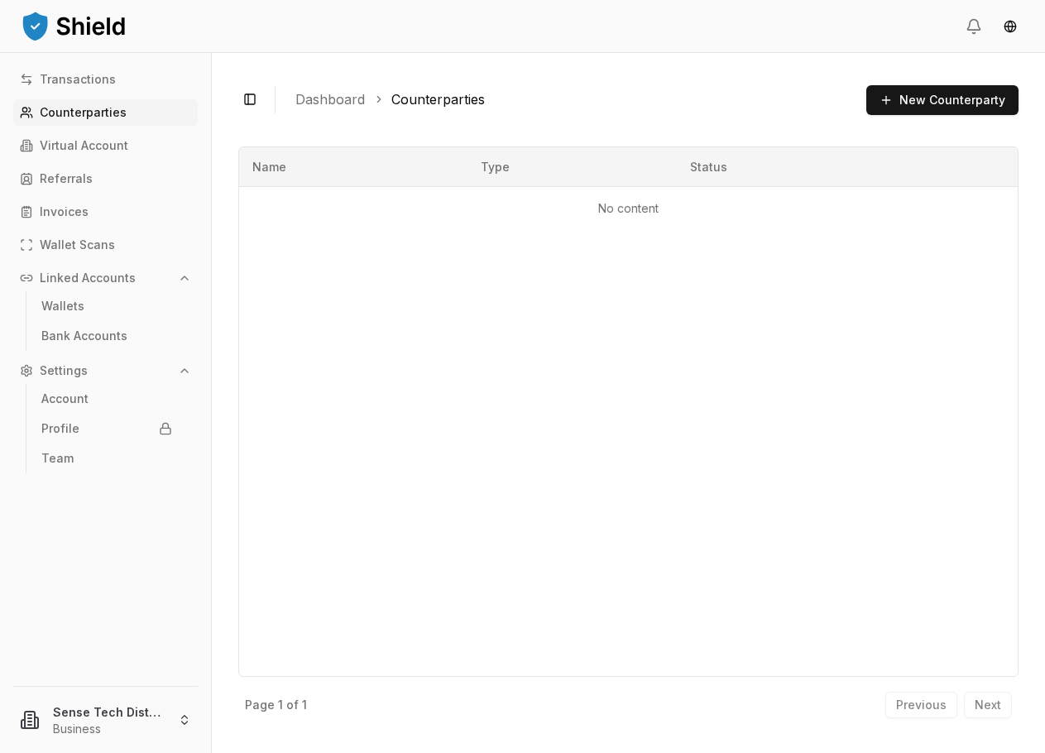
drag, startPoint x: 885, startPoint y: 122, endPoint x: 891, endPoint y: 116, distance: 8.8
click at [885, 122] on div "Toggle Sidebar Dashboard Counterparties New Counterparty No content Name Type S…" at bounding box center [628, 403] width 833 height 700
click at [909, 104] on button "New Counterparty" at bounding box center [942, 100] width 152 height 30
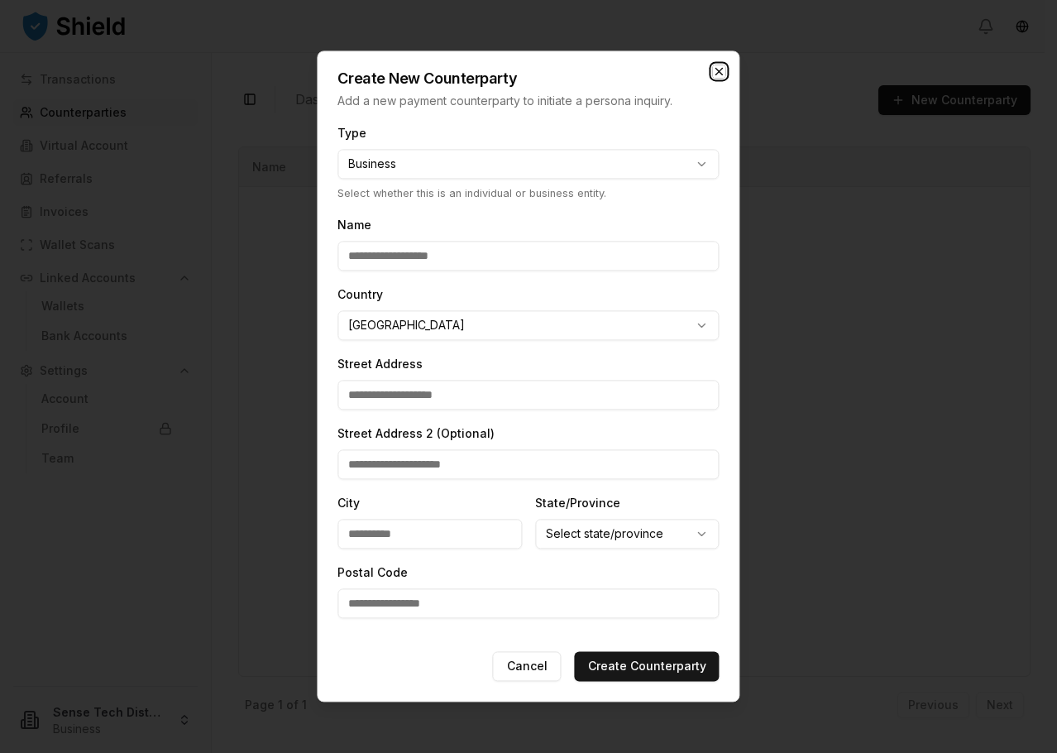
click at [718, 70] on icon "button" at bounding box center [720, 71] width 7 height 7
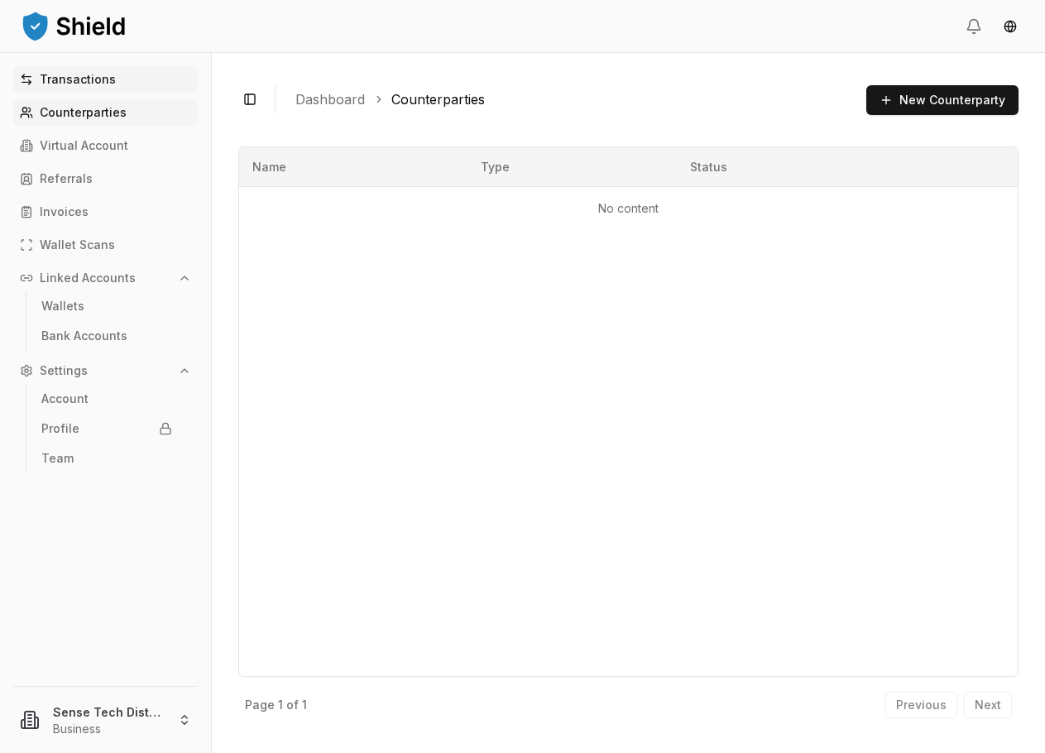
click at [78, 84] on p "Transactions" at bounding box center [78, 80] width 76 height 12
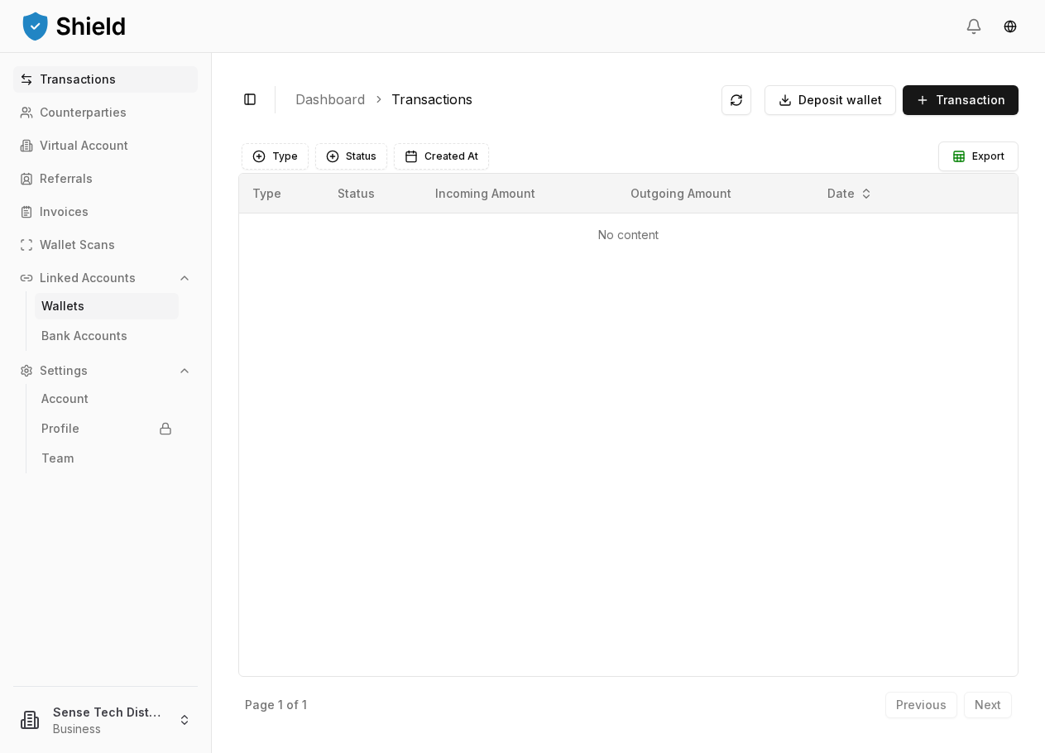
click at [73, 304] on p "Wallets" at bounding box center [62, 306] width 43 height 12
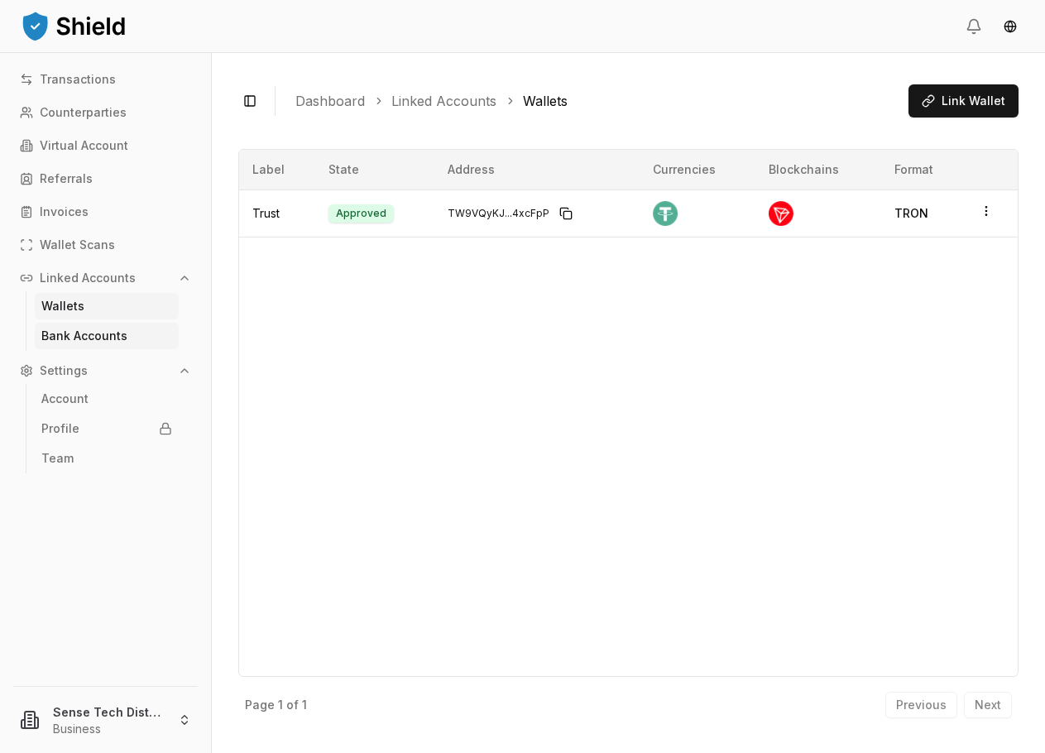
click at [101, 333] on p "Bank Accounts" at bounding box center [84, 336] width 86 height 12
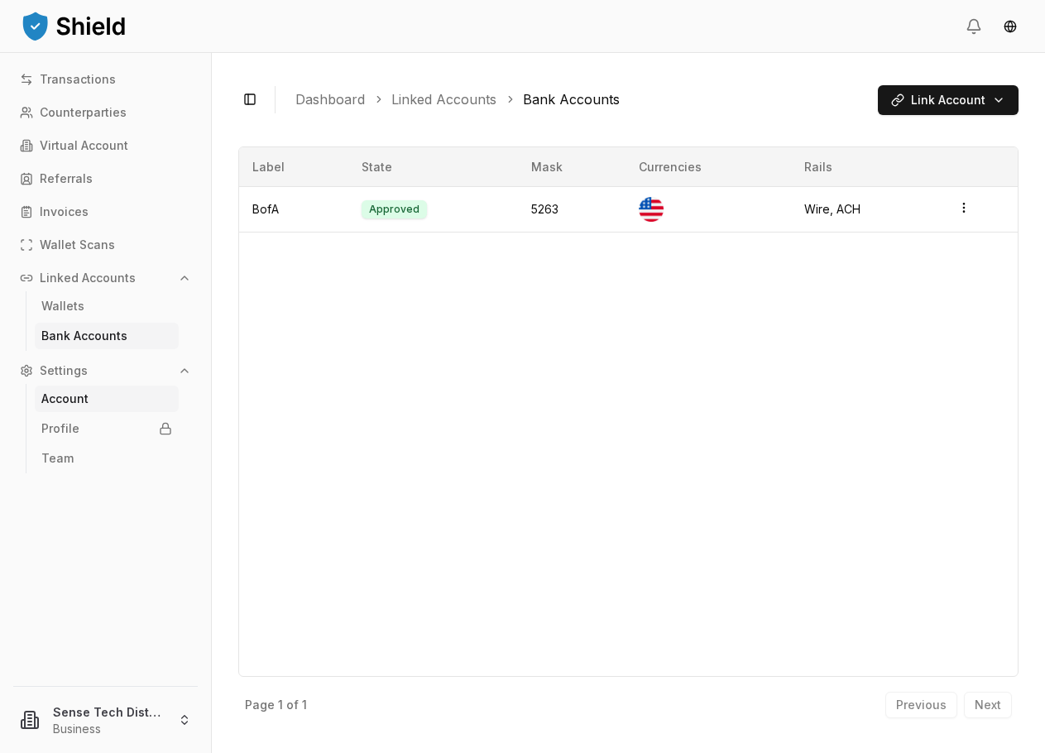
click at [90, 396] on link "Account" at bounding box center [107, 399] width 144 height 26
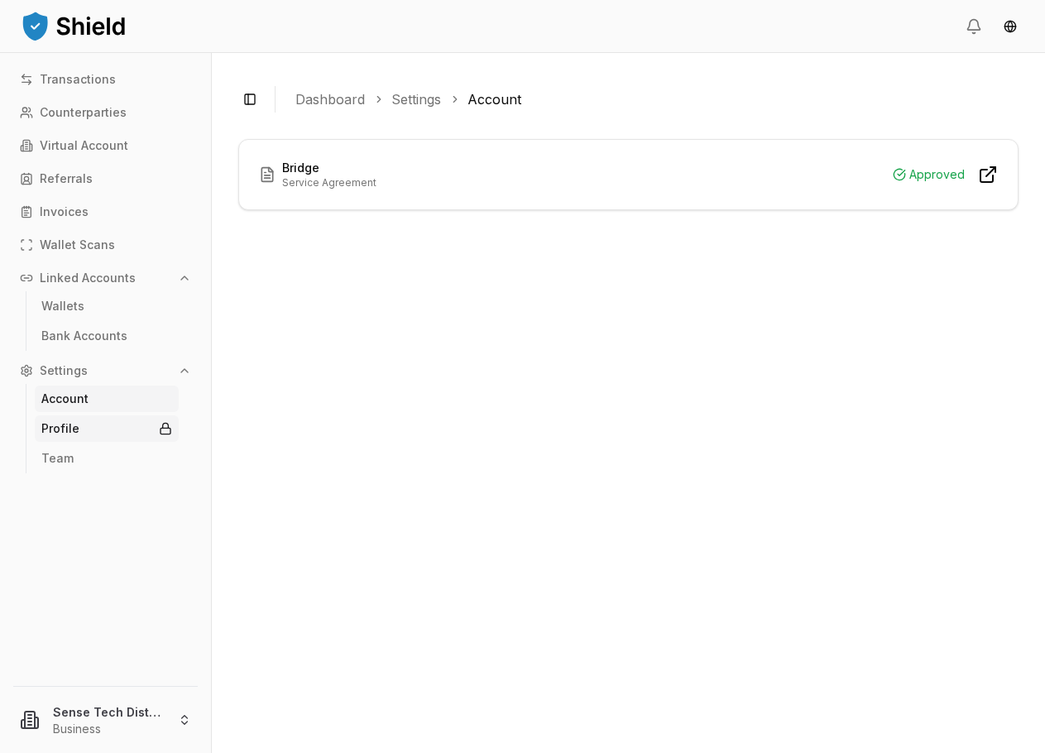
click at [74, 438] on link "Profile" at bounding box center [107, 428] width 144 height 26
click at [70, 429] on p "Profile" at bounding box center [60, 429] width 38 height 12
click at [72, 451] on link "Team" at bounding box center [107, 458] width 144 height 26
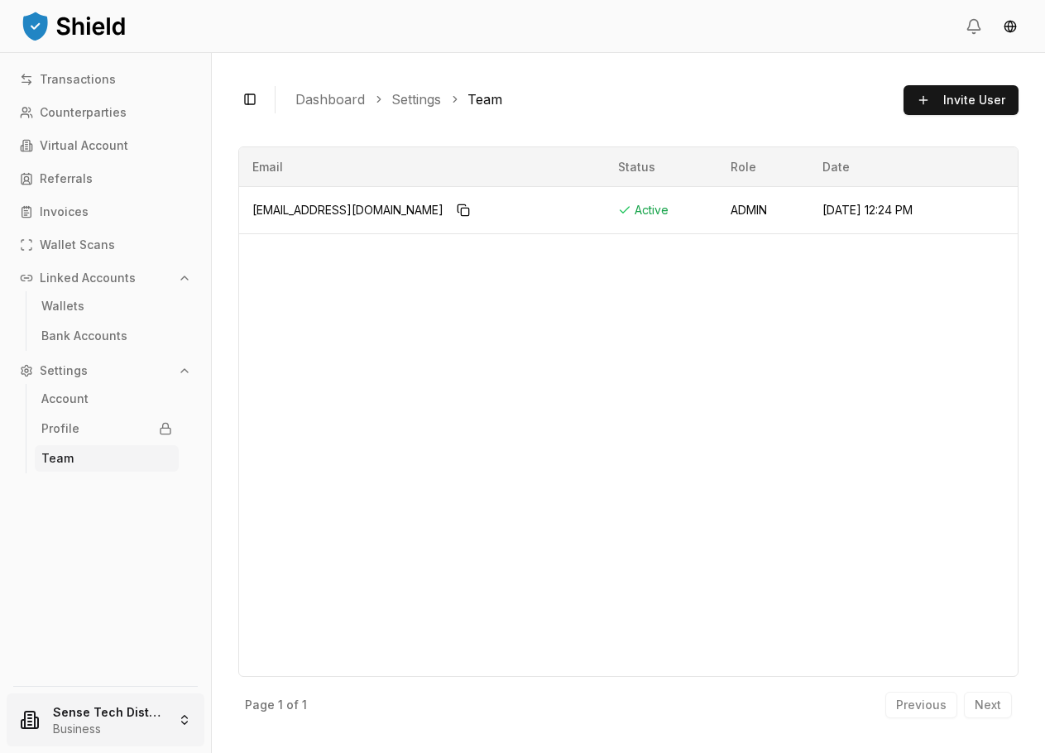
click at [111, 712] on html "Transactions Counterparties Virtual Account Referrals Invoices Wallet Scans Lin…" at bounding box center [522, 531] width 1045 height 1062
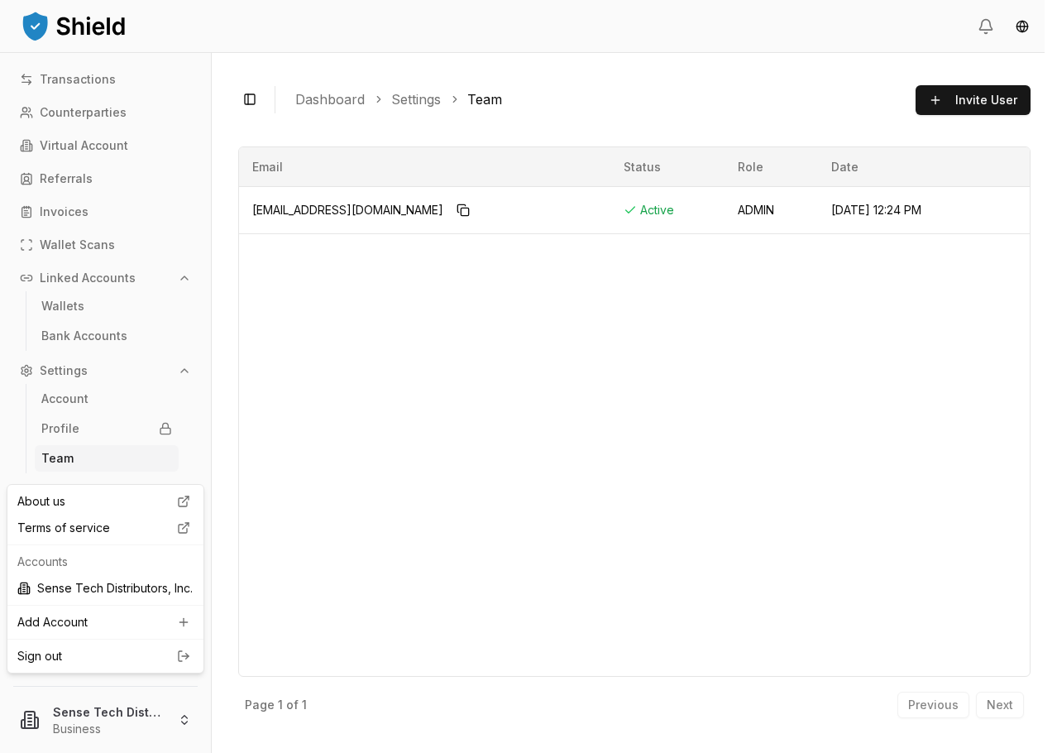
click at [299, 463] on html "Transactions Counterparties Virtual Account Referrals Invoices Wallet Scans Lin…" at bounding box center [528, 531] width 1057 height 1062
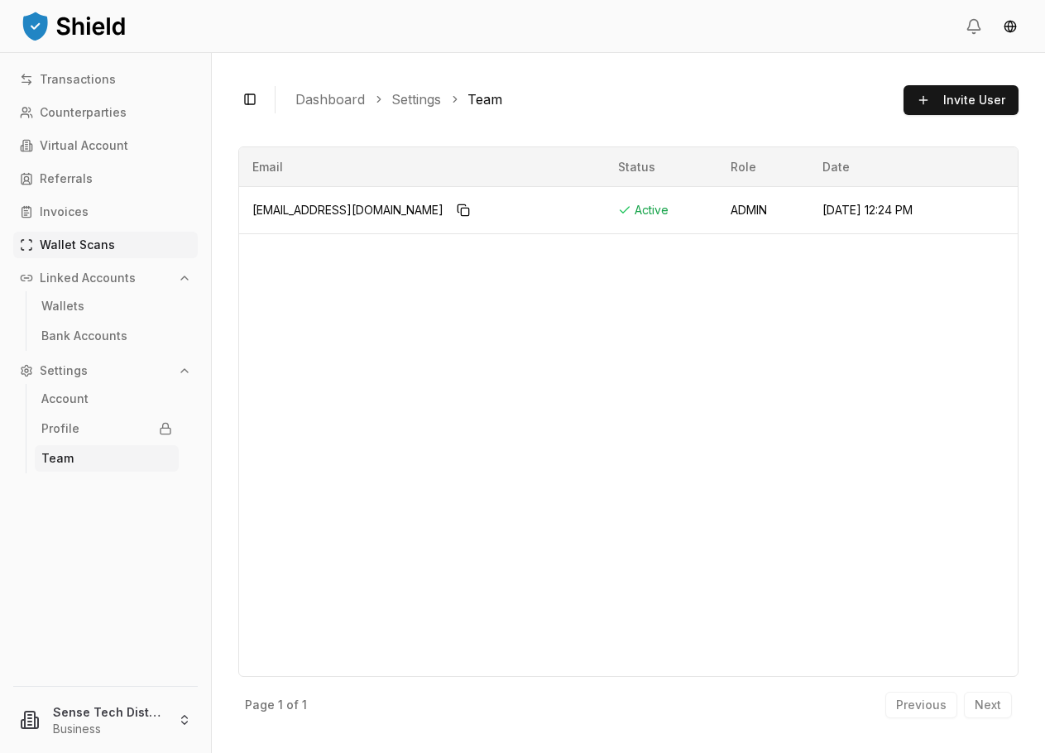
click at [86, 242] on p "Wallet Scans" at bounding box center [77, 245] width 75 height 12
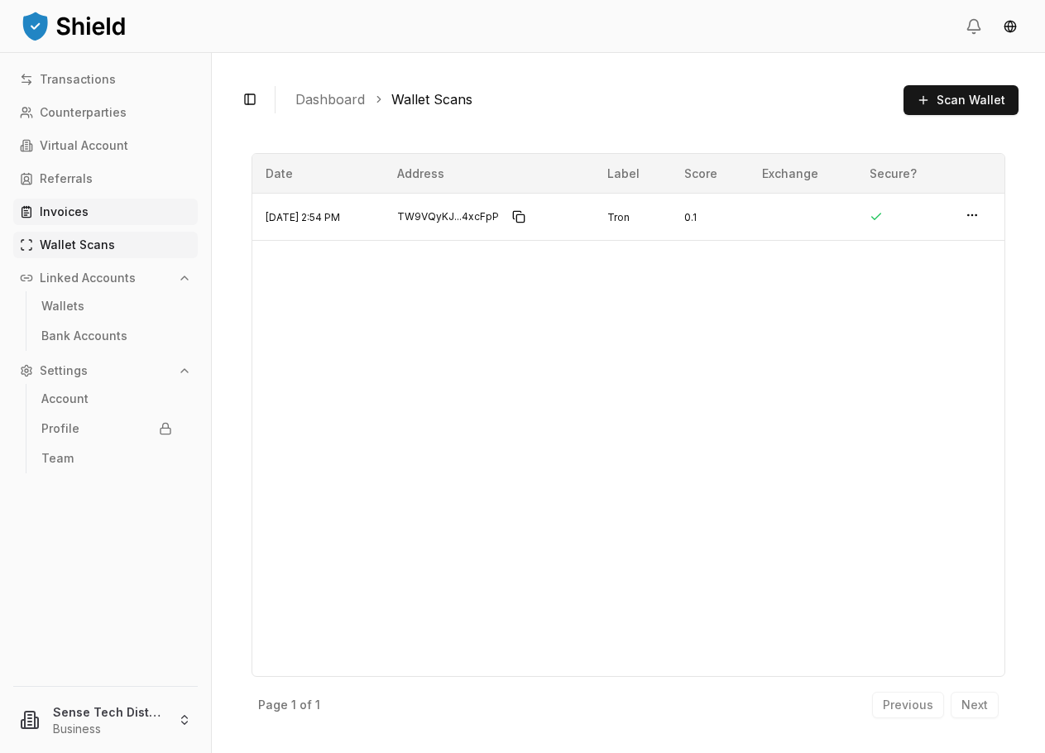
click at [90, 223] on link "Invoices" at bounding box center [105, 212] width 185 height 26
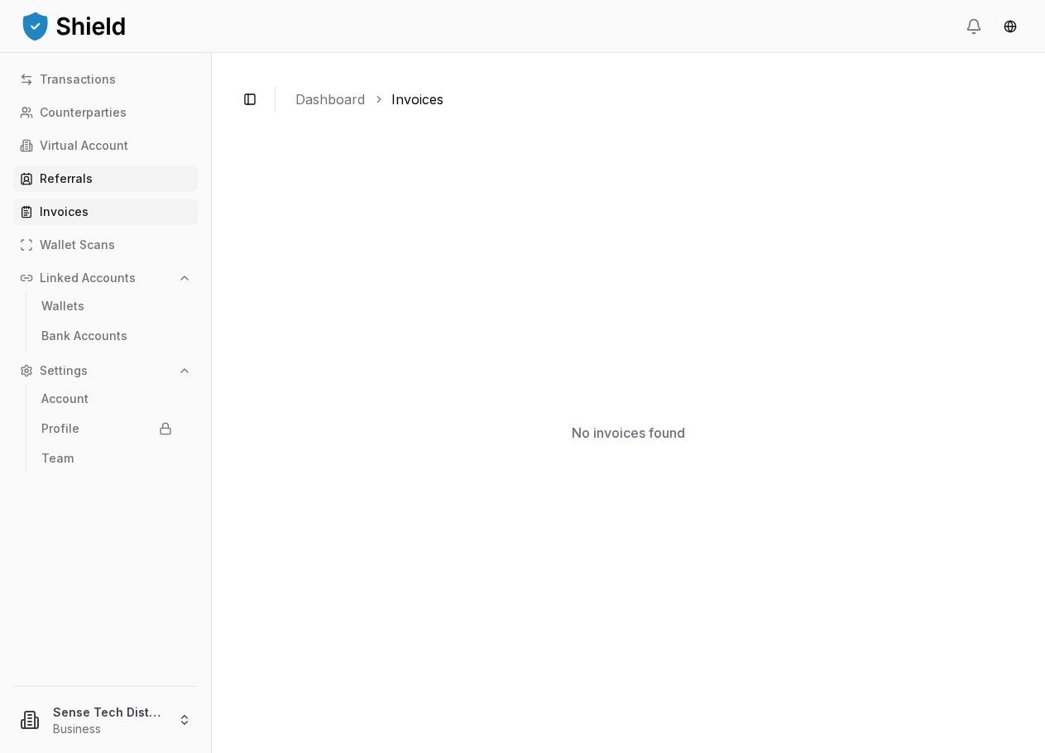
click at [111, 182] on link "Referrals" at bounding box center [105, 178] width 185 height 26
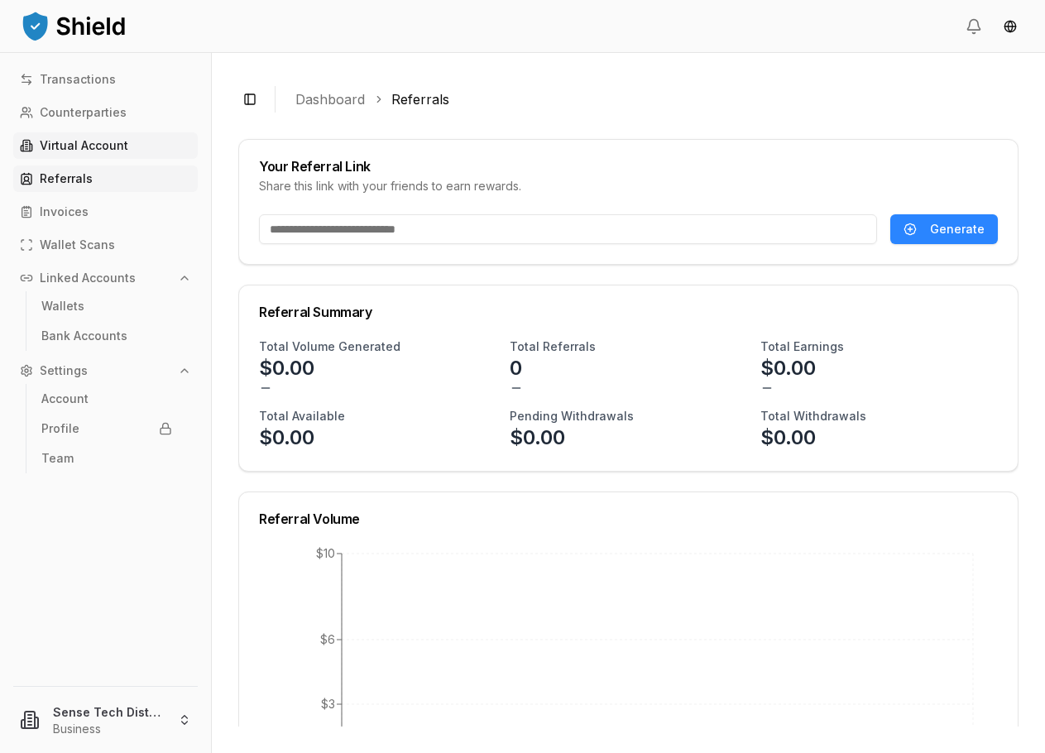
click at [156, 141] on link "Virtual Account" at bounding box center [105, 145] width 185 height 26
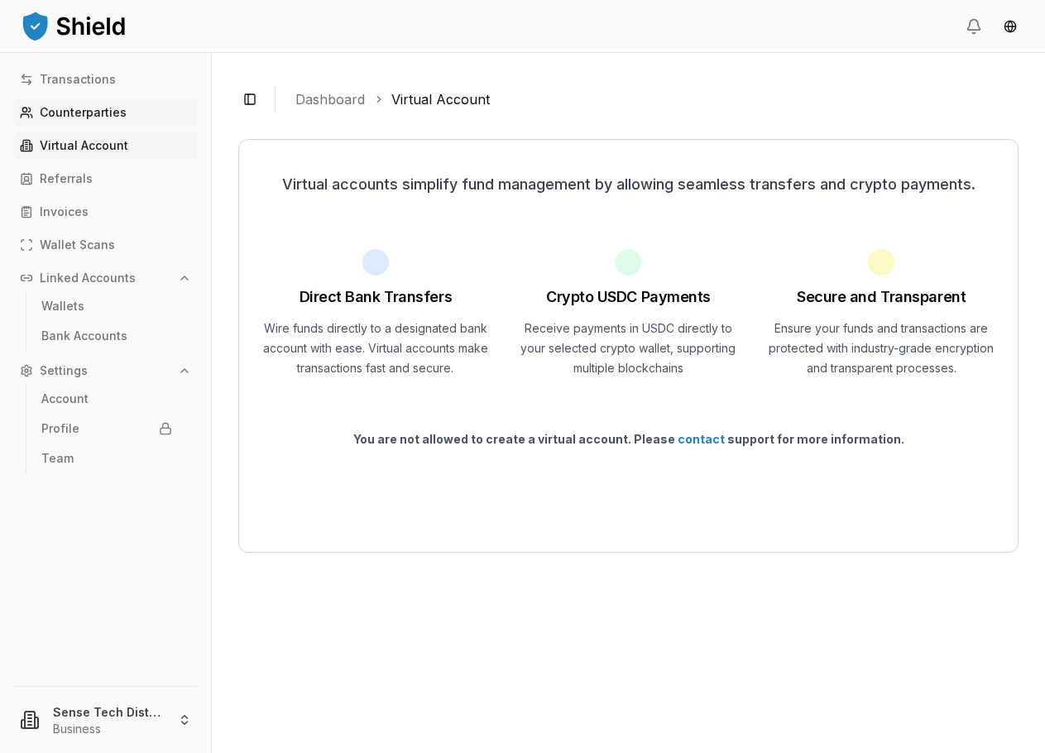
click at [121, 113] on p "Counterparties" at bounding box center [83, 113] width 87 height 12
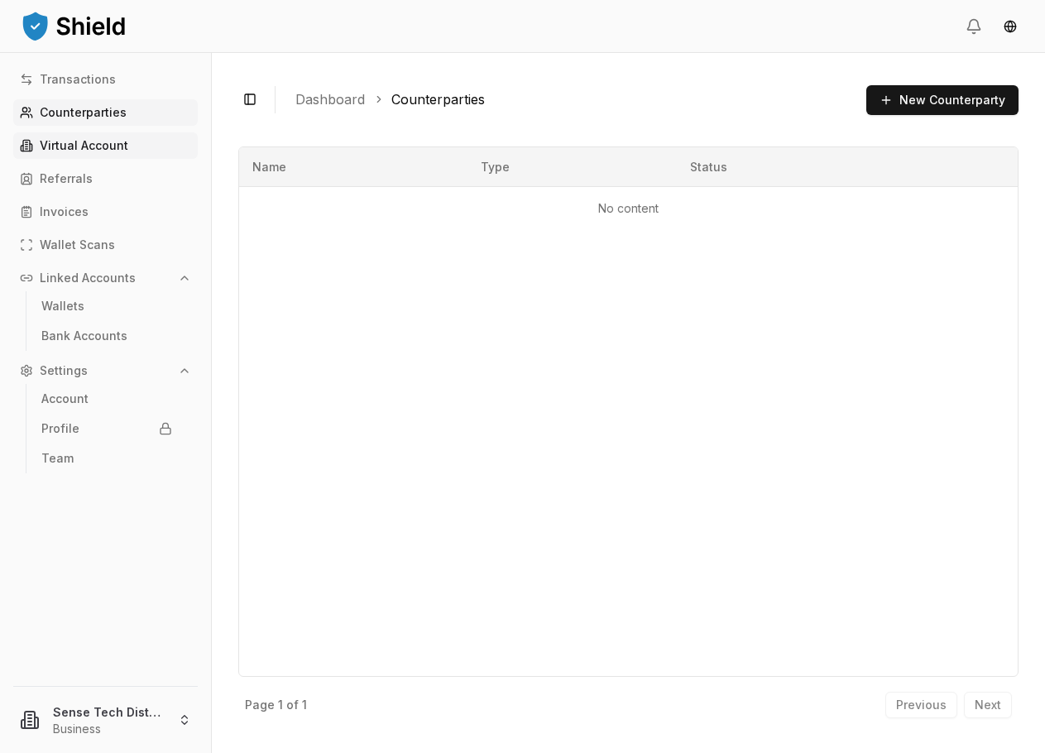
click at [115, 144] on p "Virtual Account" at bounding box center [84, 146] width 89 height 12
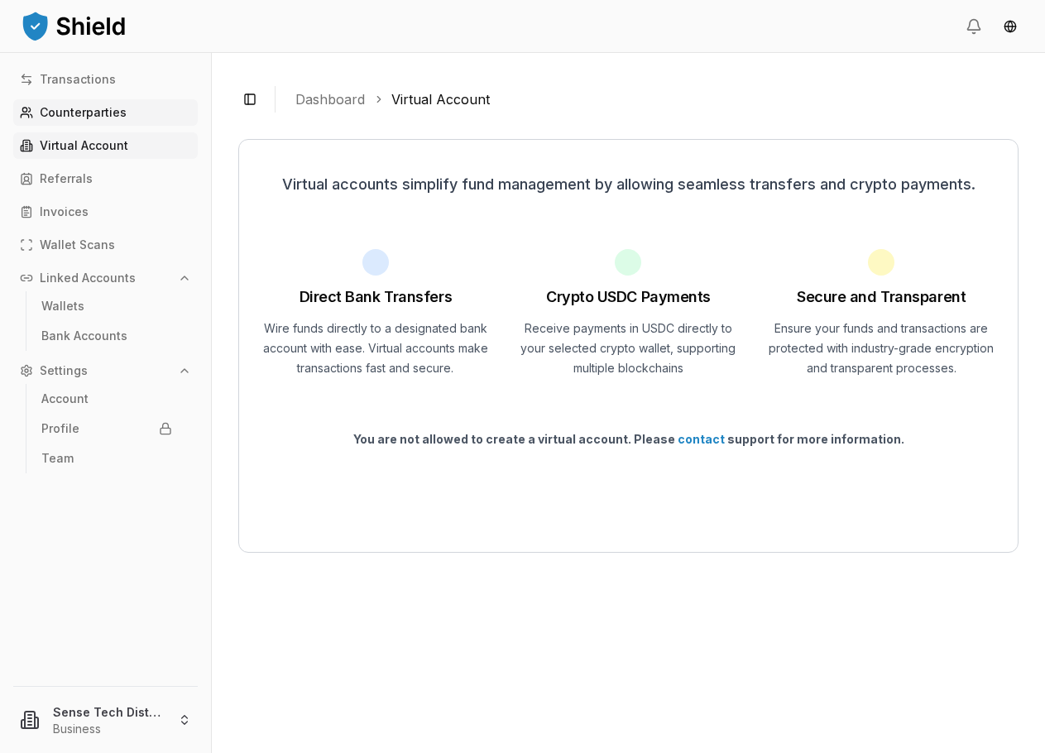
click at [100, 120] on link "Counterparties" at bounding box center [105, 112] width 185 height 26
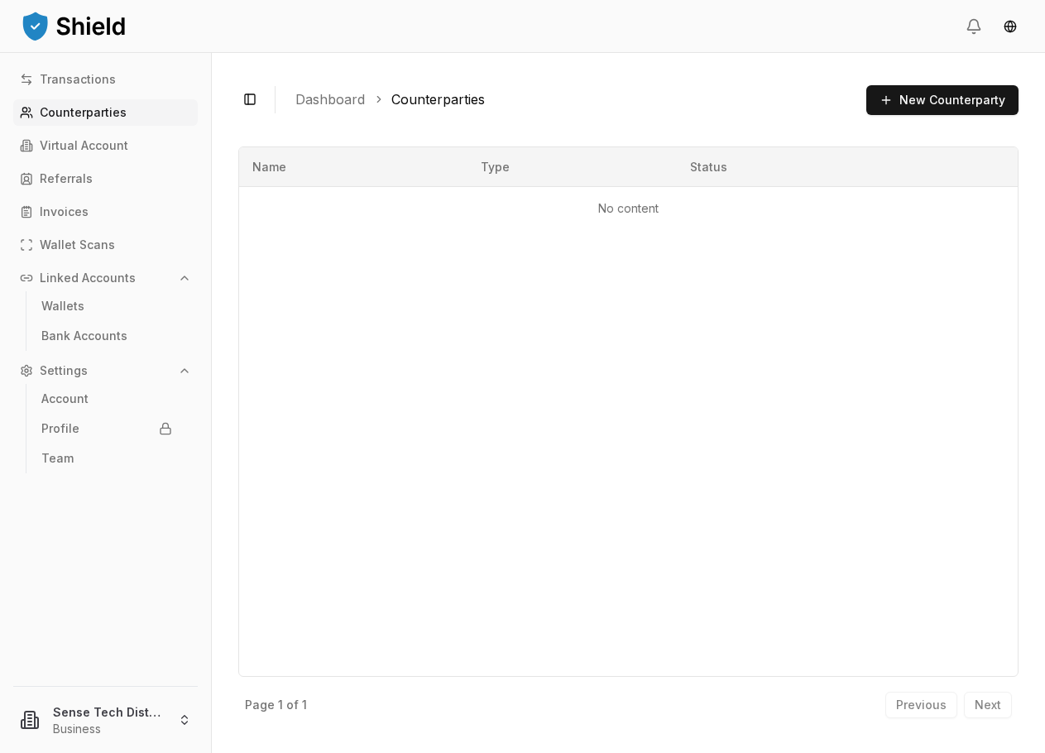
click at [94, 64] on div "Transactions Counterparties Virtual Account Referrals Invoices Wallet Scans Lin…" at bounding box center [105, 403] width 211 height 700
click at [94, 75] on p "Transactions" at bounding box center [78, 80] width 76 height 12
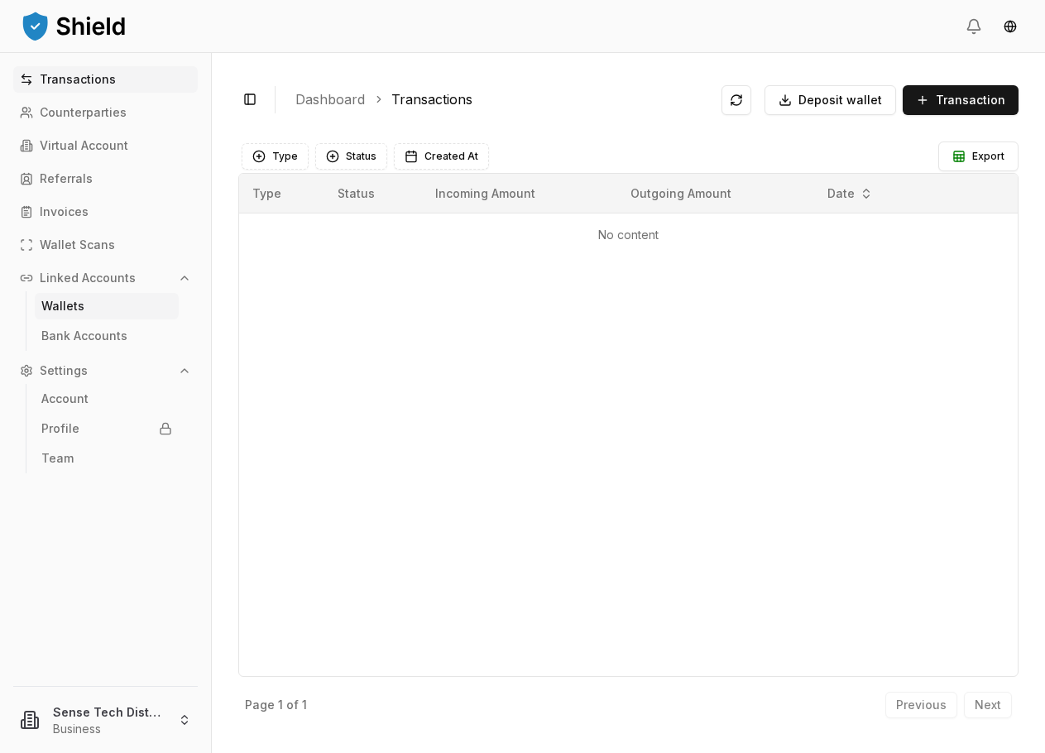
click at [74, 303] on p "Wallets" at bounding box center [62, 306] width 43 height 12
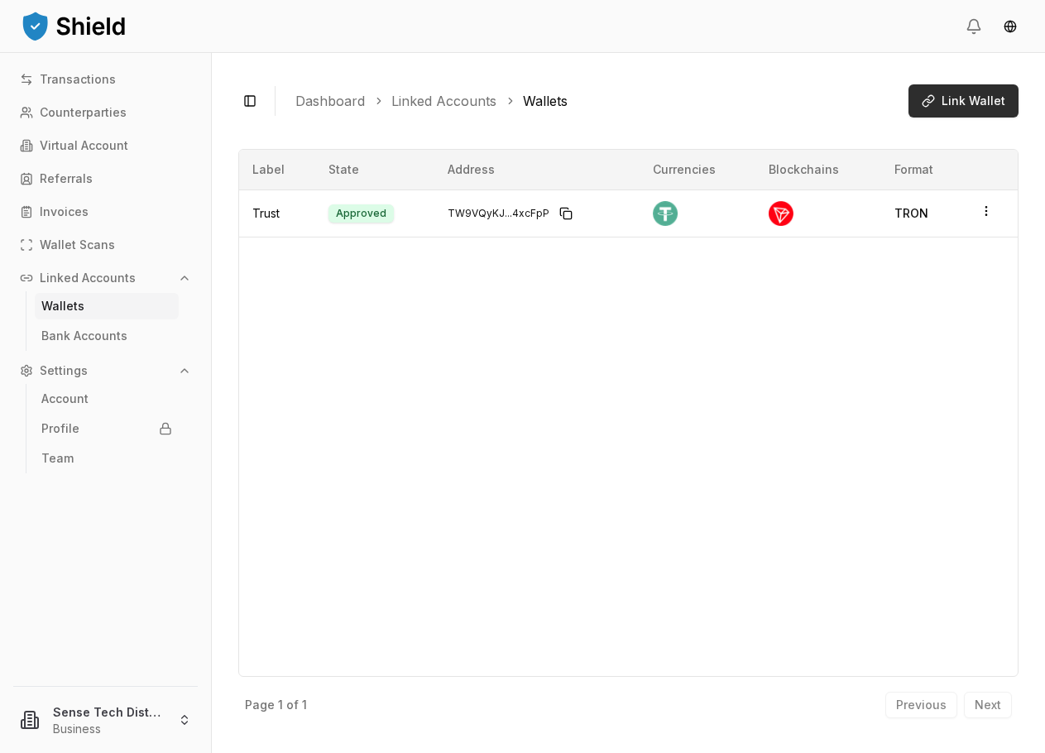
click at [995, 94] on span "Link Wallet" at bounding box center [974, 101] width 64 height 17
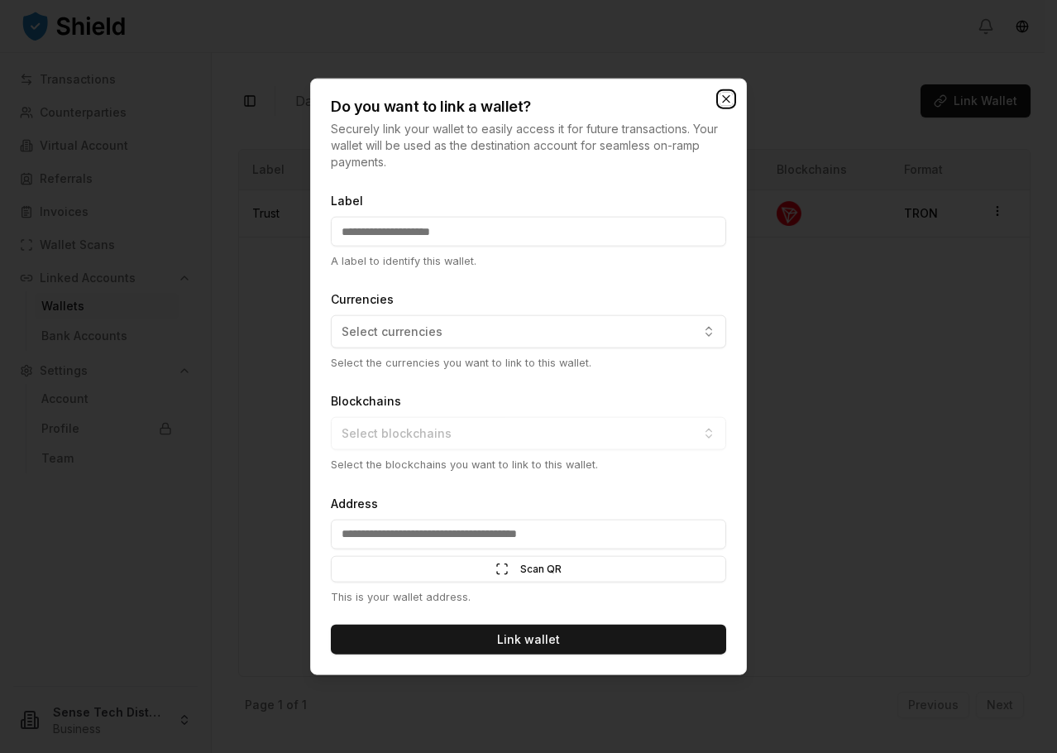
click at [724, 97] on div "Do you want to link a wallet? Securely link your wallet to easily access it for…" at bounding box center [528, 377] width 437 height 597
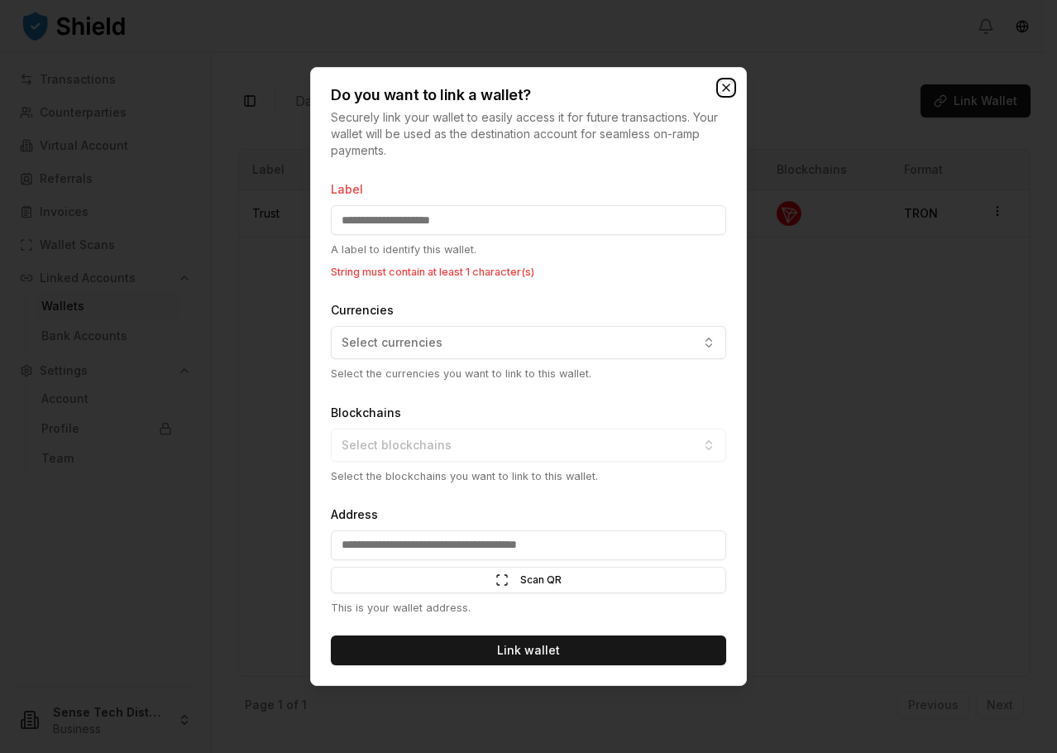
click at [727, 85] on icon "button" at bounding box center [726, 87] width 13 height 13
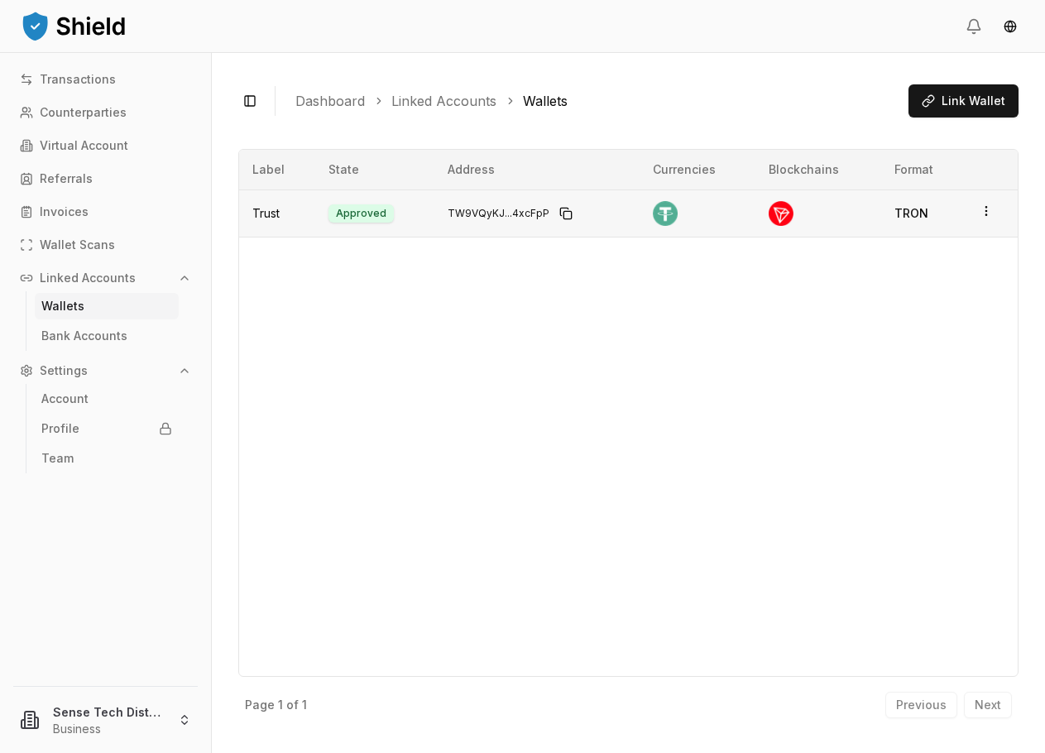
click at [840, 226] on td at bounding box center [818, 212] width 126 height 47
click at [995, 706] on div "Previous Next" at bounding box center [948, 705] width 127 height 26
click at [297, 228] on td "Trust" at bounding box center [277, 212] width 76 height 47
click at [333, 217] on td "Approved" at bounding box center [374, 212] width 119 height 47
click at [349, 213] on td "Approved" at bounding box center [374, 212] width 119 height 47
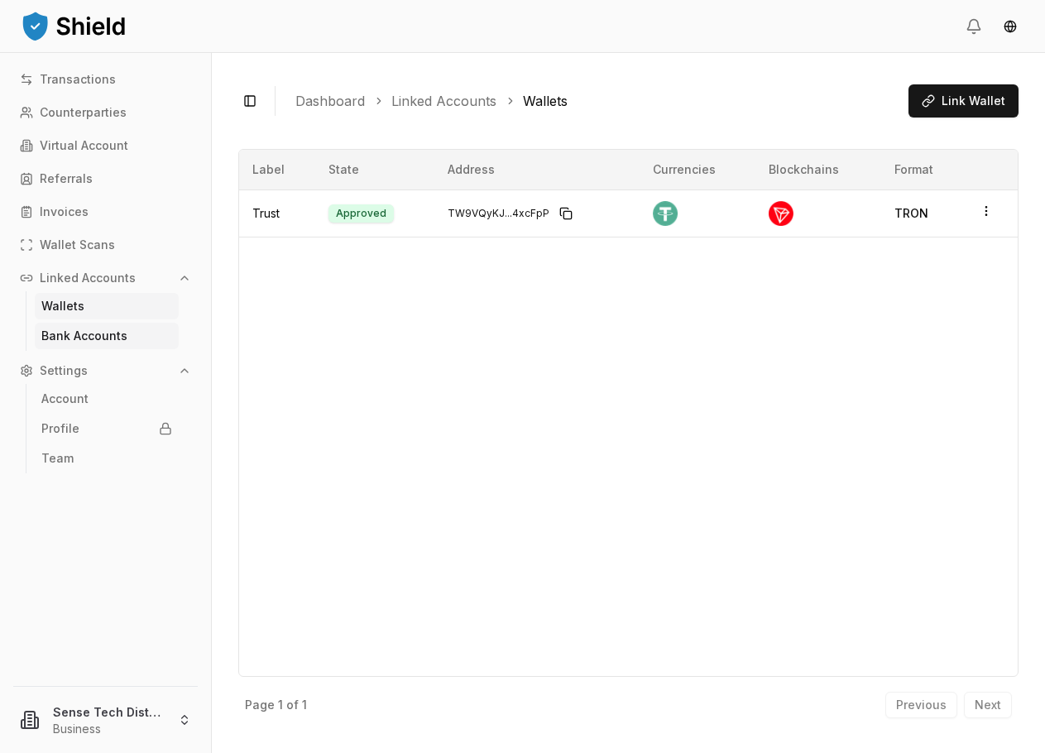
click at [98, 338] on p "Bank Accounts" at bounding box center [84, 336] width 86 height 12
